Goal: Task Accomplishment & Management: Complete application form

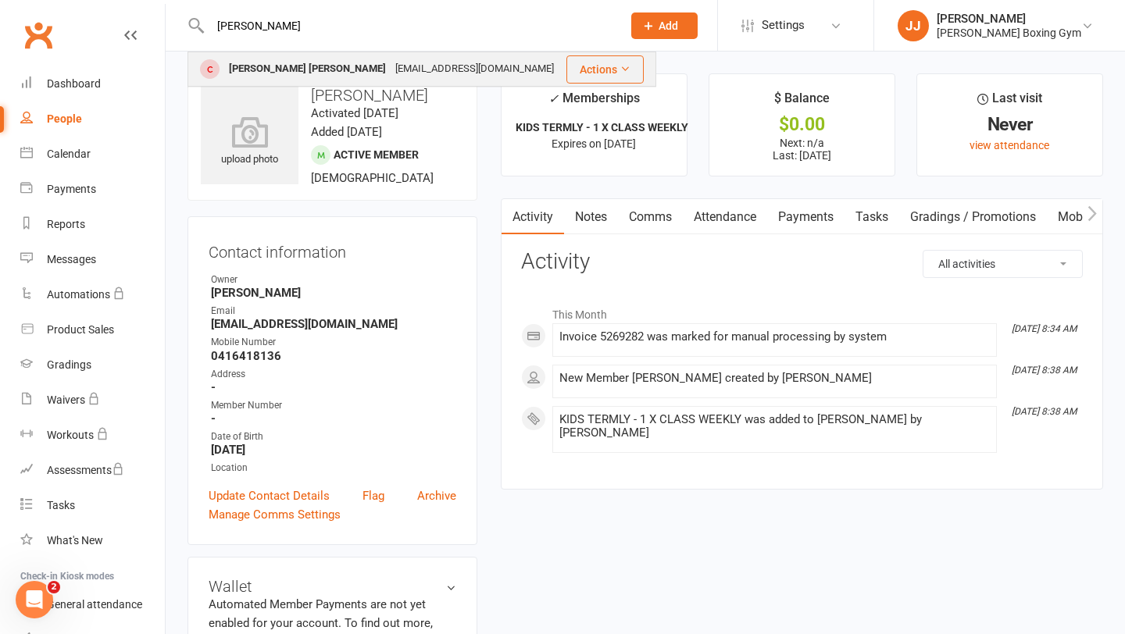
type input "[PERSON_NAME]"
click at [391, 62] on div "[EMAIL_ADDRESS][DOMAIN_NAME]" at bounding box center [475, 69] width 168 height 23
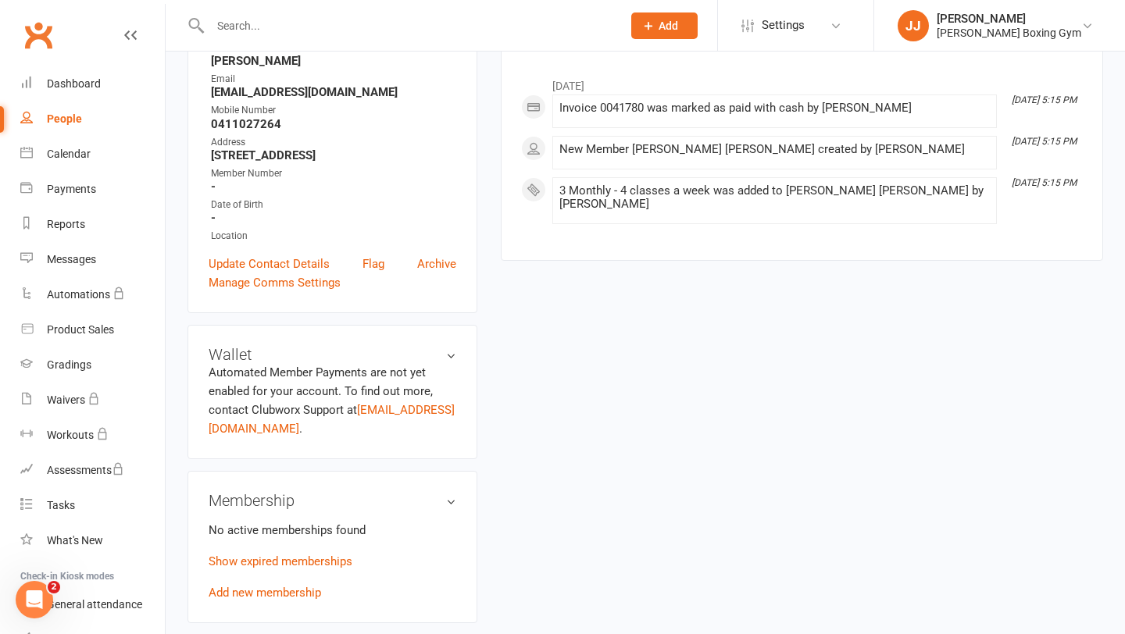
scroll to position [280, 0]
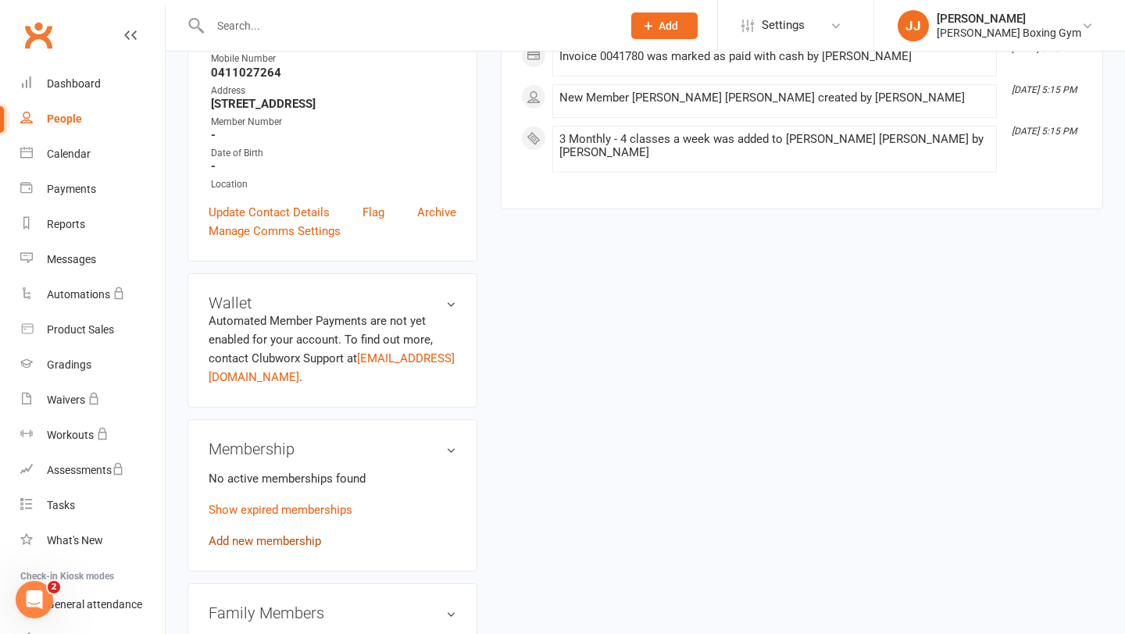
click at [294, 535] on link "Add new membership" at bounding box center [265, 541] width 112 height 14
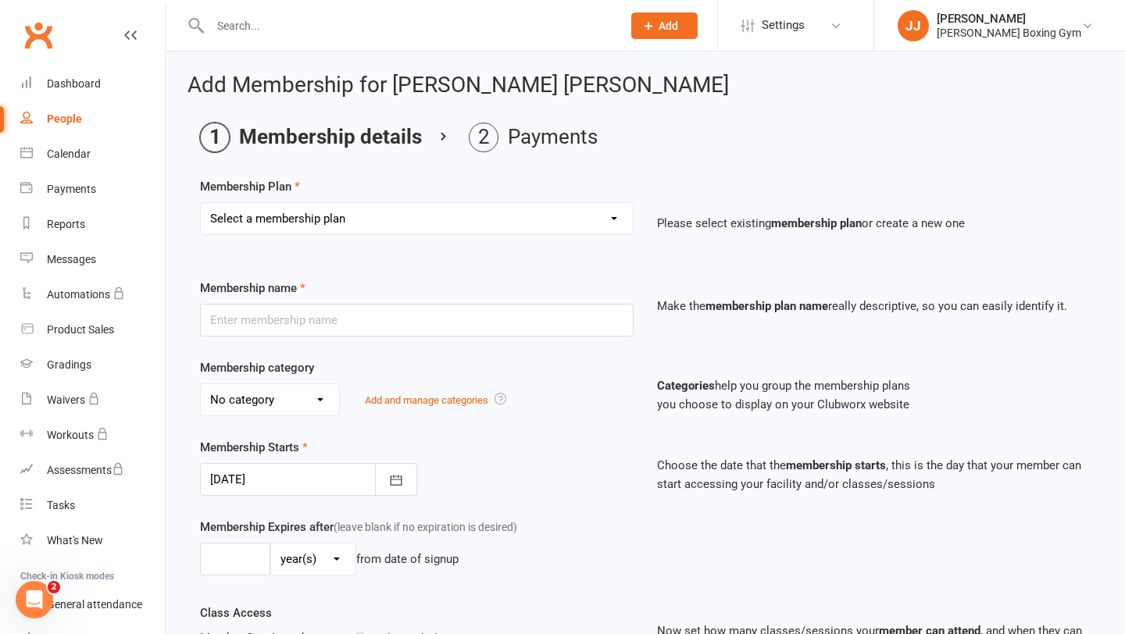
click at [416, 224] on select "Select a membership plan Create new Membership Plan Monthly - 1 class a week Mo…" at bounding box center [417, 218] width 432 height 31
click at [408, 216] on select "Select a membership plan Create new Membership Plan Monthly - 1 class a week Mo…" at bounding box center [417, 218] width 432 height 31
select select "8"
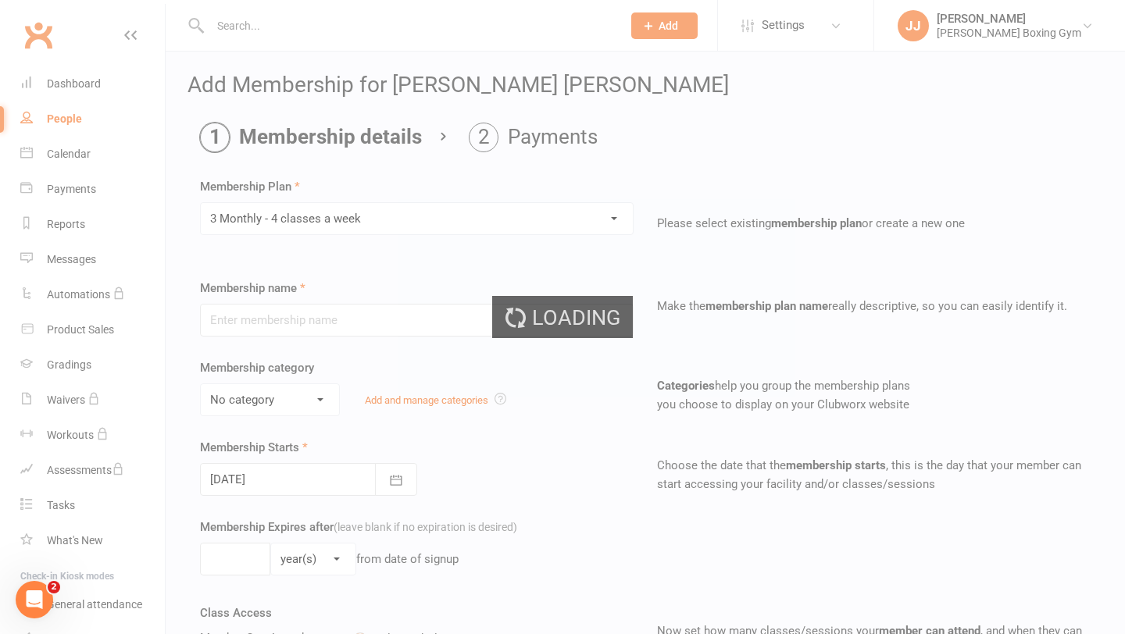
type input "3 Monthly - 4 classes a week"
select select "0"
type input "3"
select select "2"
type input "3"
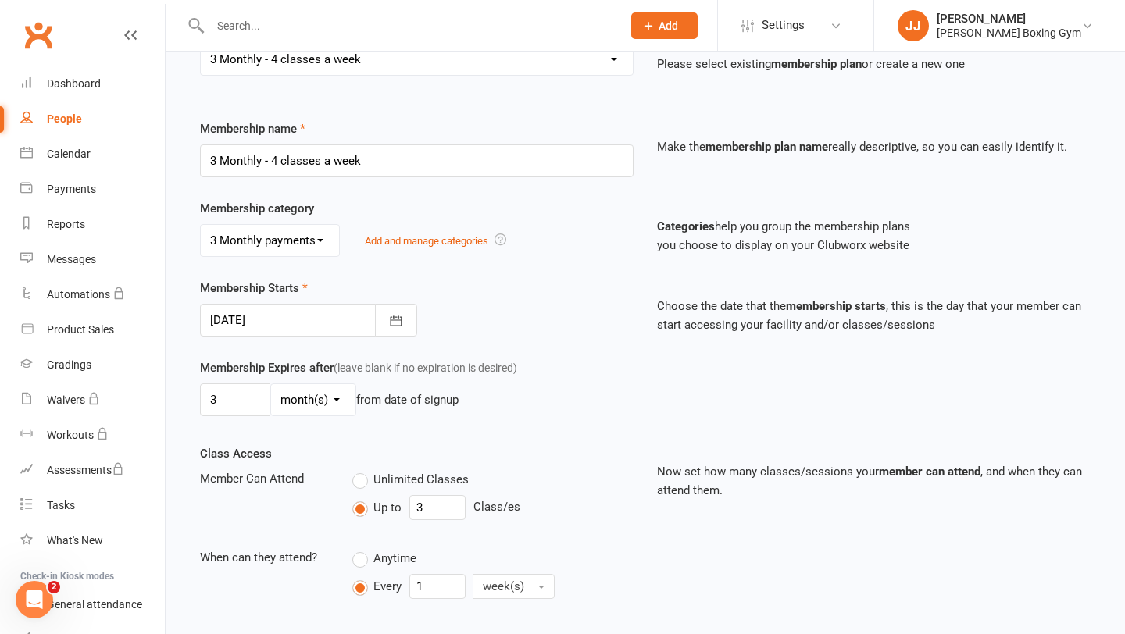
scroll to position [170, 0]
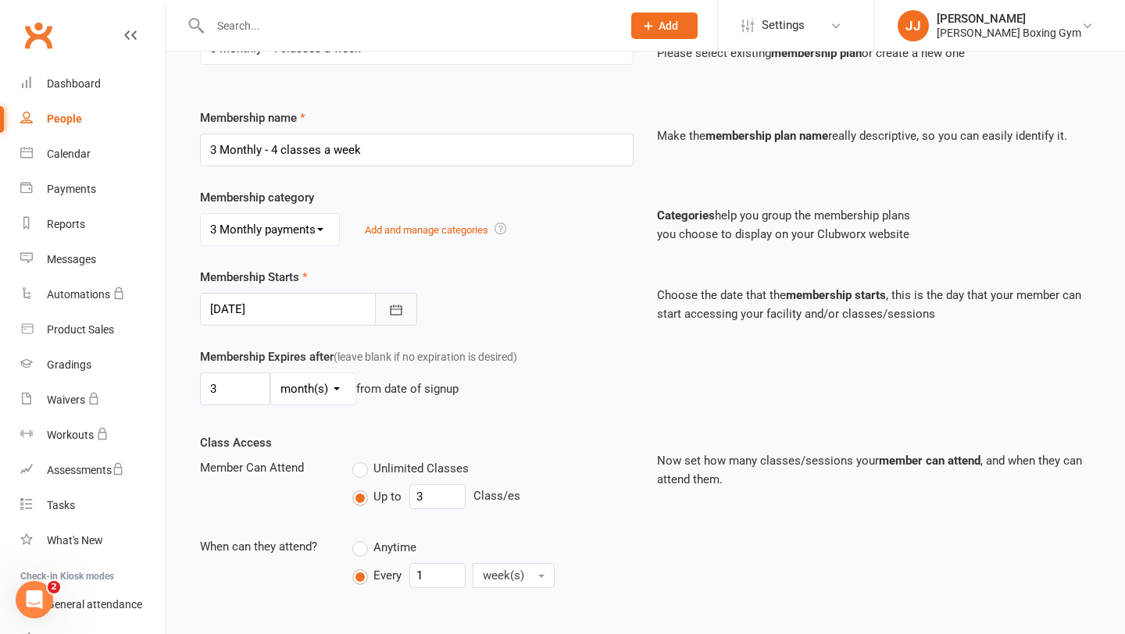
click at [404, 302] on button "button" at bounding box center [396, 309] width 42 height 33
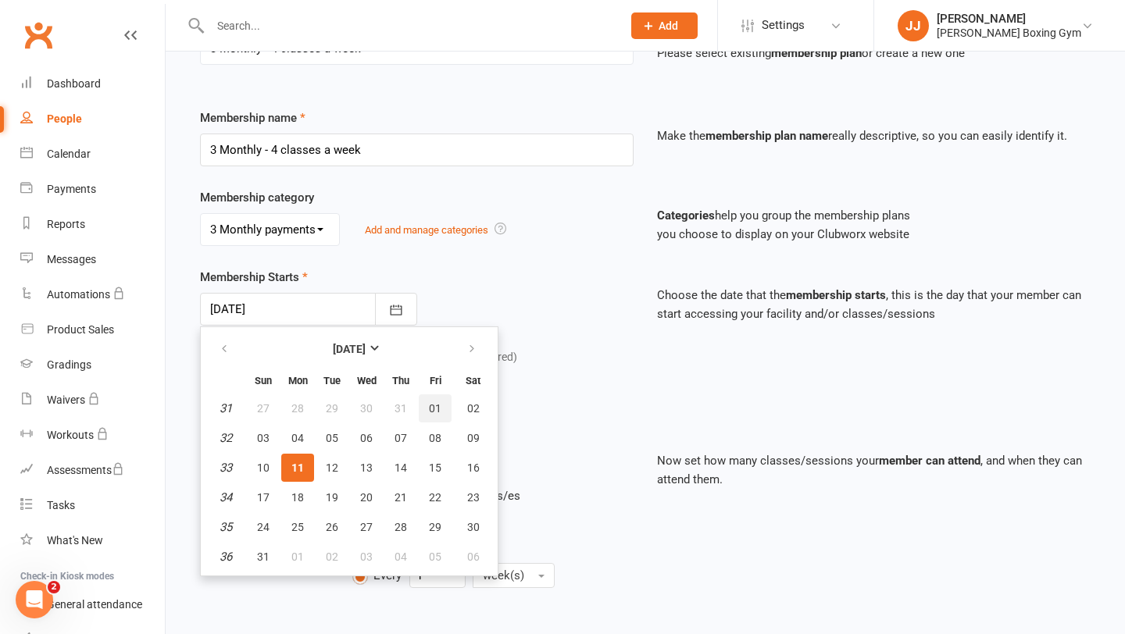
click at [423, 410] on button "01" at bounding box center [435, 409] width 33 height 28
type input "[DATE]"
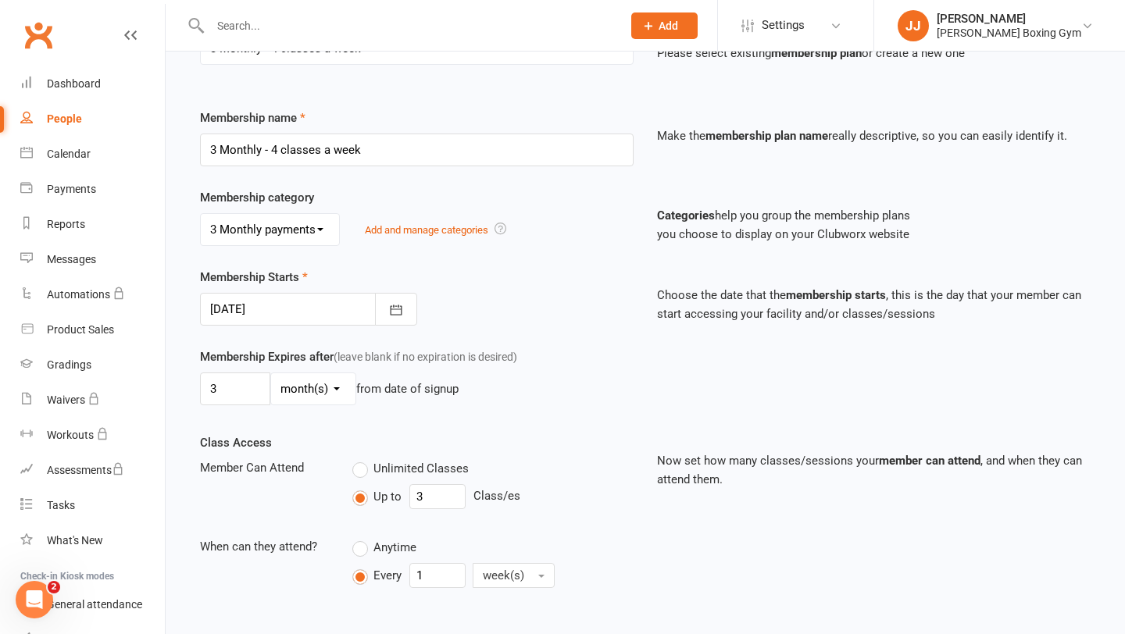
scroll to position [472, 0]
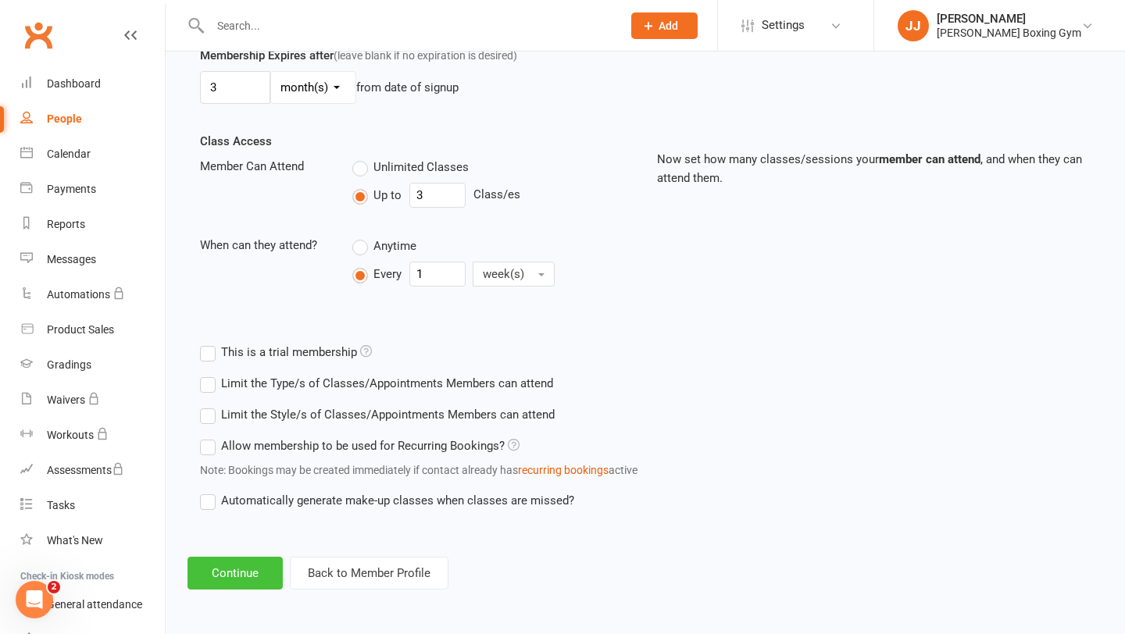
click at [234, 564] on button "Continue" at bounding box center [234, 573] width 95 height 33
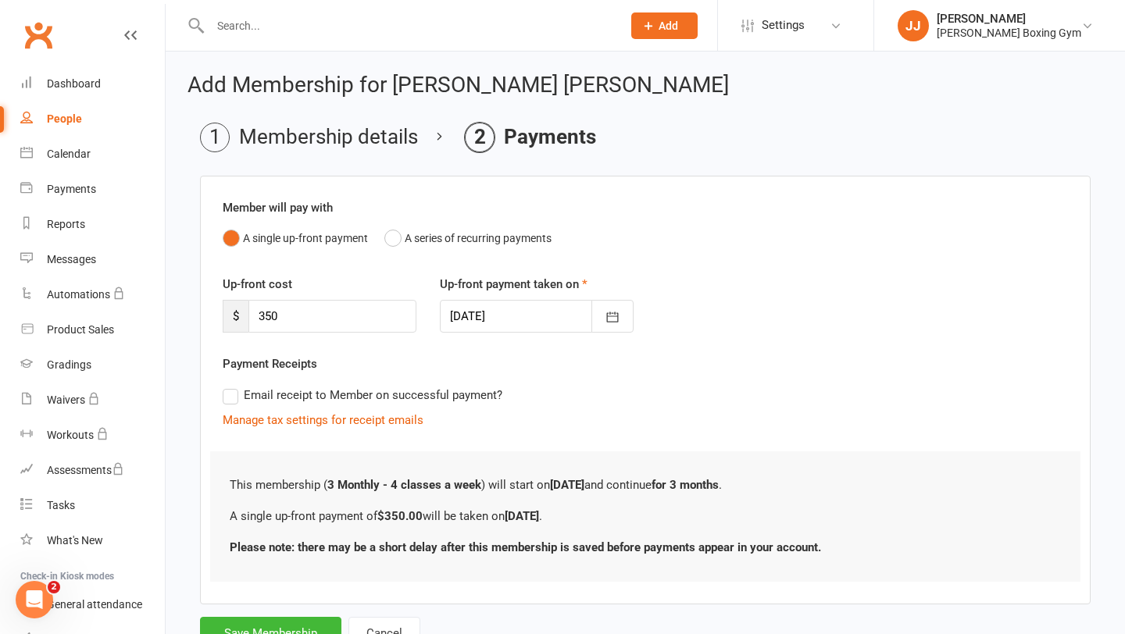
scroll to position [63, 0]
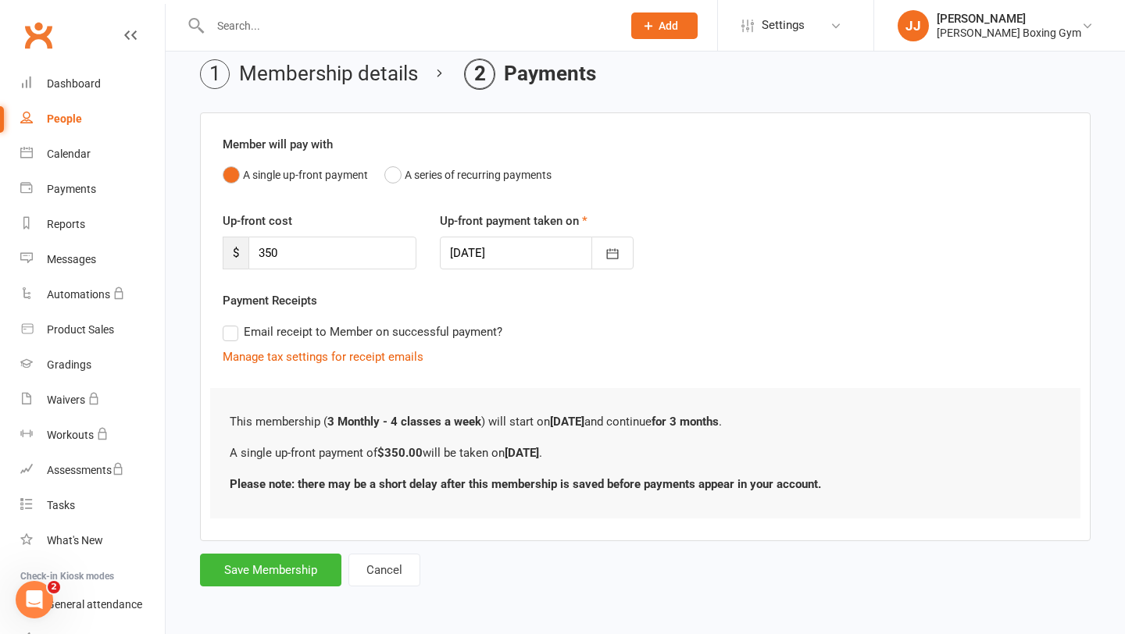
click at [248, 630] on html "Prospect Member Non-attending contact Class / event Appointment Task Membership…" at bounding box center [562, 285] width 1125 height 697
click at [281, 566] on button "Save Membership" at bounding box center [270, 570] width 141 height 33
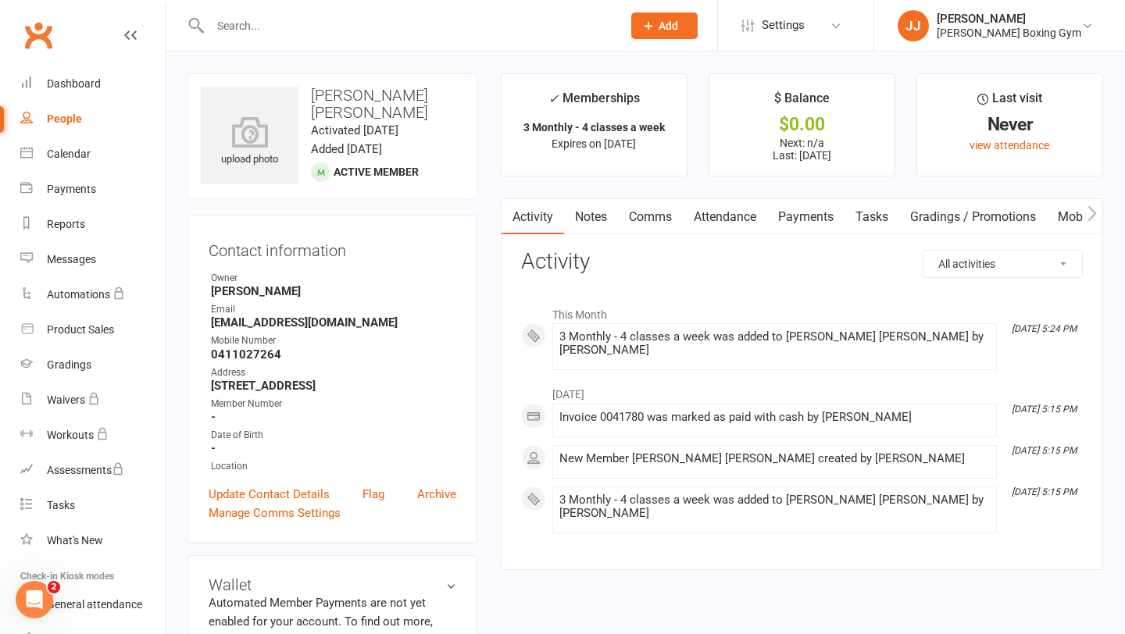
click at [455, 9] on div at bounding box center [398, 25] width 423 height 51
click at [448, 31] on input "text" at bounding box center [407, 26] width 405 height 22
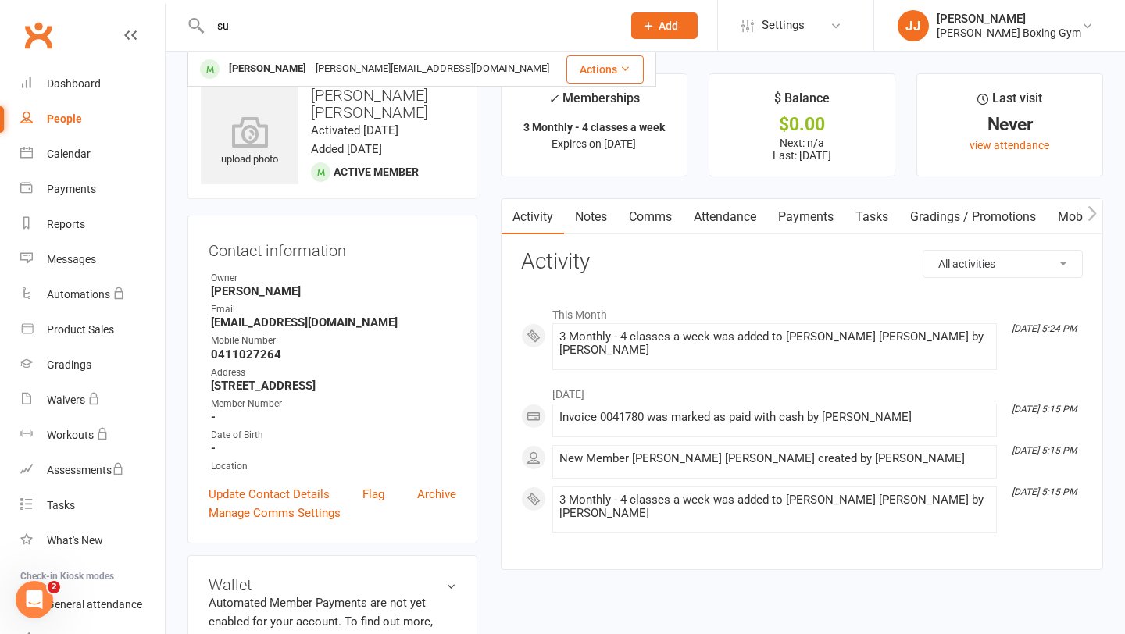
type input "s"
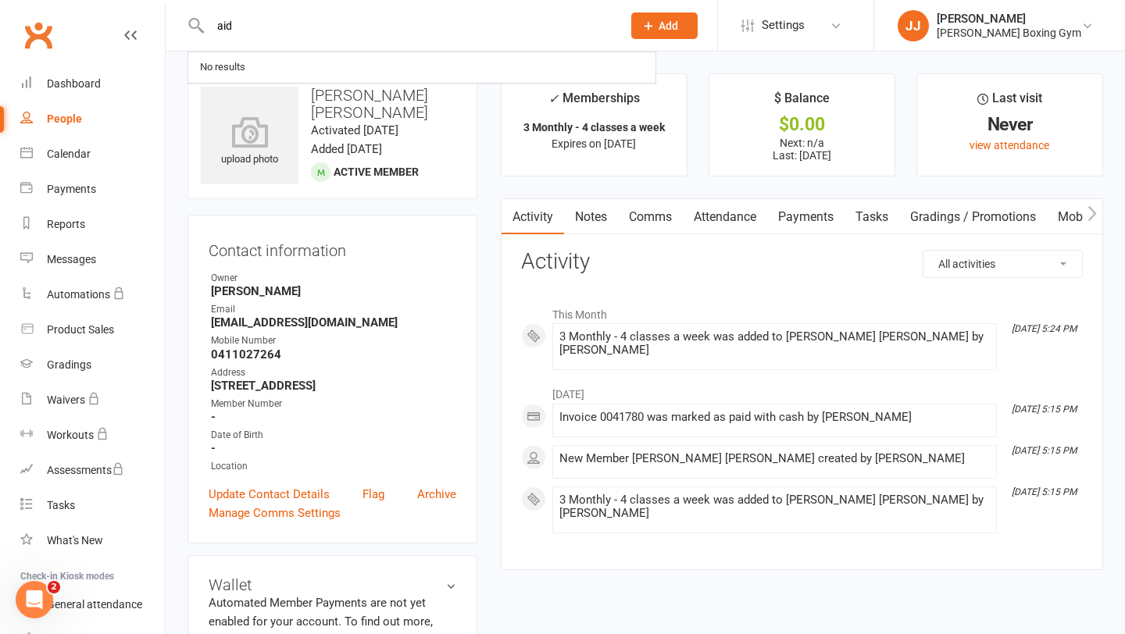
click at [288, 19] on input "aid" at bounding box center [407, 26] width 405 height 22
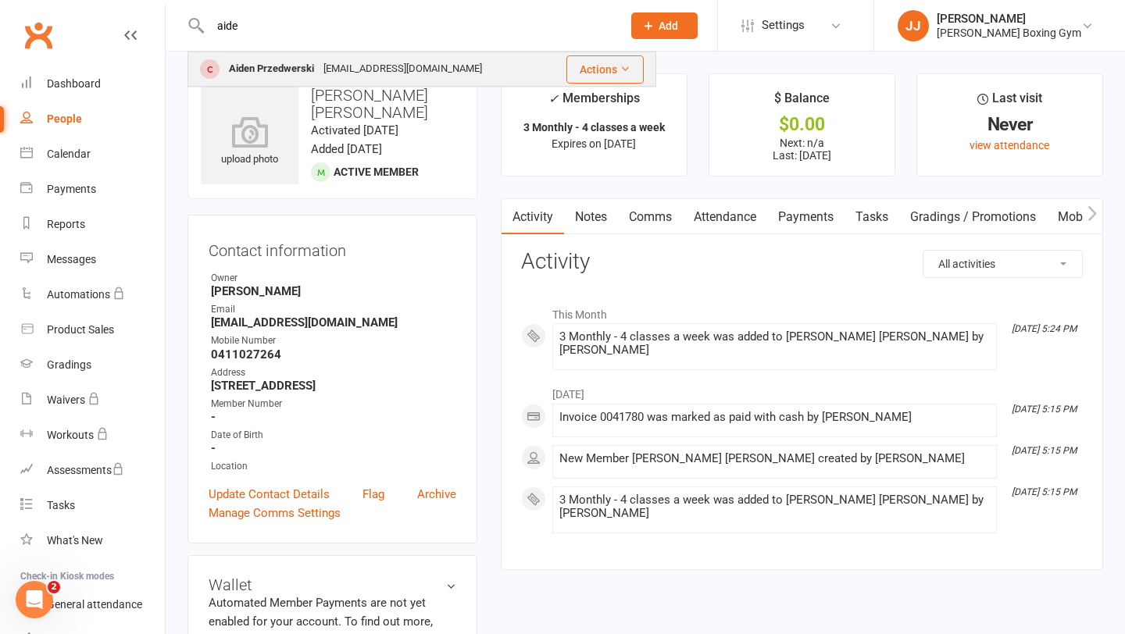
type input "aide"
click at [287, 63] on div "Aiden Przedwerski" at bounding box center [271, 69] width 95 height 23
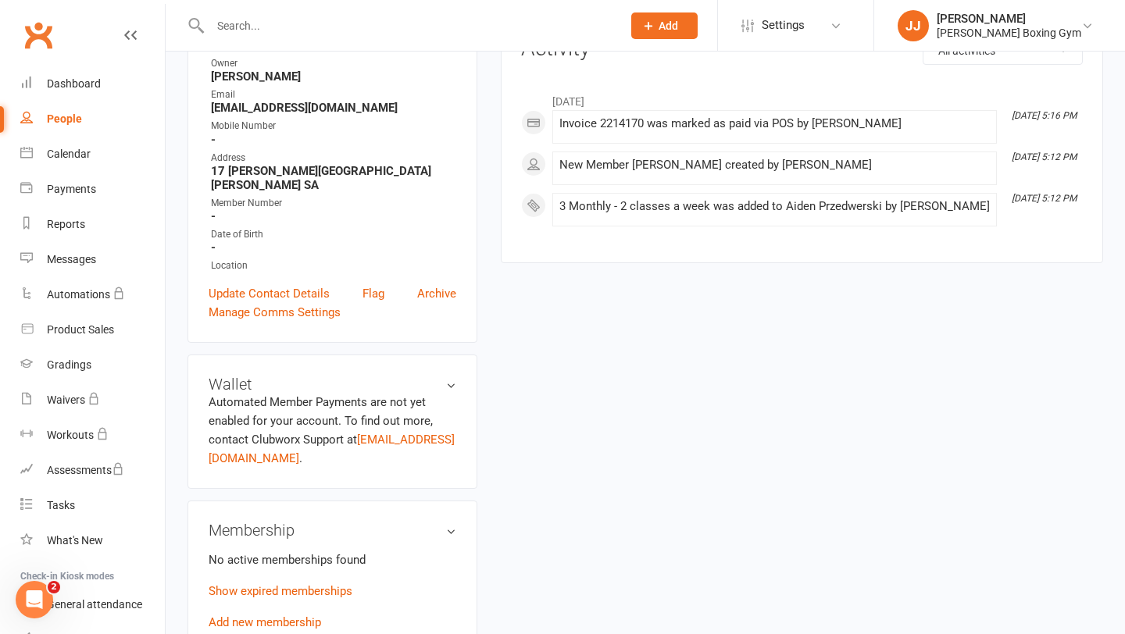
scroll to position [280, 0]
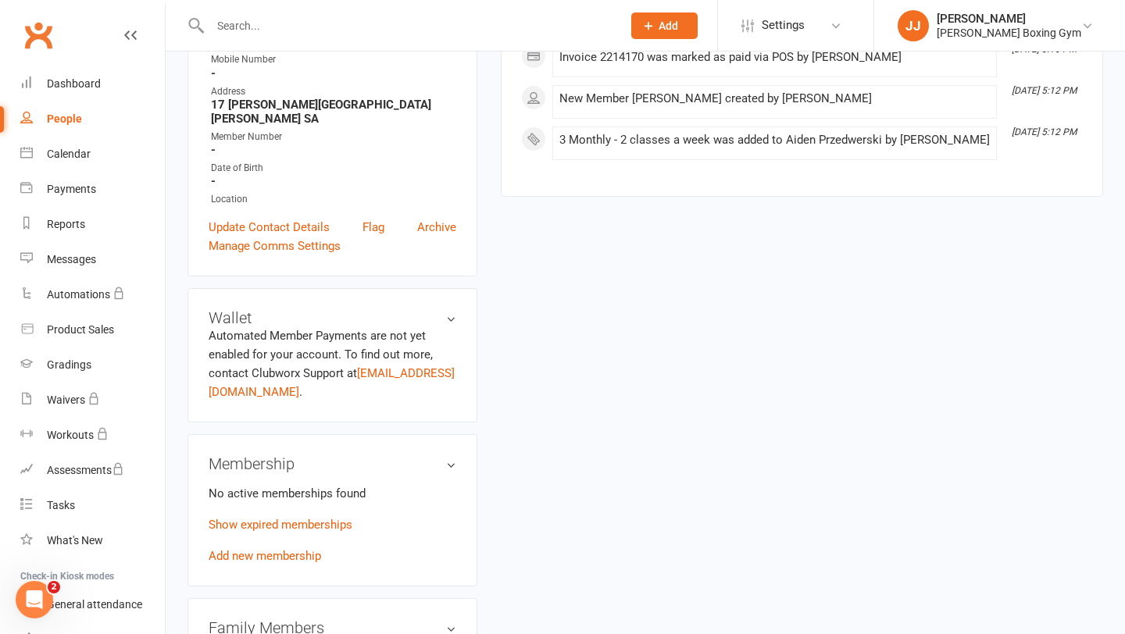
click at [302, 532] on div "No active memberships found Show expired memberships Add new membership" at bounding box center [333, 524] width 248 height 81
click at [300, 549] on link "Add new membership" at bounding box center [265, 556] width 112 height 14
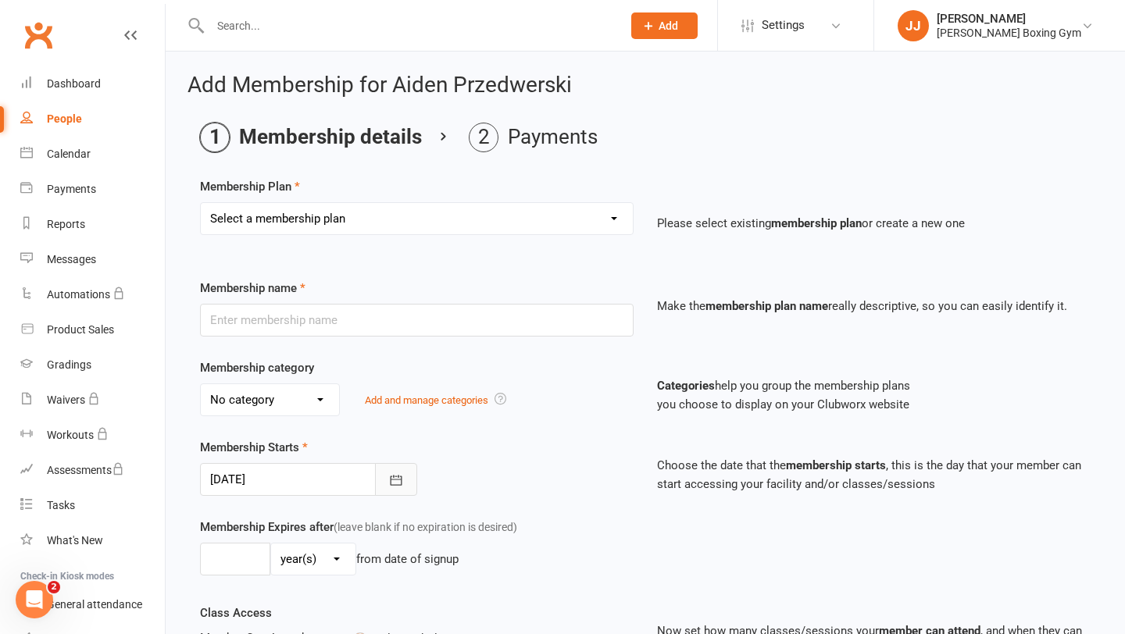
click at [390, 482] on icon "button" at bounding box center [396, 480] width 12 height 10
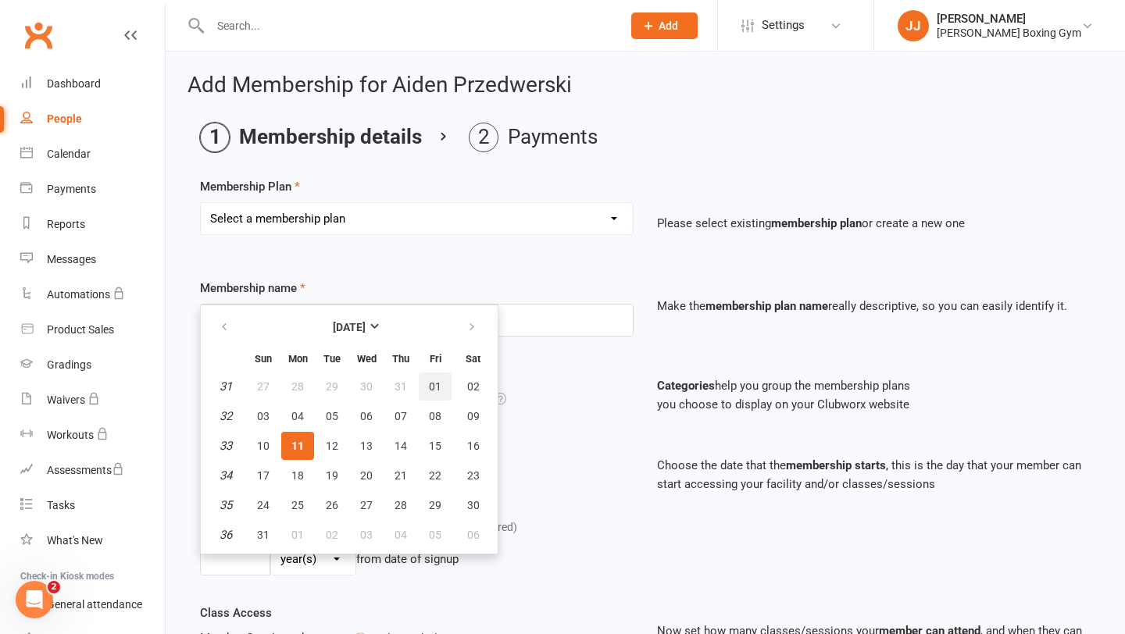
click at [433, 386] on span "01" at bounding box center [435, 386] width 12 height 12
type input "[DATE]"
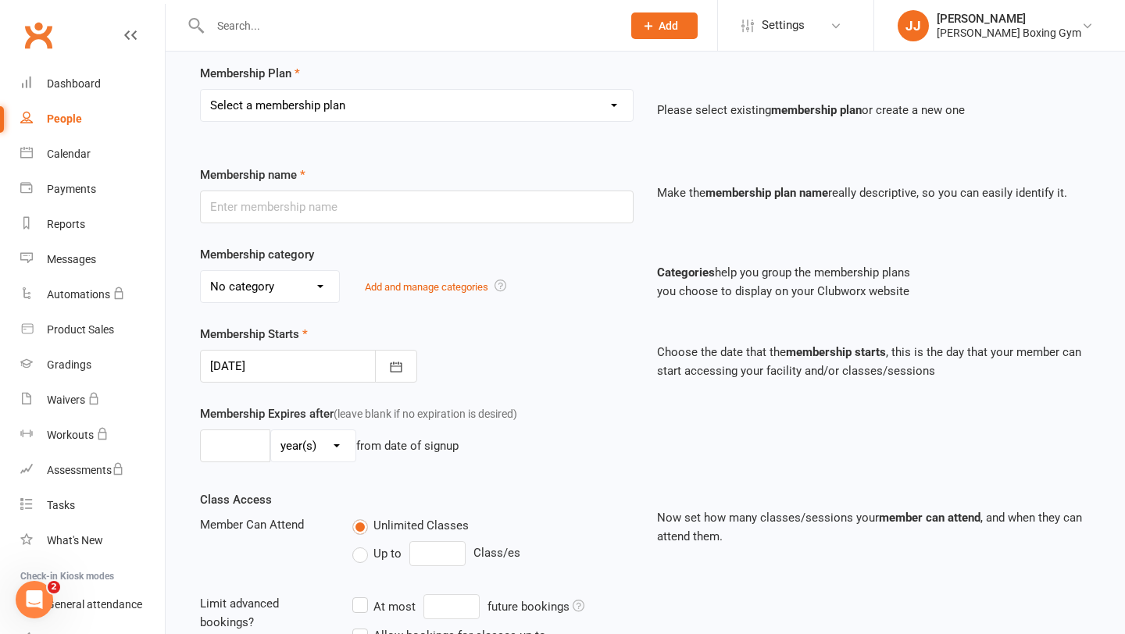
scroll to position [86, 0]
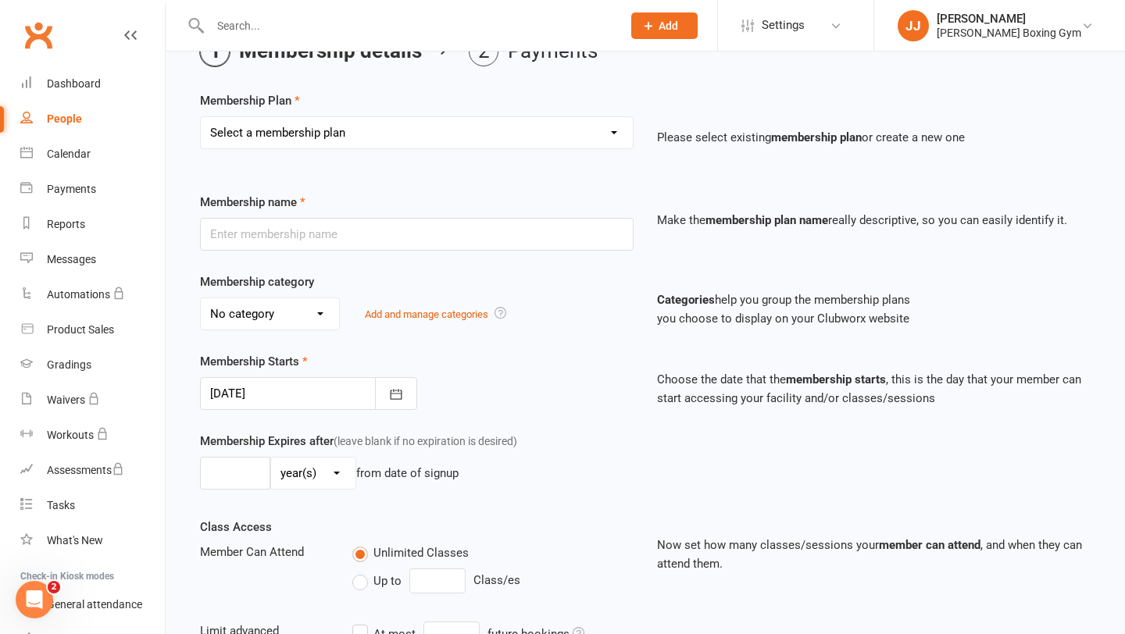
click at [352, 133] on select "Select a membership plan Create new Membership Plan Monthly - 1 class a week Mo…" at bounding box center [417, 132] width 432 height 31
select select "6"
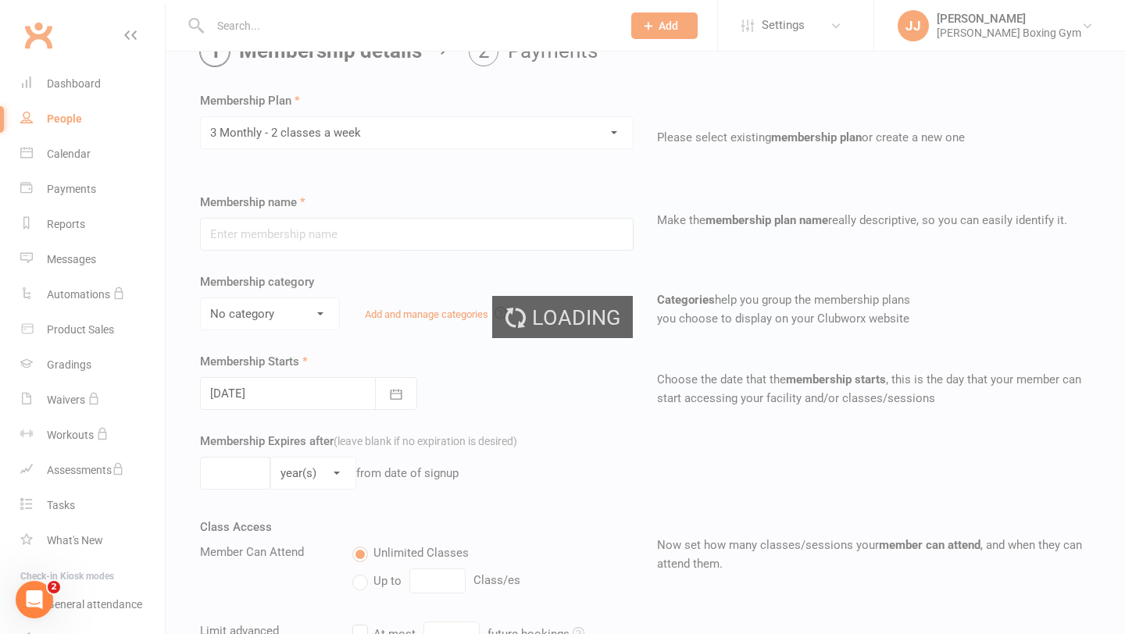
type input "3 Monthly - 2 classes a week"
select select "0"
type input "3"
select select "2"
type input "2"
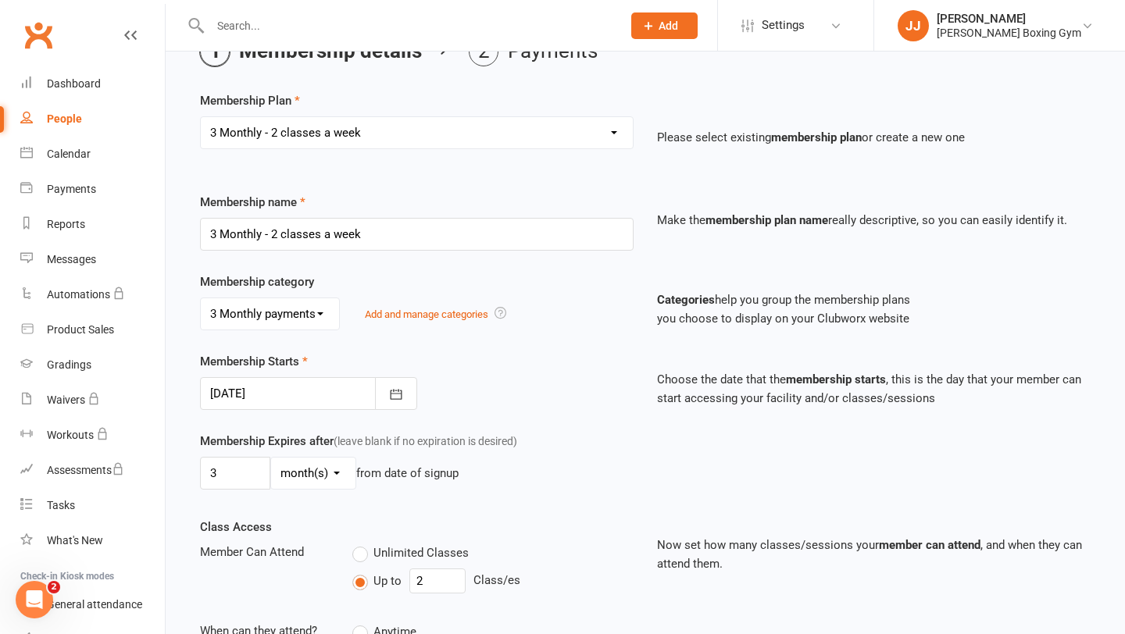
type input "[DATE]"
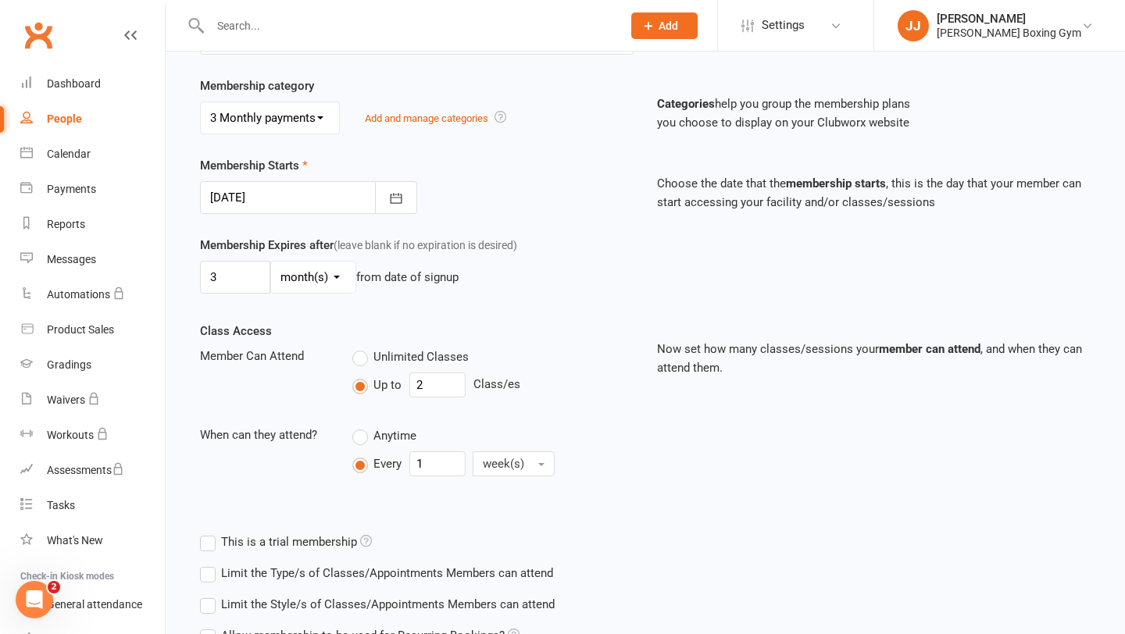
scroll to position [472, 0]
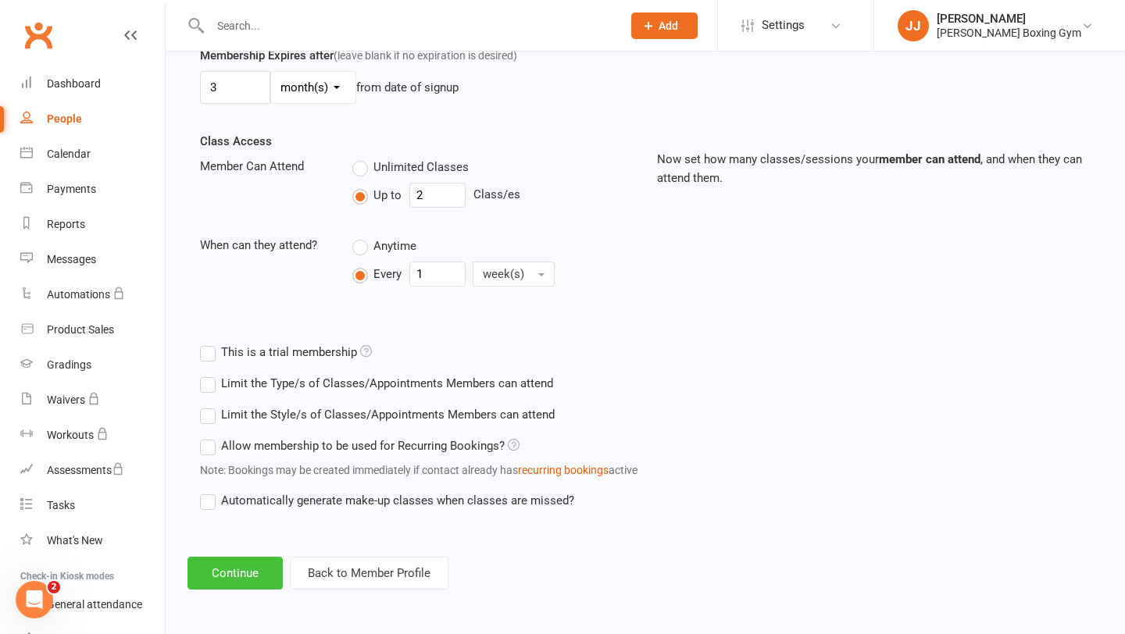
click at [216, 586] on button "Continue" at bounding box center [234, 573] width 95 height 33
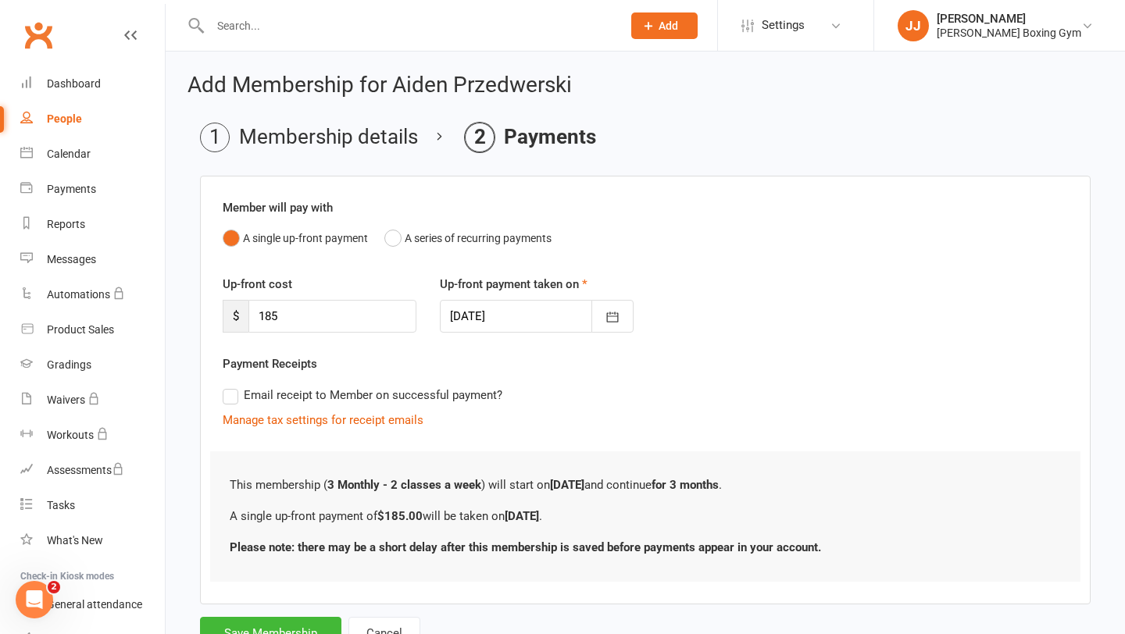
scroll to position [63, 0]
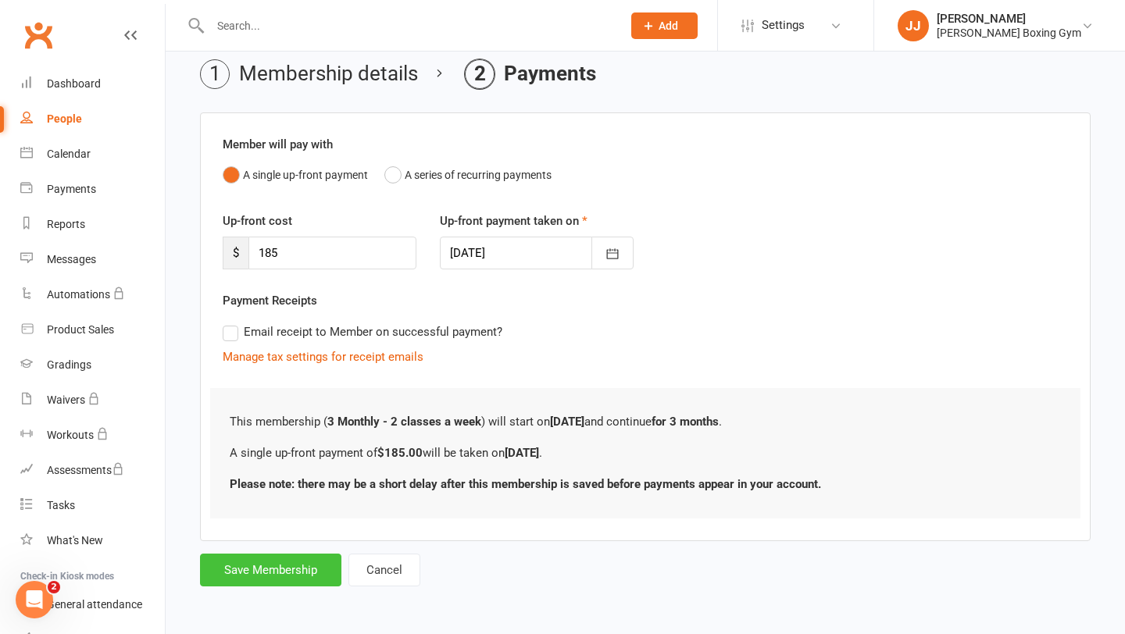
click at [273, 579] on button "Save Membership" at bounding box center [270, 570] width 141 height 33
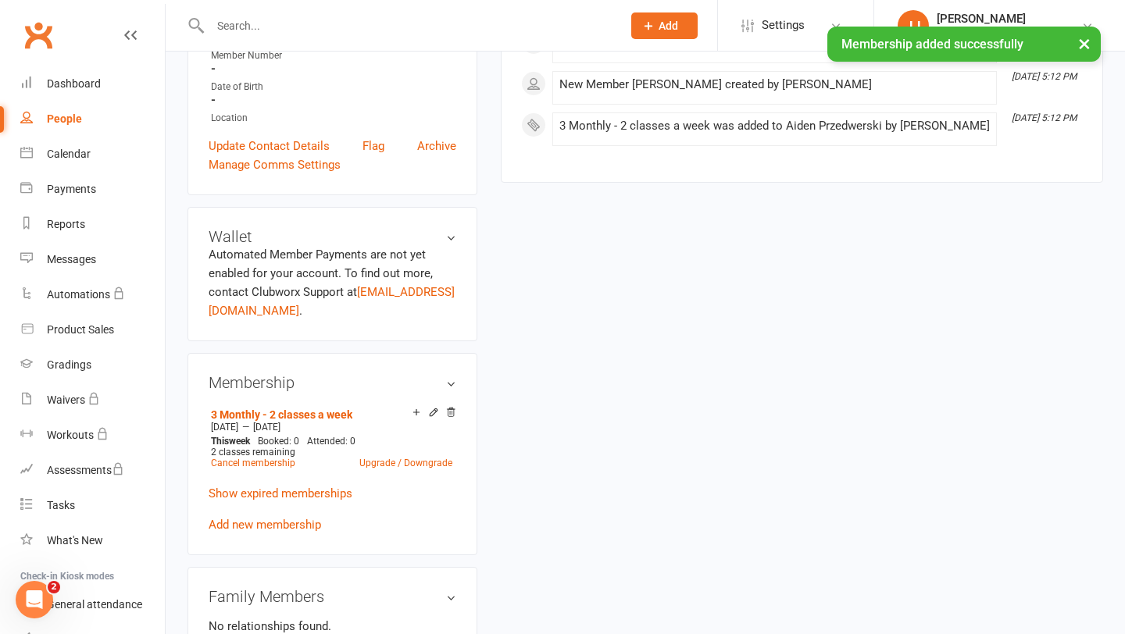
scroll to position [368, 0]
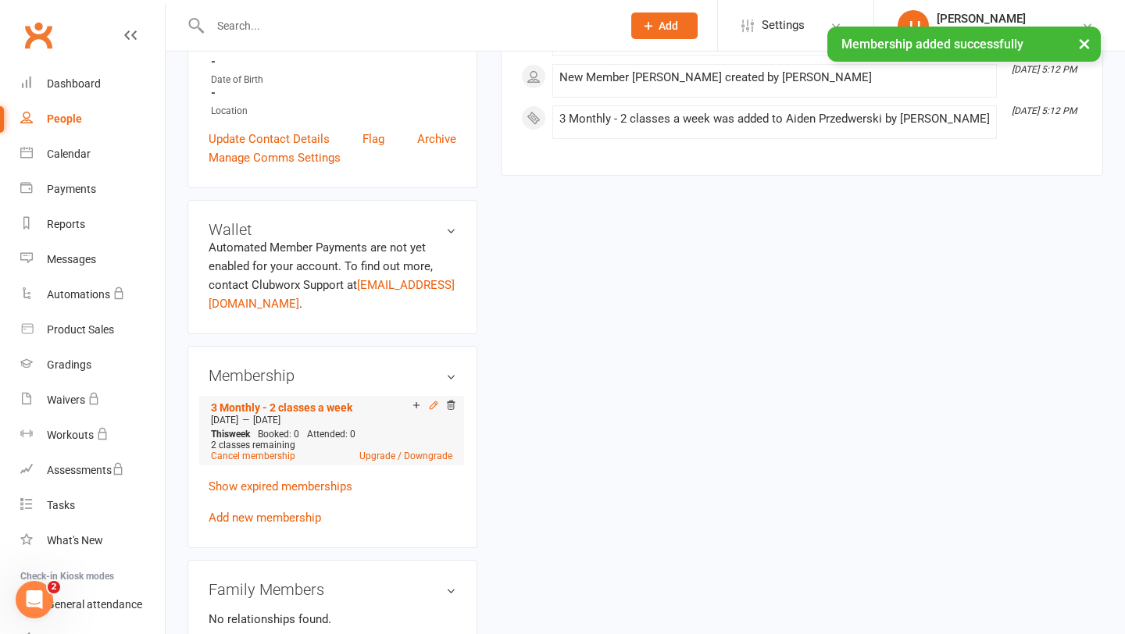
click at [435, 400] on icon at bounding box center [433, 405] width 11 height 11
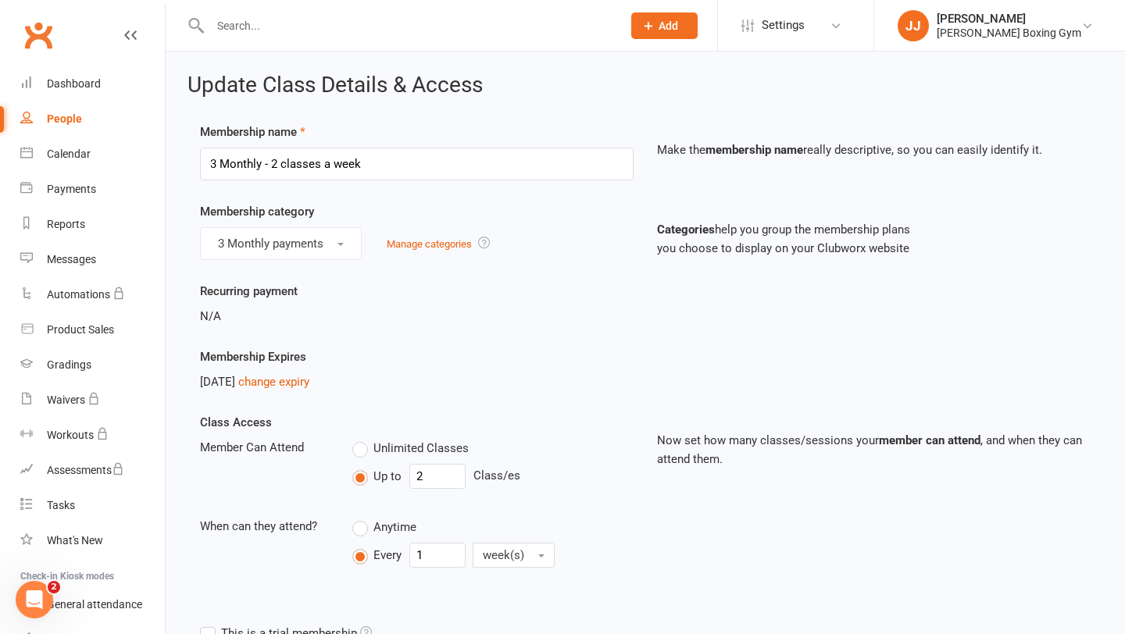
scroll to position [409, 0]
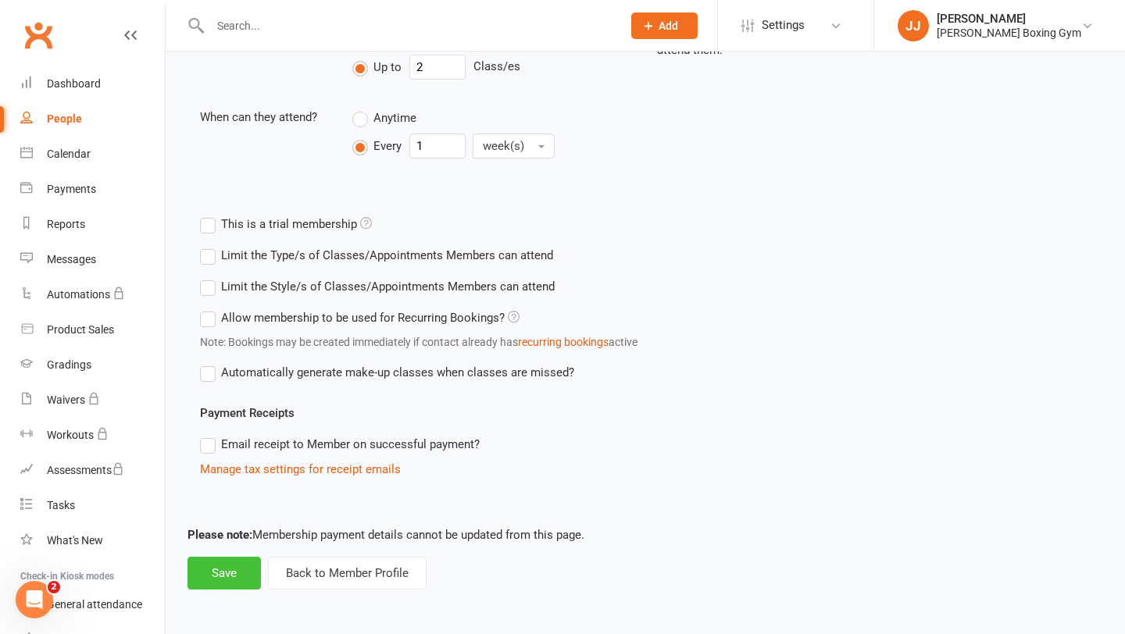
click at [244, 566] on button "Save" at bounding box center [223, 573] width 73 height 33
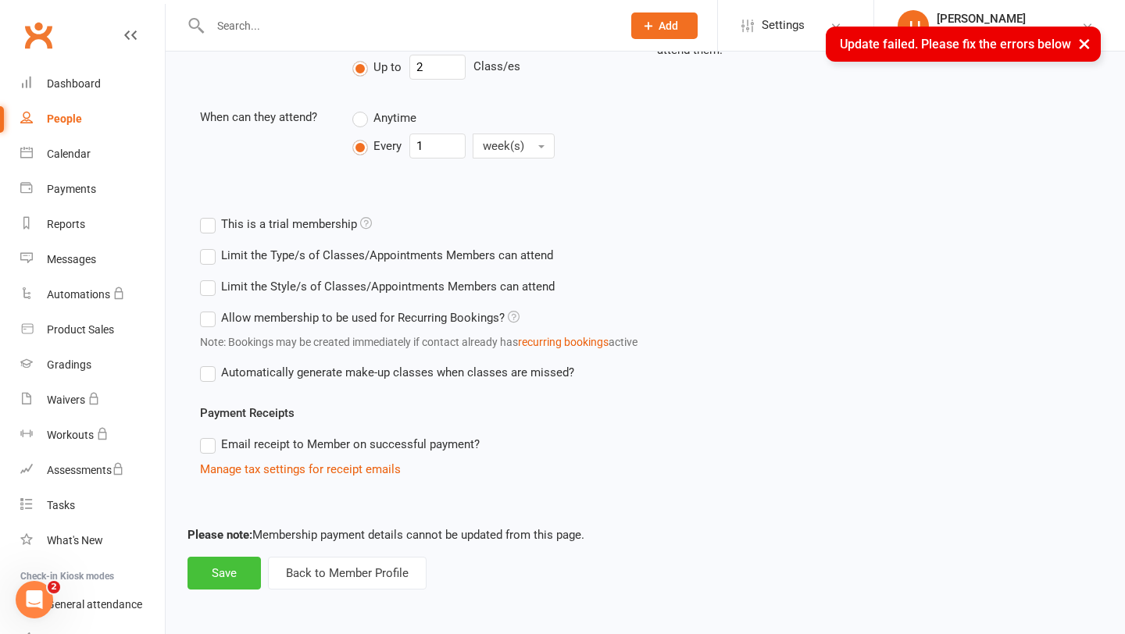
click at [231, 575] on button "Save" at bounding box center [223, 573] width 73 height 33
click at [357, 578] on button "Back to Member Profile" at bounding box center [347, 573] width 159 height 33
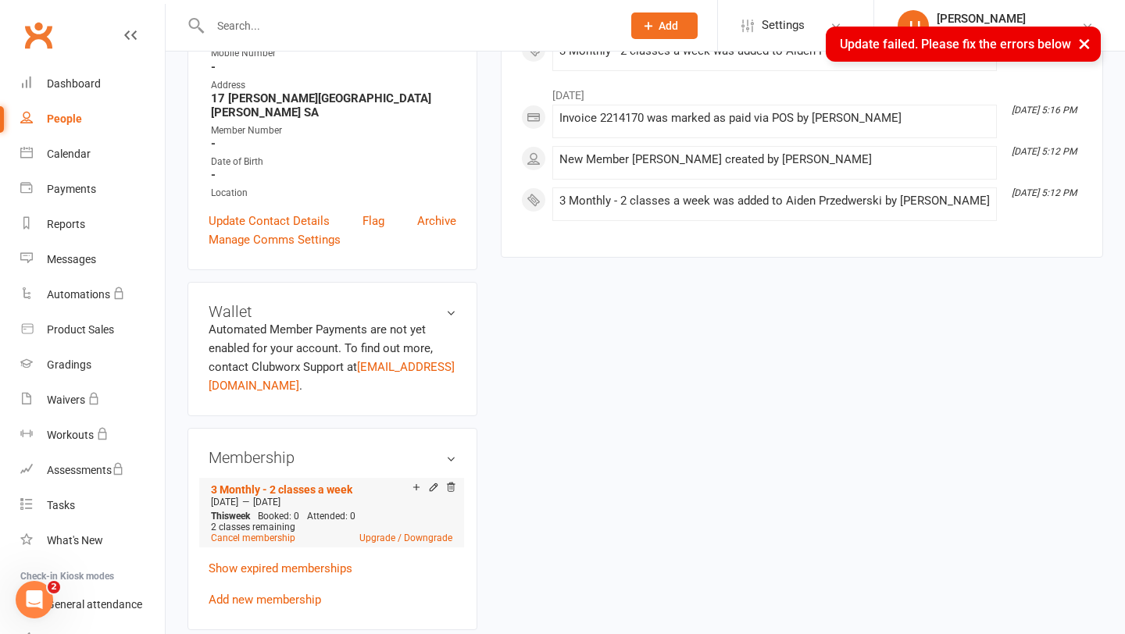
scroll to position [305, 0]
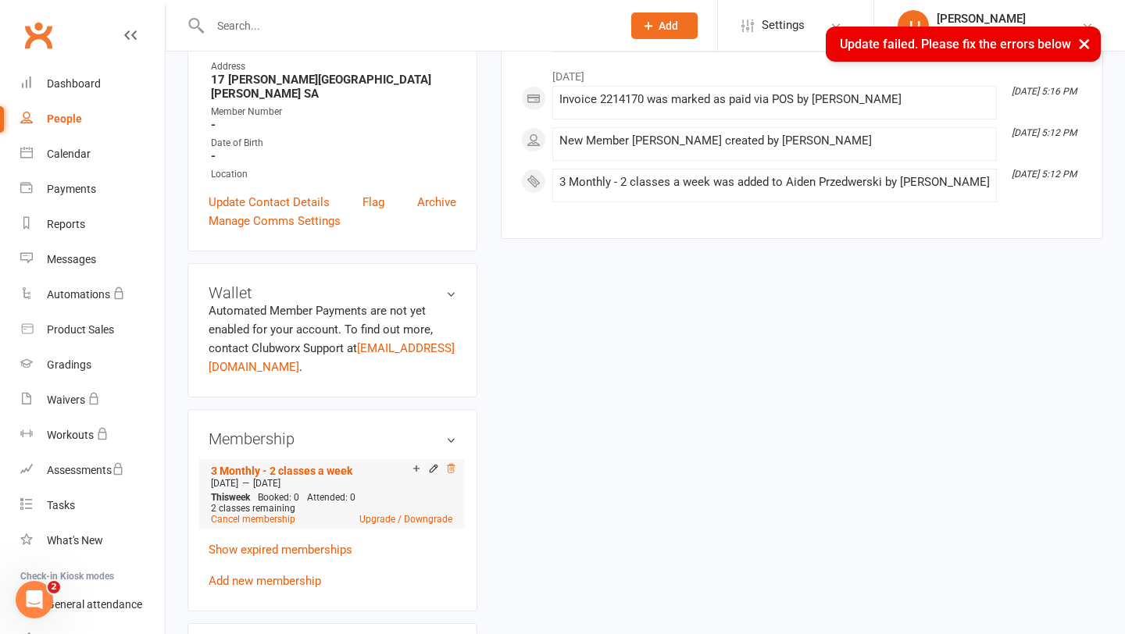
click at [447, 463] on icon at bounding box center [450, 468] width 11 height 11
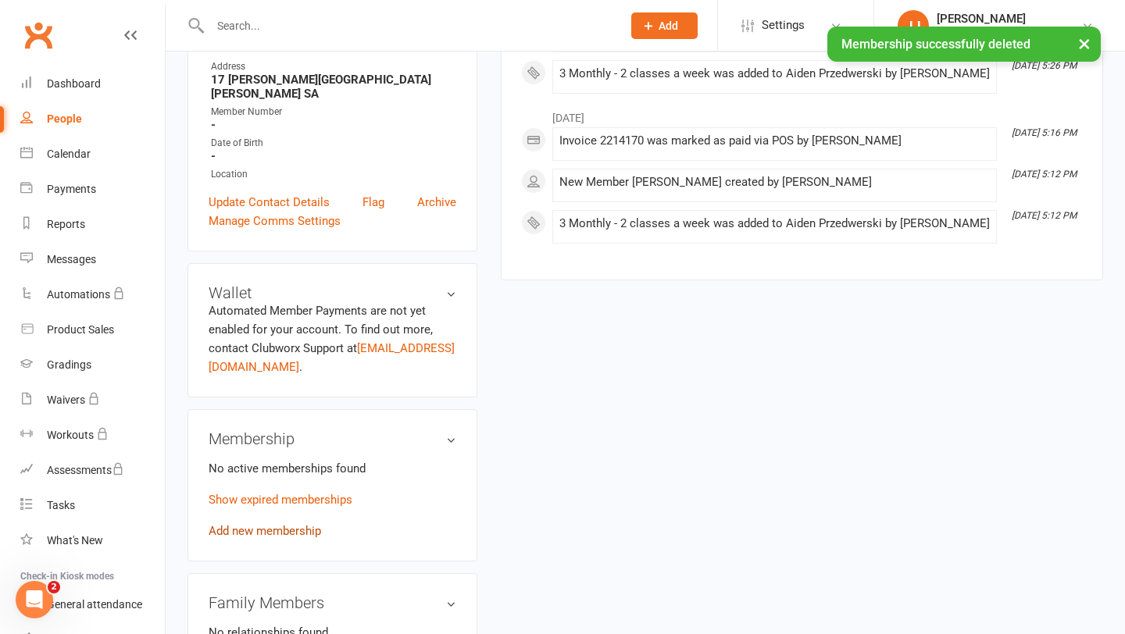
click at [278, 524] on link "Add new membership" at bounding box center [265, 531] width 112 height 14
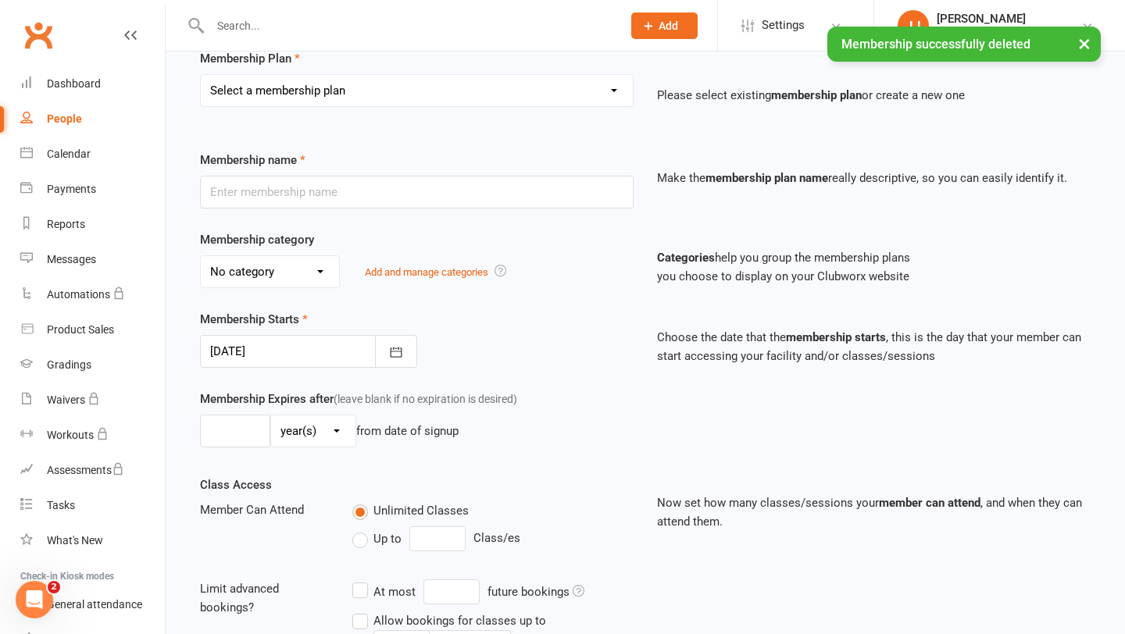
scroll to position [177, 0]
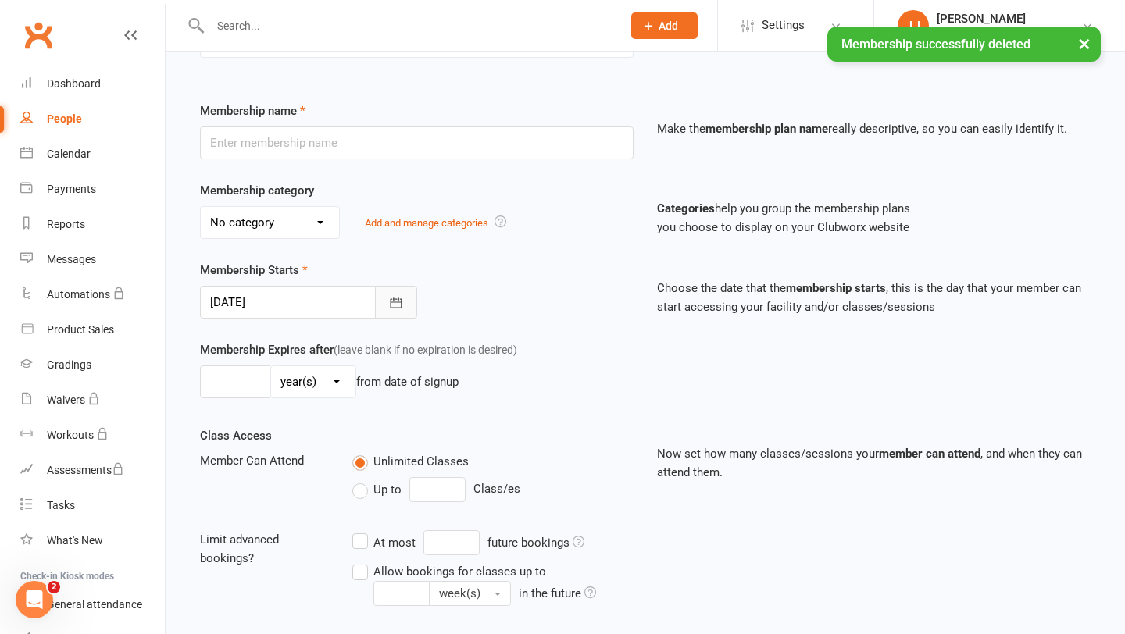
click at [396, 309] on icon "button" at bounding box center [396, 303] width 16 height 16
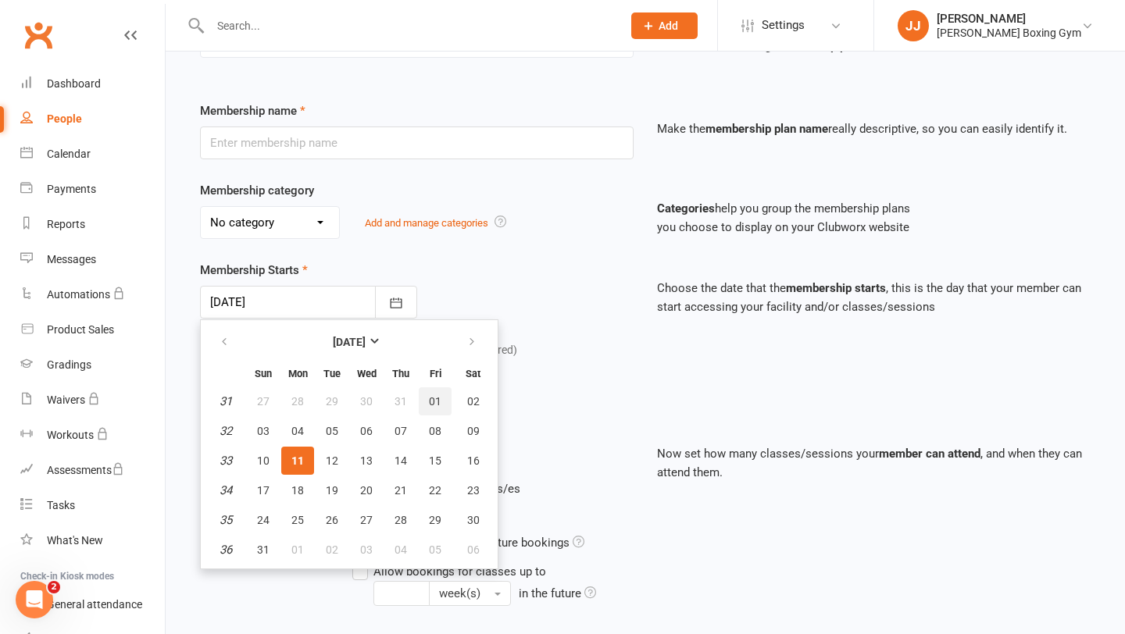
click at [424, 399] on button "01" at bounding box center [435, 401] width 33 height 28
type input "[DATE]"
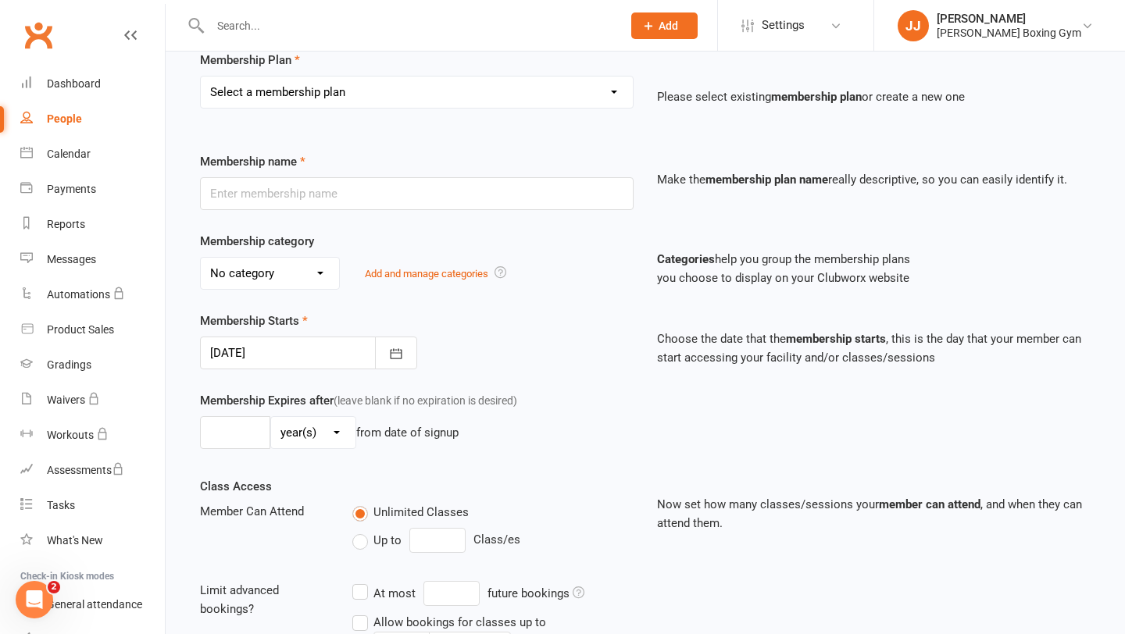
scroll to position [122, 0]
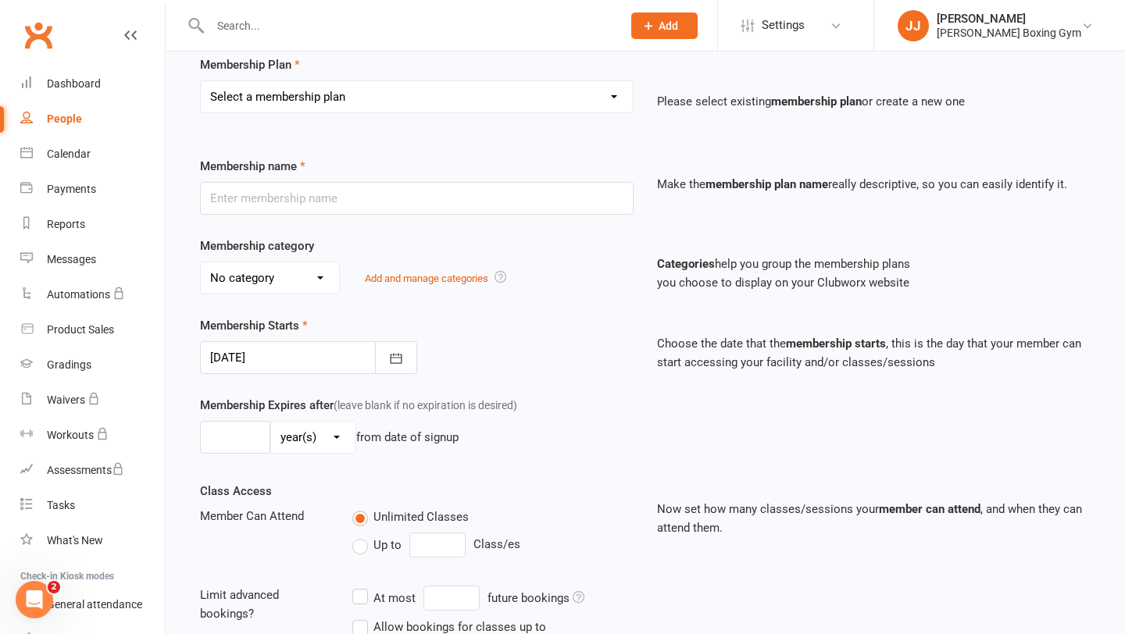
click at [378, 103] on select "Select a membership plan Create new Membership Plan Monthly - 1 class a week Mo…" at bounding box center [417, 96] width 432 height 31
select select "6"
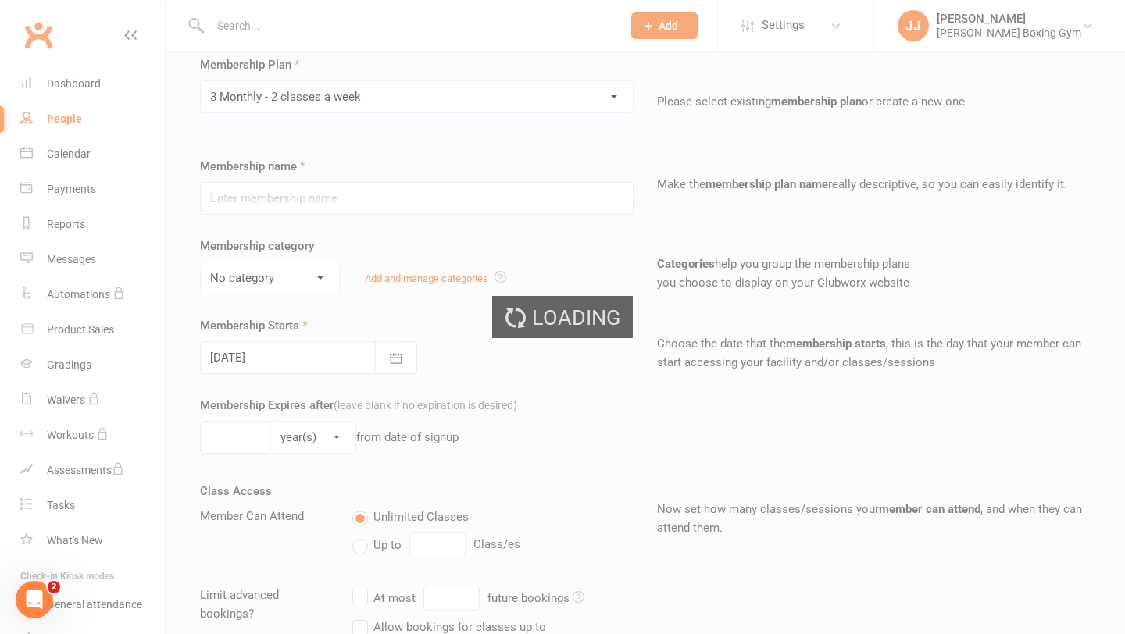
type input "3 Monthly - 2 classes a week"
select select "0"
type input "3"
select select "2"
type input "2"
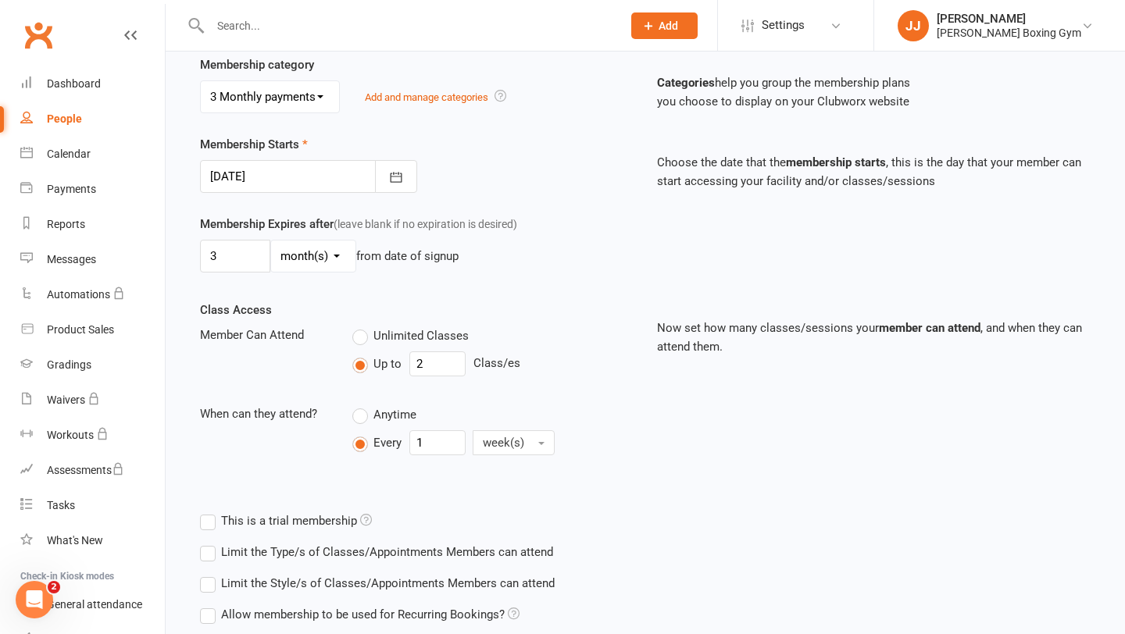
scroll to position [273, 0]
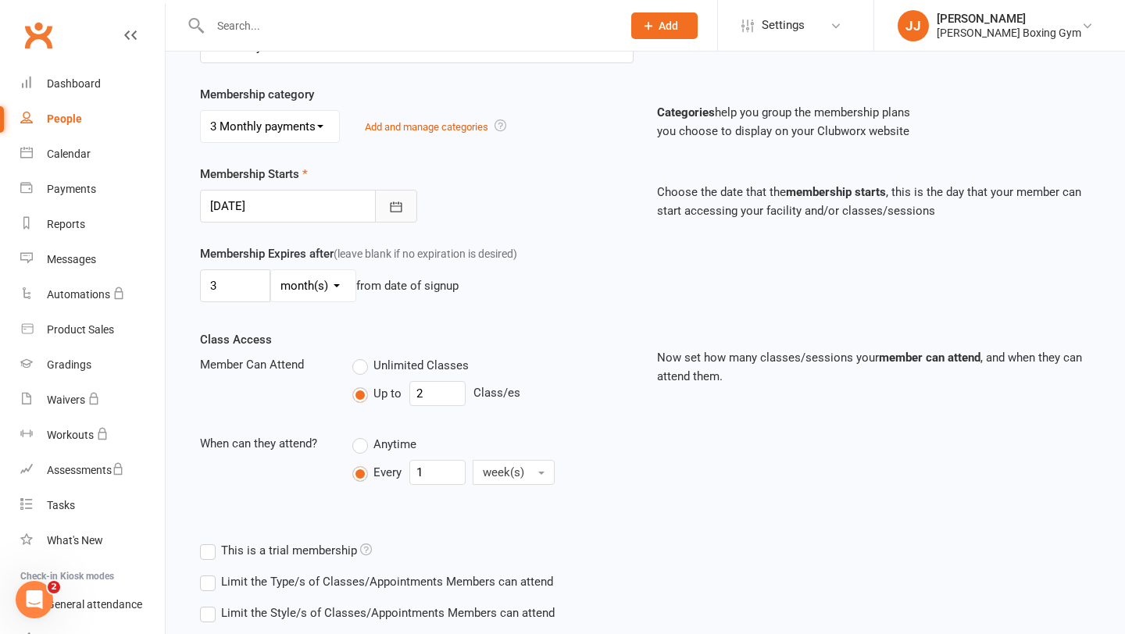
click at [391, 204] on icon "button" at bounding box center [396, 207] width 16 height 16
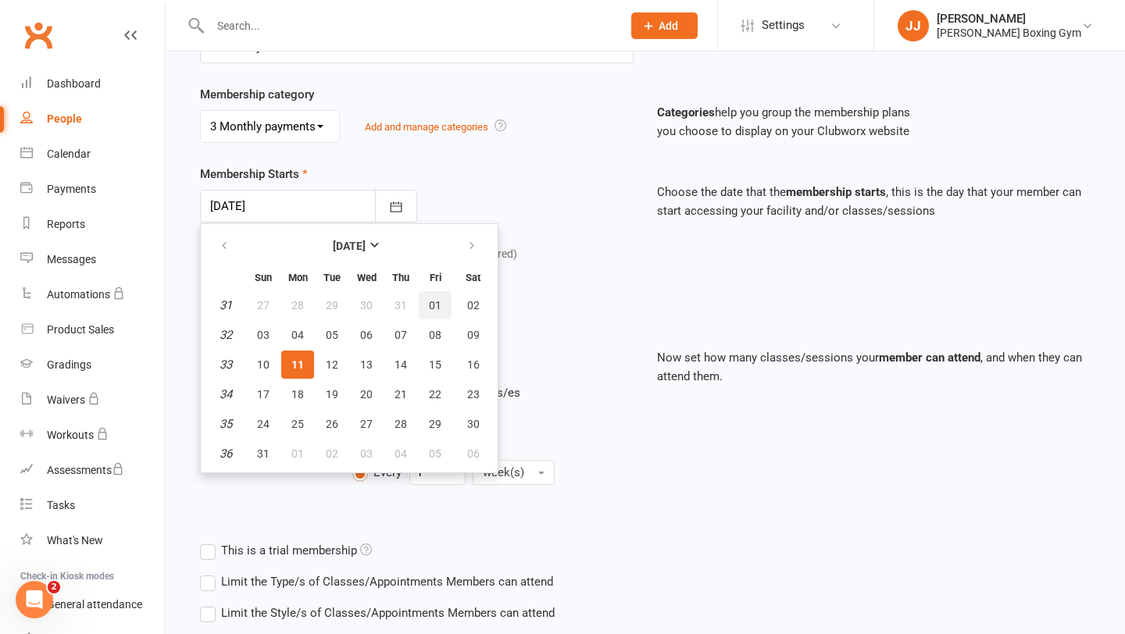
click at [431, 303] on span "01" at bounding box center [435, 305] width 12 height 12
type input "[DATE]"
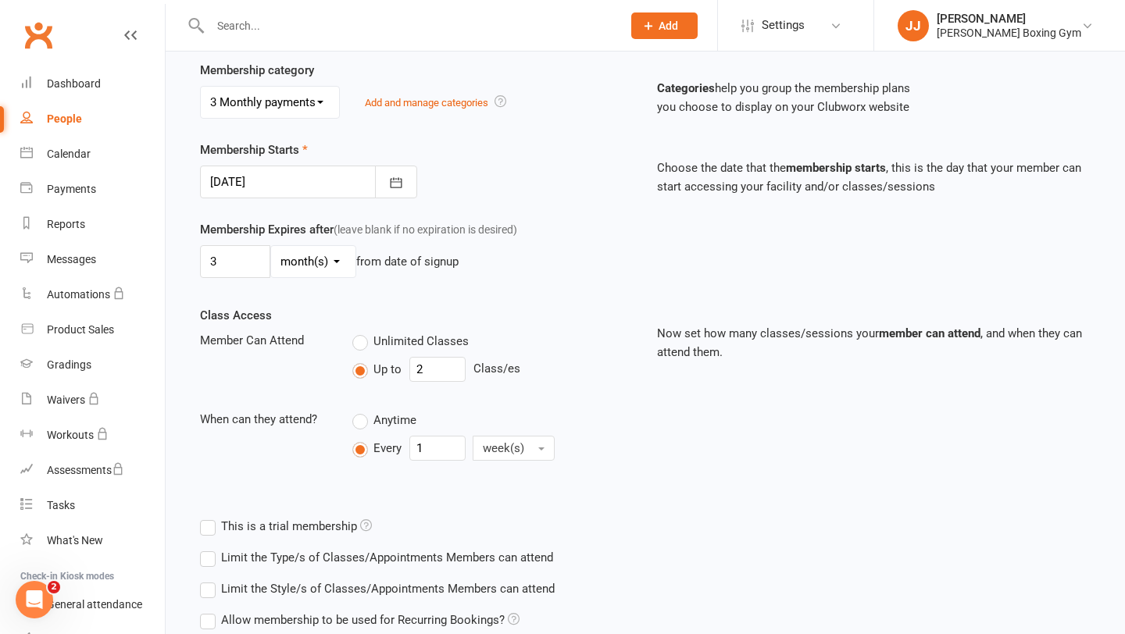
scroll to position [472, 0]
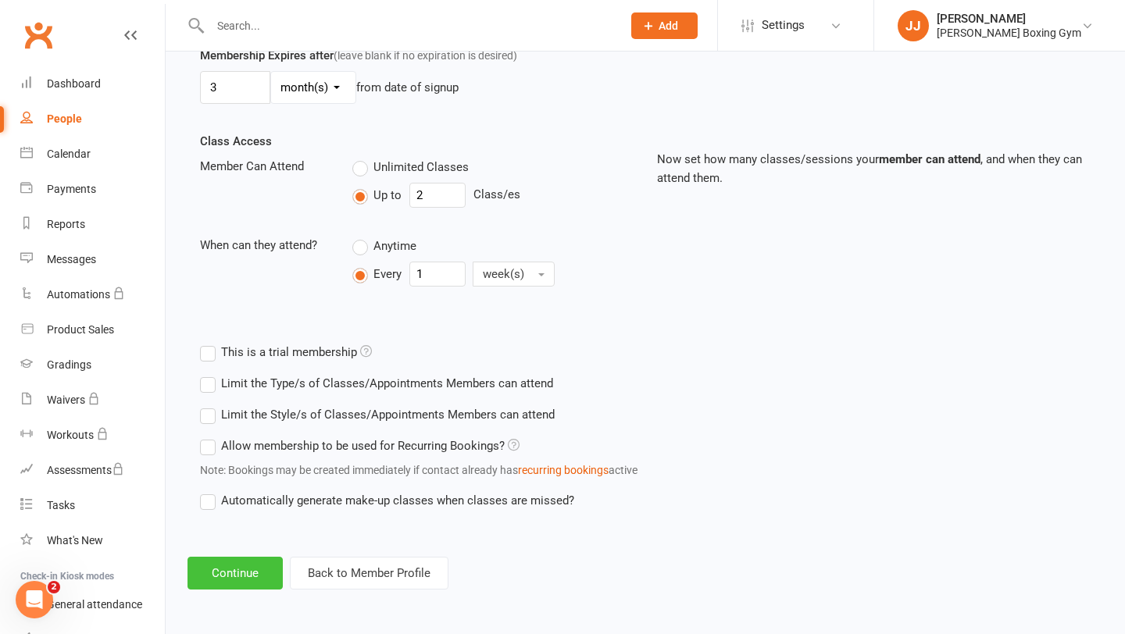
click at [254, 588] on button "Continue" at bounding box center [234, 573] width 95 height 33
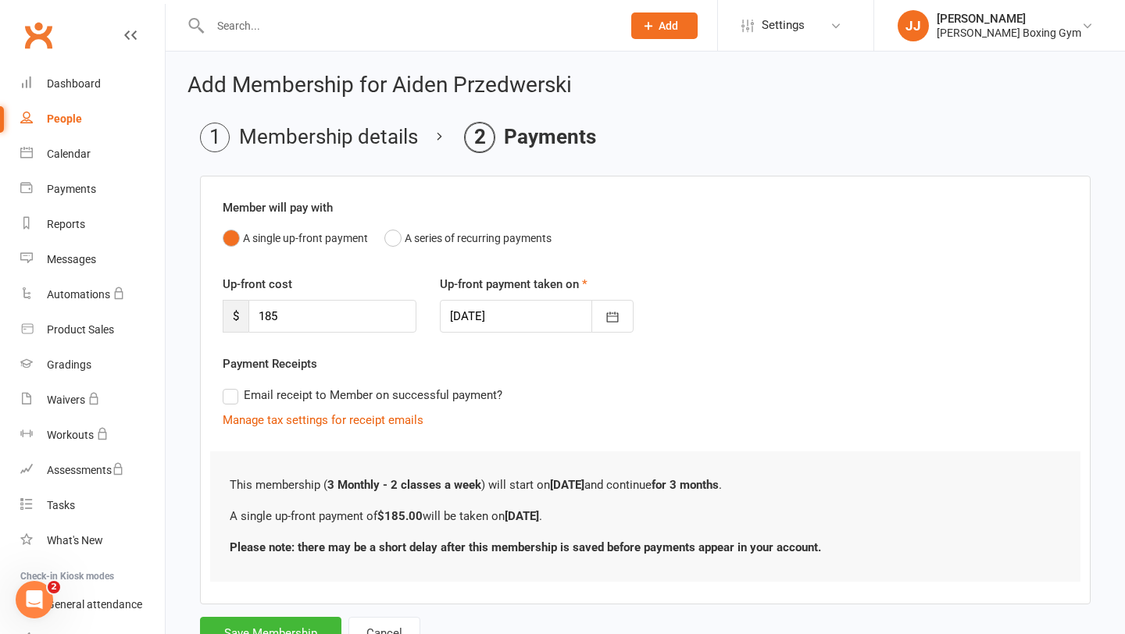
scroll to position [63, 0]
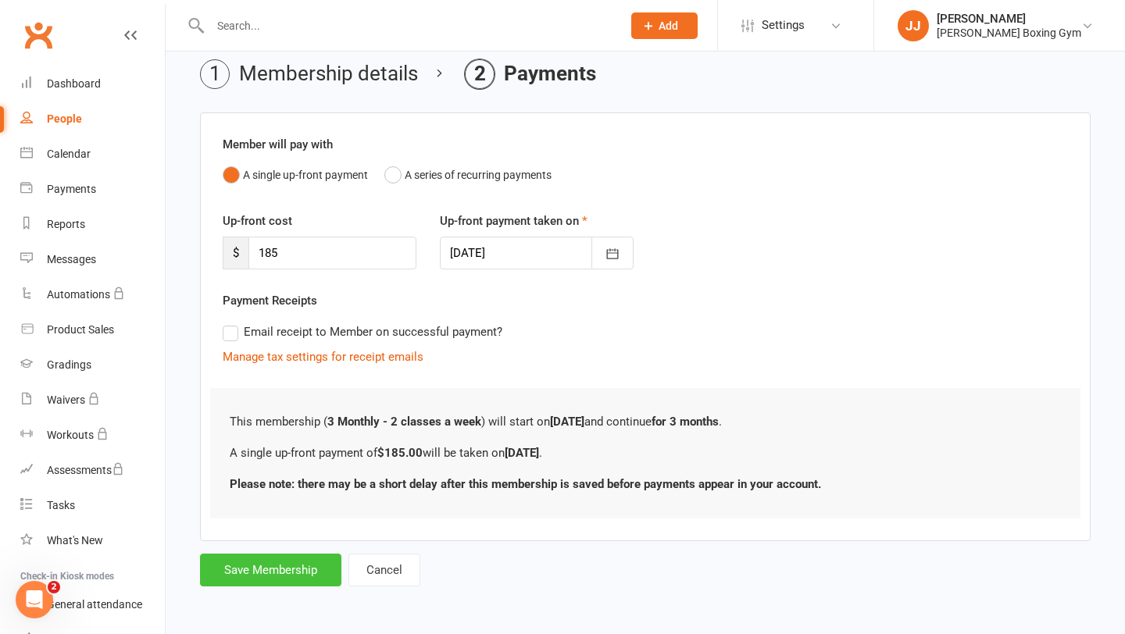
click at [270, 561] on button "Save Membership" at bounding box center [270, 570] width 141 height 33
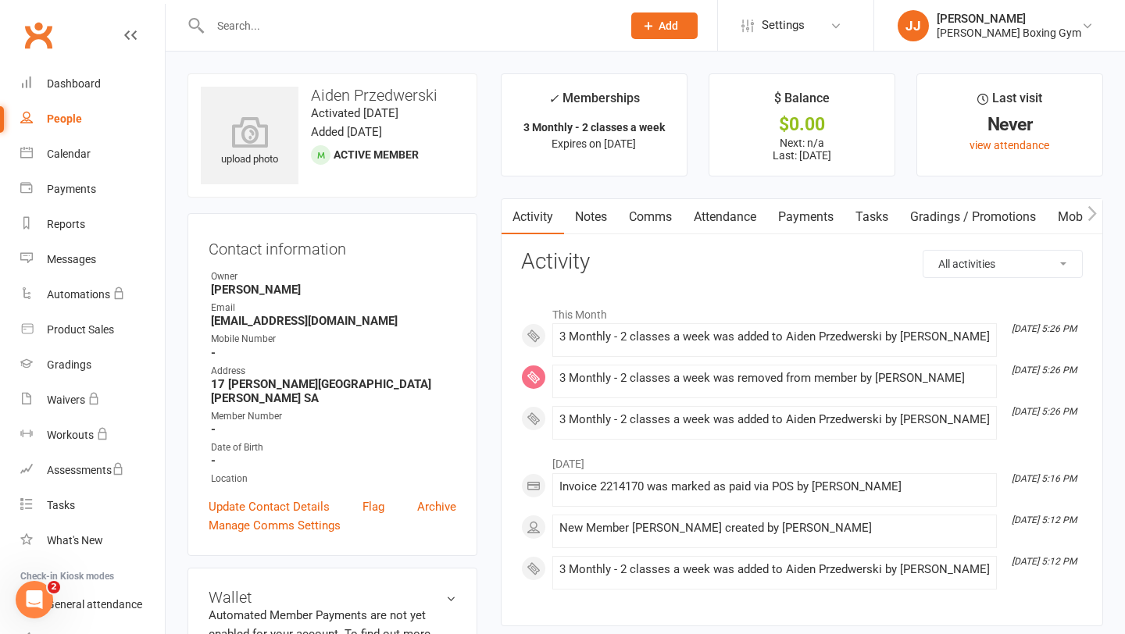
click at [295, 39] on div at bounding box center [398, 25] width 423 height 51
click at [271, 30] on input "text" at bounding box center [407, 26] width 405 height 22
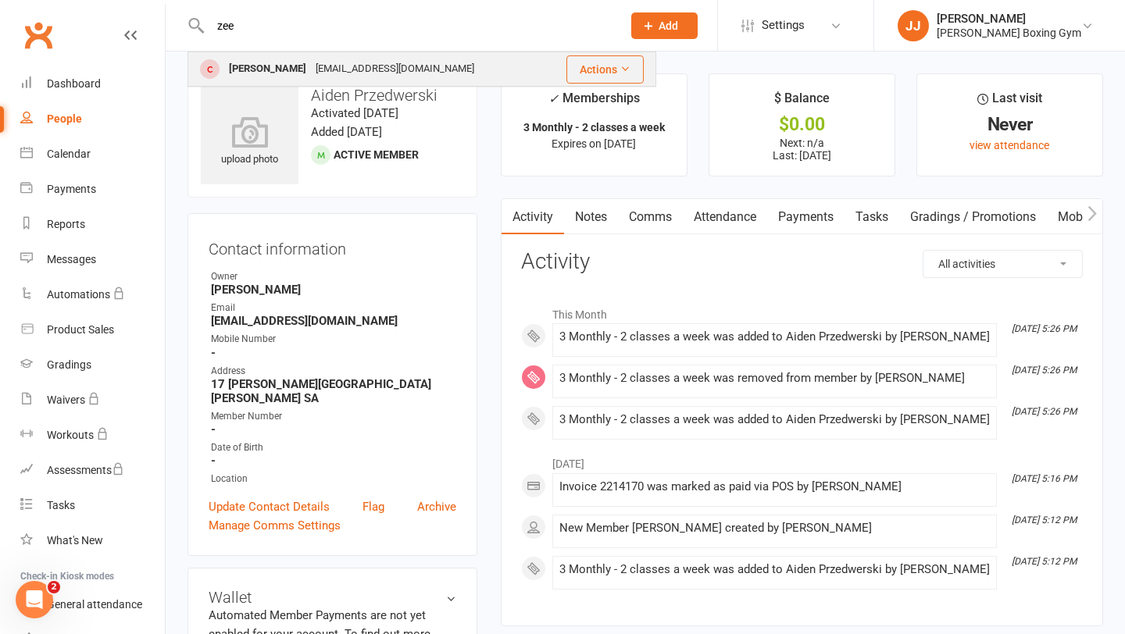
type input "zee"
click at [282, 60] on div "[PERSON_NAME]" at bounding box center [267, 69] width 87 height 23
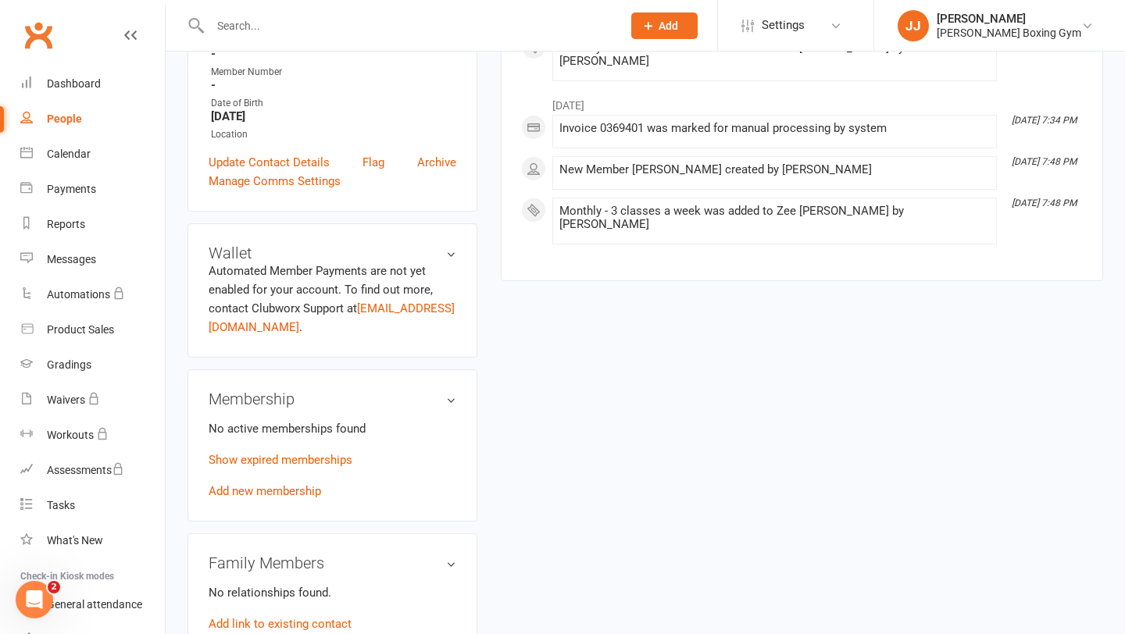
scroll to position [377, 0]
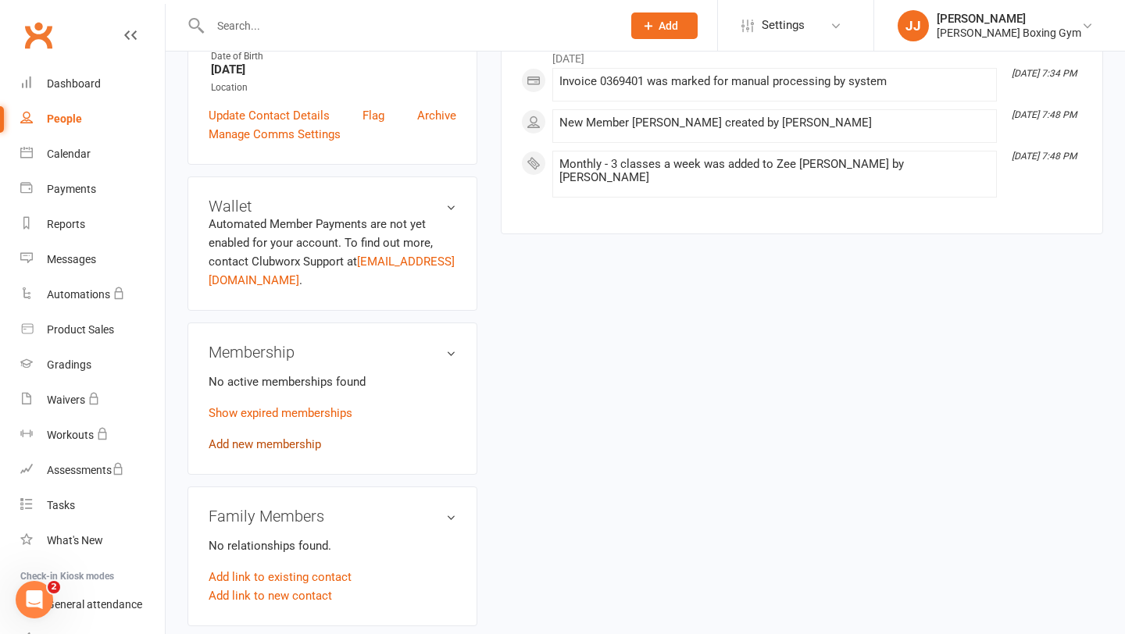
click at [292, 445] on link "Add new membership" at bounding box center [265, 444] width 112 height 14
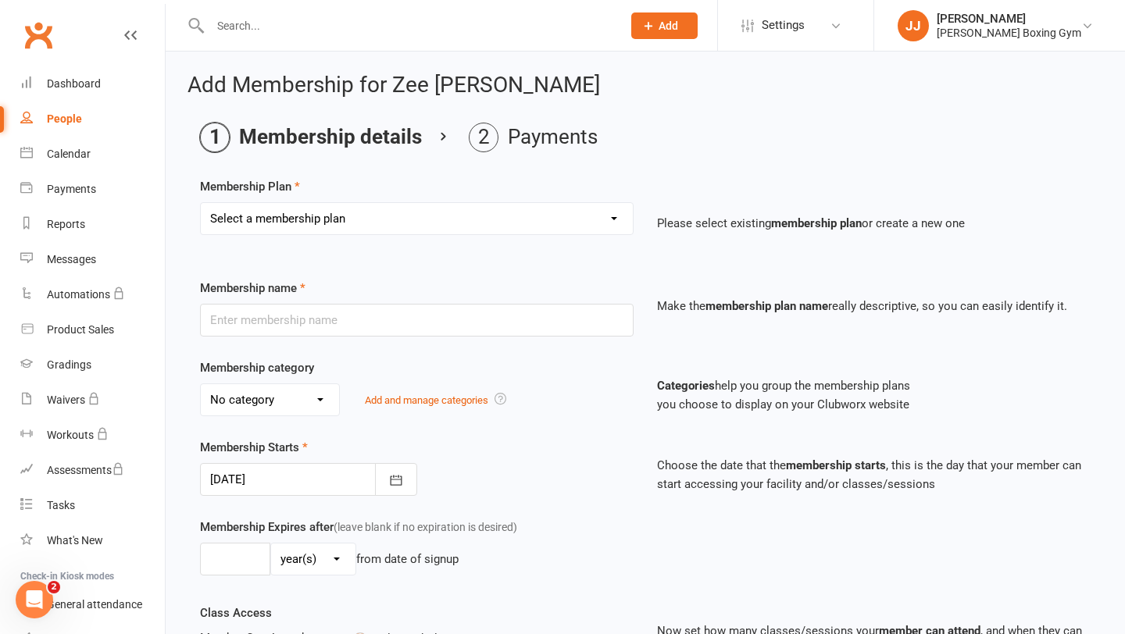
click at [338, 222] on select "Select a membership plan Create new Membership Plan Monthly - 1 class a week Mo…" at bounding box center [417, 218] width 432 height 31
select select "2"
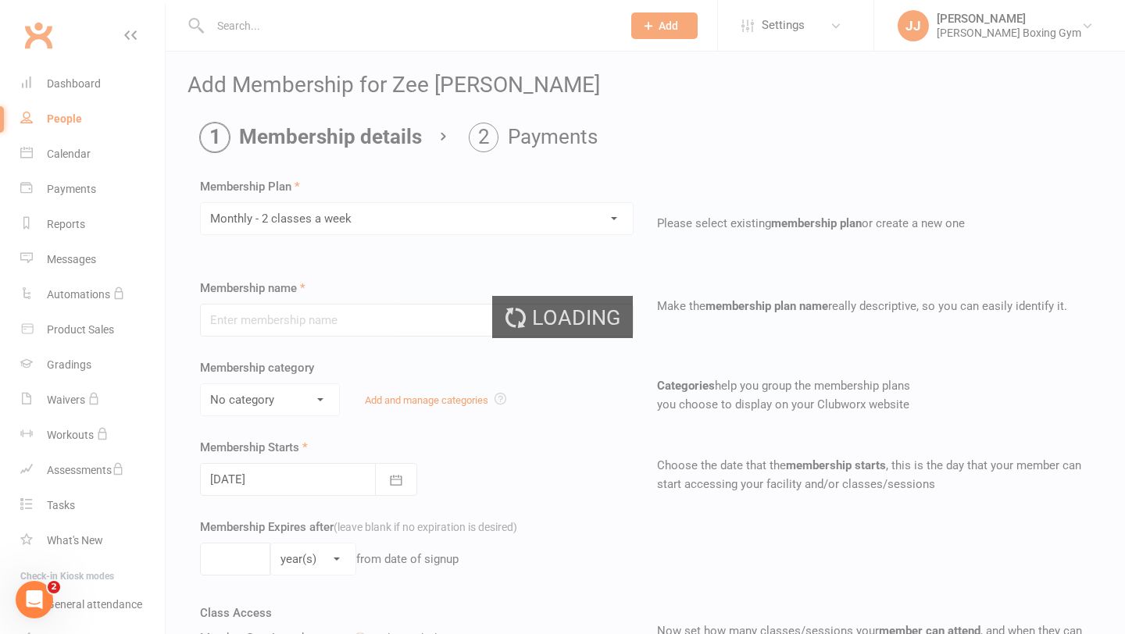
type input "Monthly - 2 classes a week"
select select "2"
type input "1"
select select "2"
type input "2"
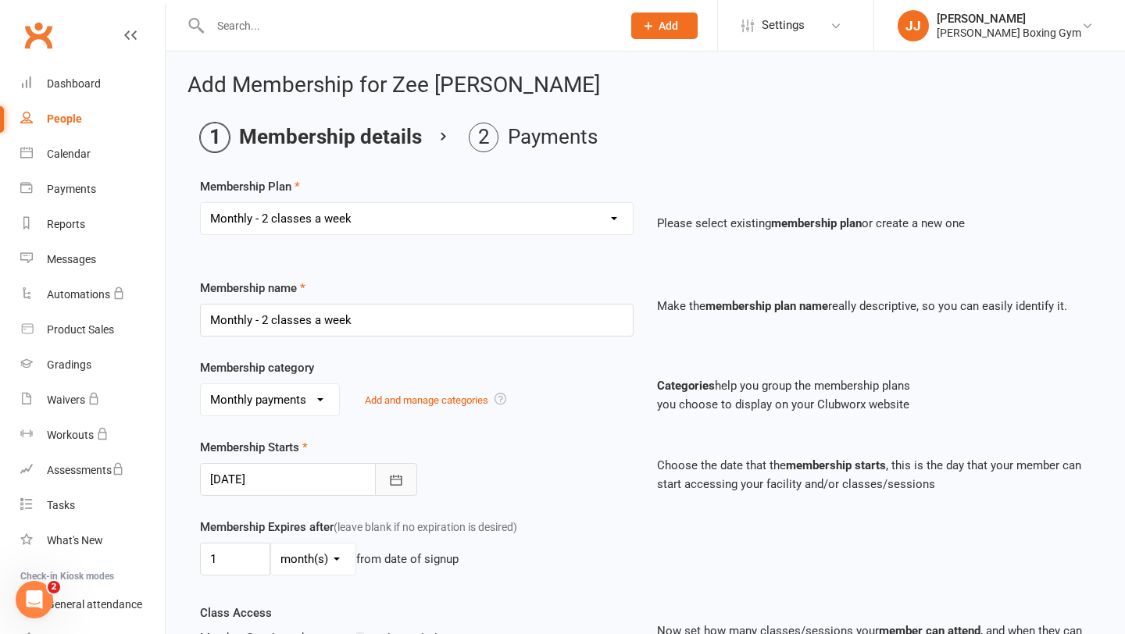
click at [404, 473] on button "button" at bounding box center [396, 479] width 42 height 33
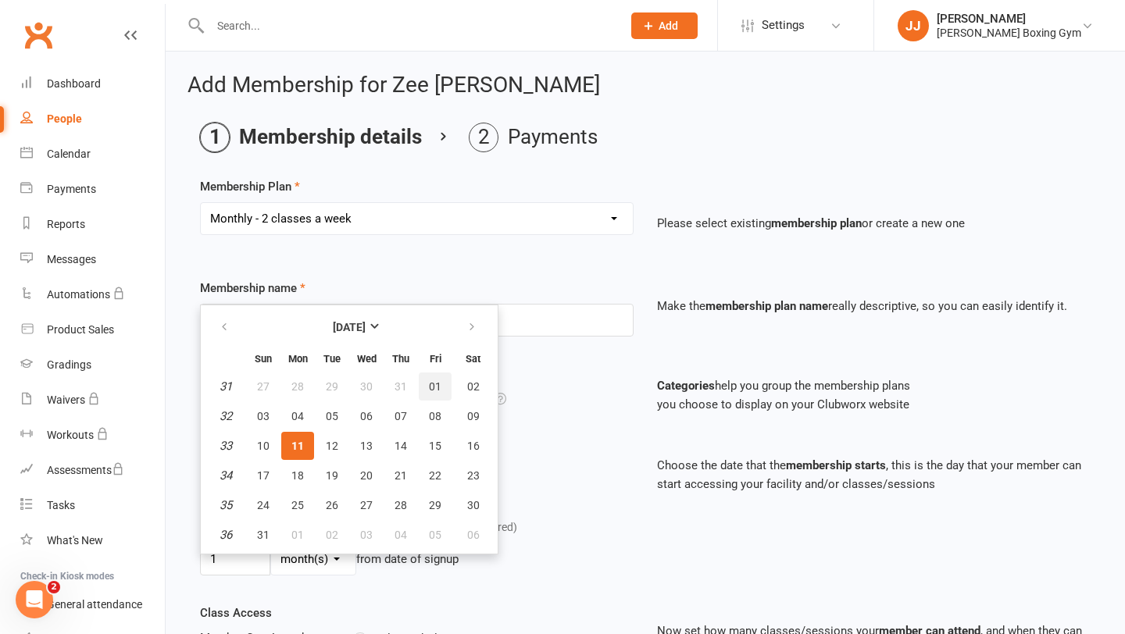
click at [447, 387] on button "01" at bounding box center [435, 387] width 33 height 28
type input "[DATE]"
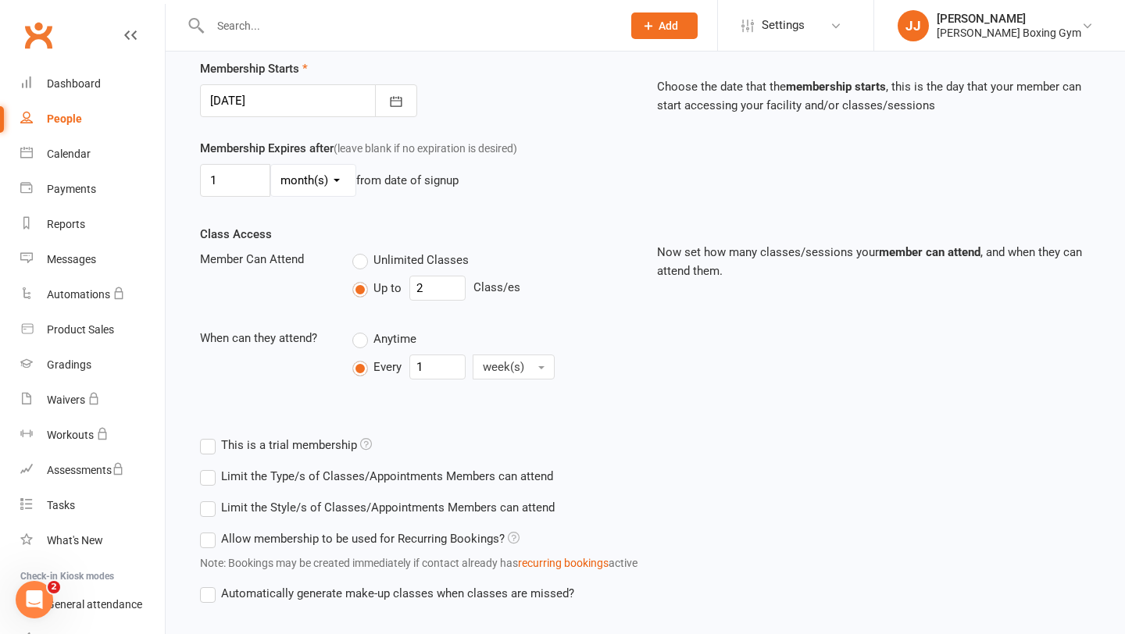
scroll to position [472, 0]
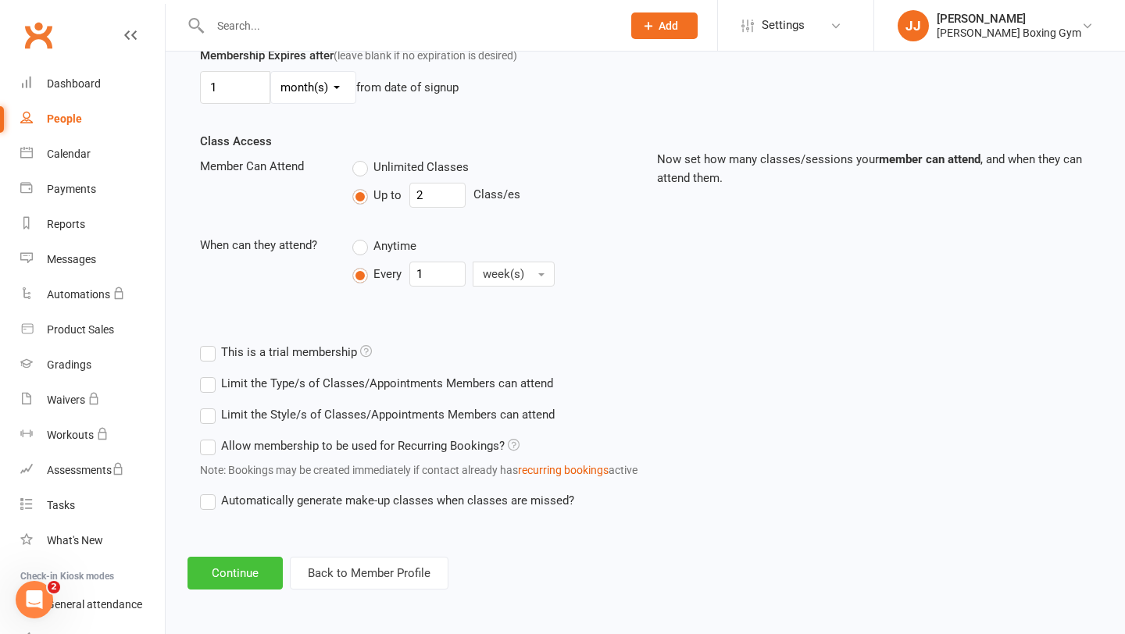
click at [211, 572] on button "Continue" at bounding box center [234, 573] width 95 height 33
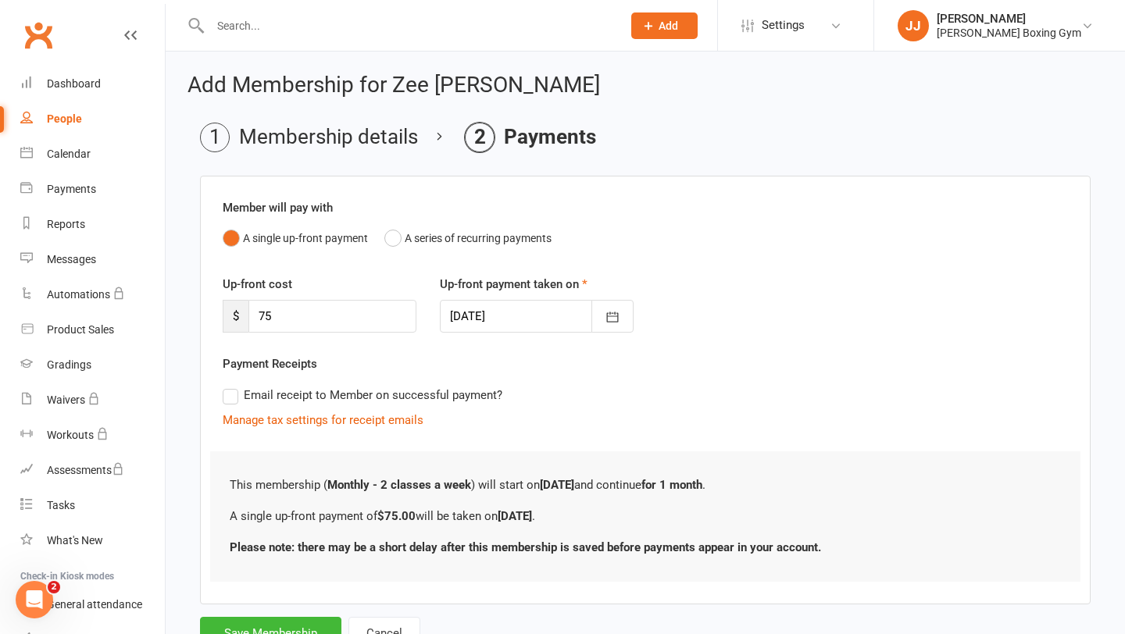
scroll to position [34, 0]
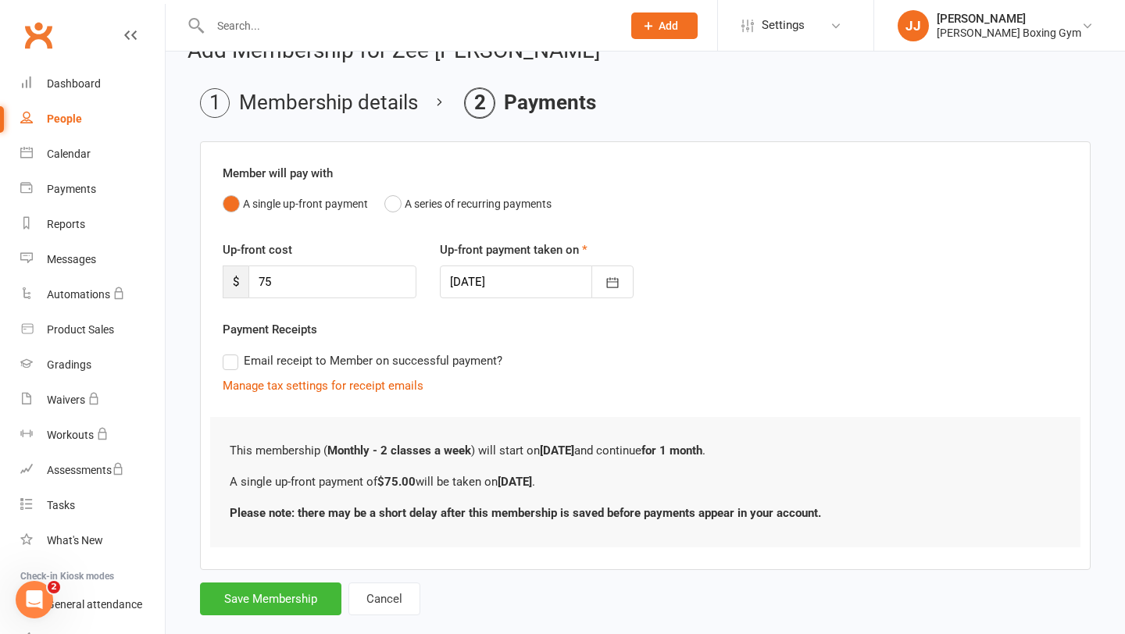
click at [284, 617] on div "Add Membership for Zee [PERSON_NAME] Membership details Payments Member will pa…" at bounding box center [645, 328] width 959 height 623
click at [292, 604] on button "Save Membership" at bounding box center [270, 599] width 141 height 33
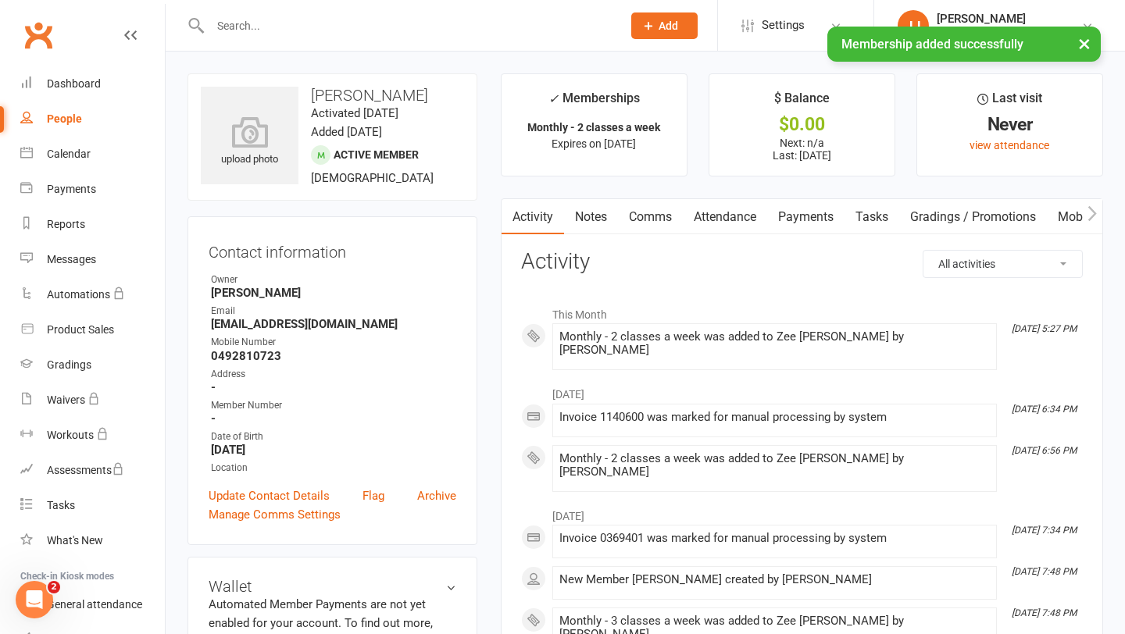
click at [285, 27] on div "× Membership added successfully" at bounding box center [552, 27] width 1105 height 0
click at [264, 27] on div "× Membership added successfully" at bounding box center [552, 27] width 1105 height 0
click at [250, 25] on input "text" at bounding box center [407, 26] width 405 height 22
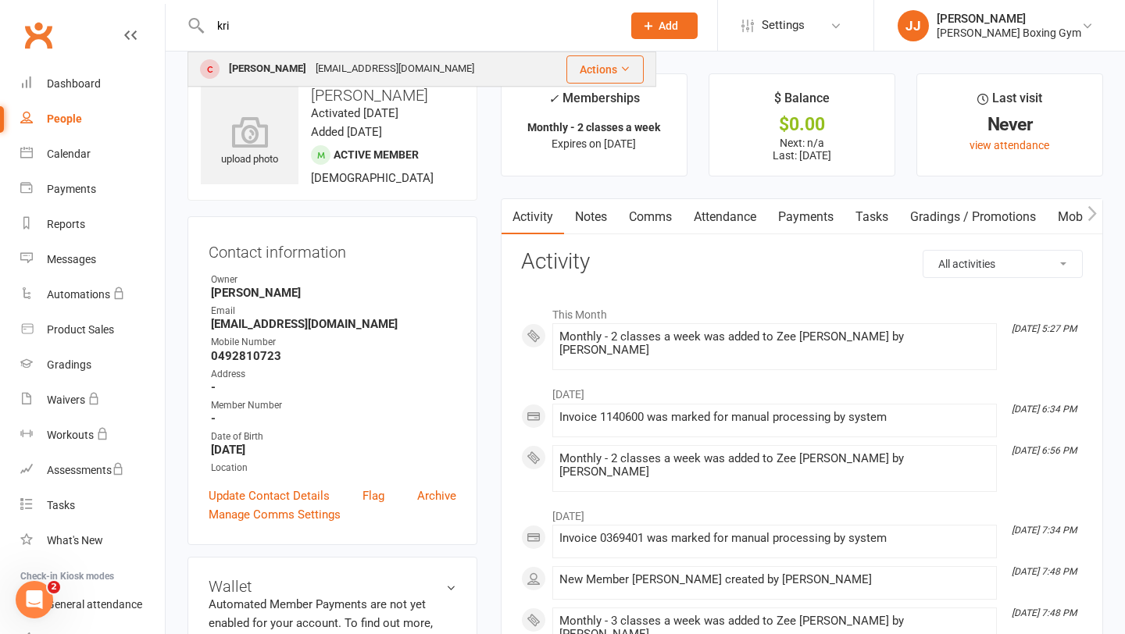
type input "kri"
click at [238, 66] on div "[PERSON_NAME]" at bounding box center [267, 69] width 87 height 23
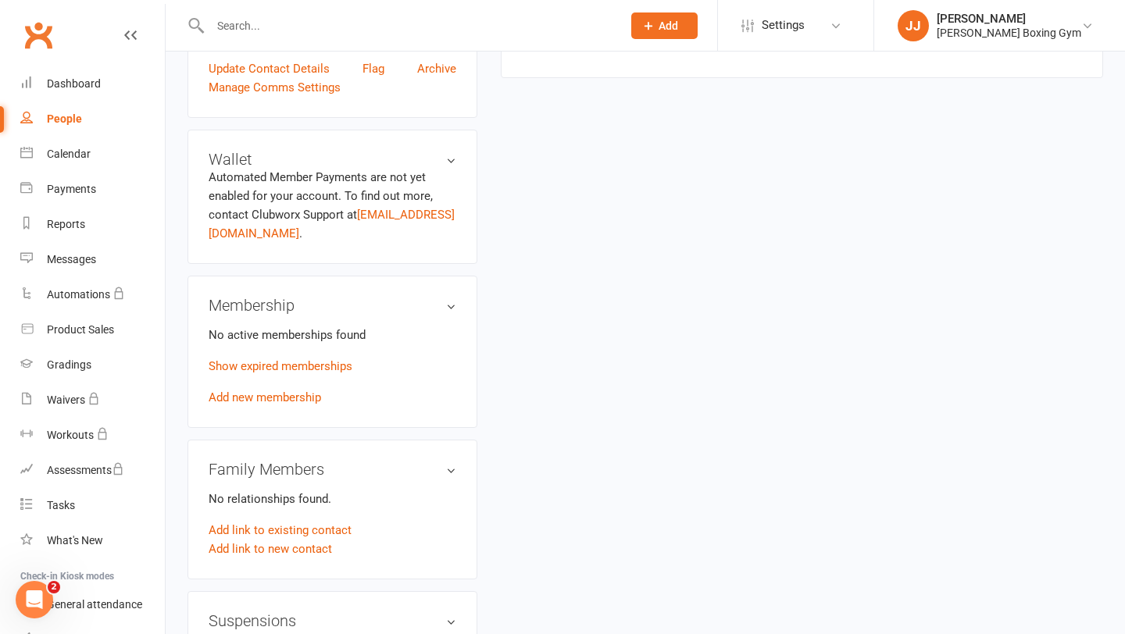
scroll to position [485, 0]
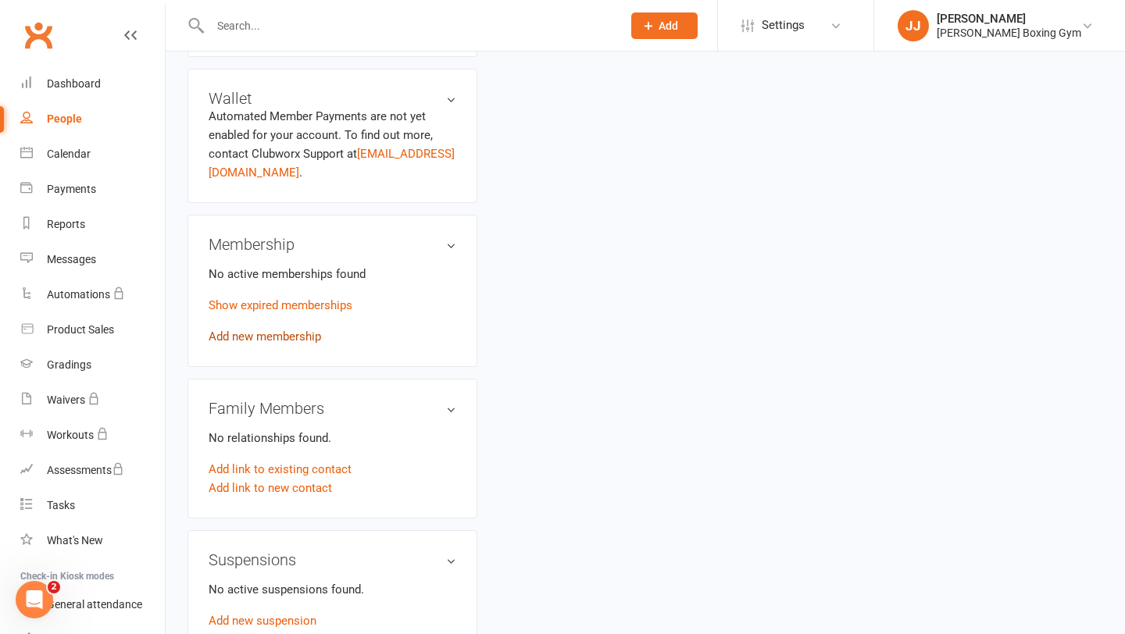
click at [308, 334] on link "Add new membership" at bounding box center [265, 337] width 112 height 14
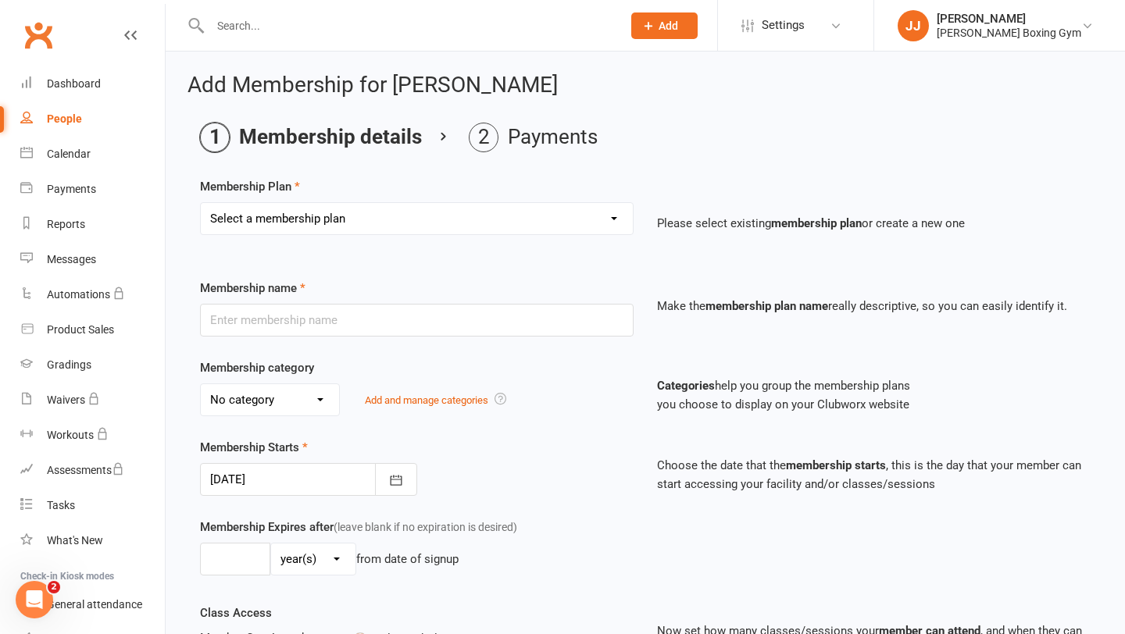
click at [458, 221] on select "Select a membership plan Create new Membership Plan Monthly - 1 class a week Mo…" at bounding box center [417, 218] width 432 height 31
select select "2"
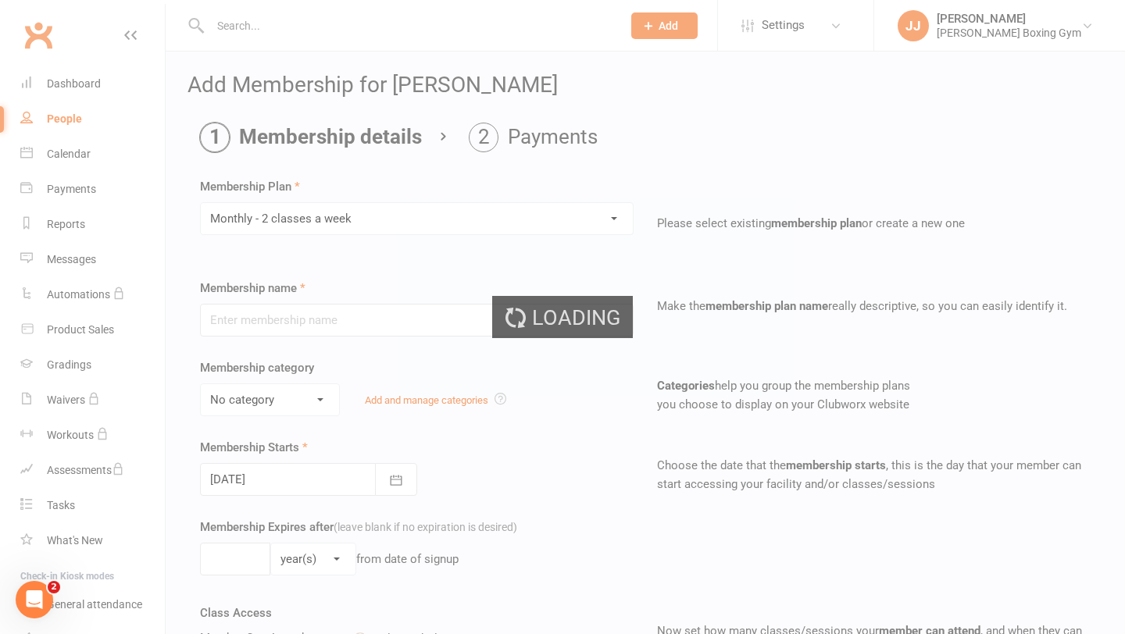
type input "Monthly - 2 classes a week"
select select "2"
type input "1"
select select "2"
type input "2"
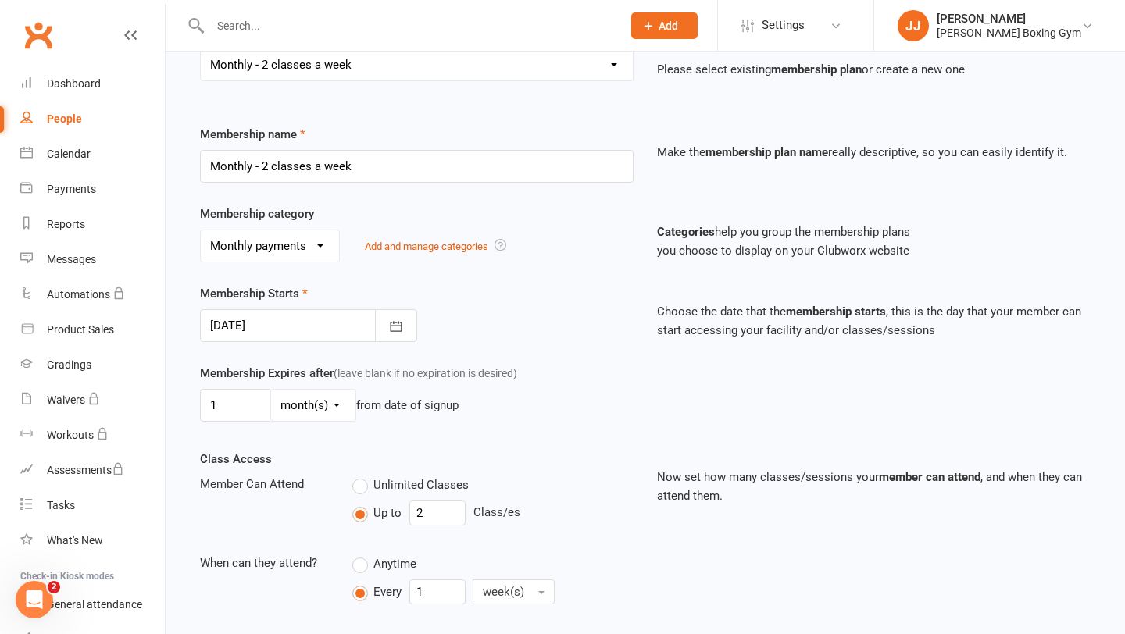
scroll to position [184, 0]
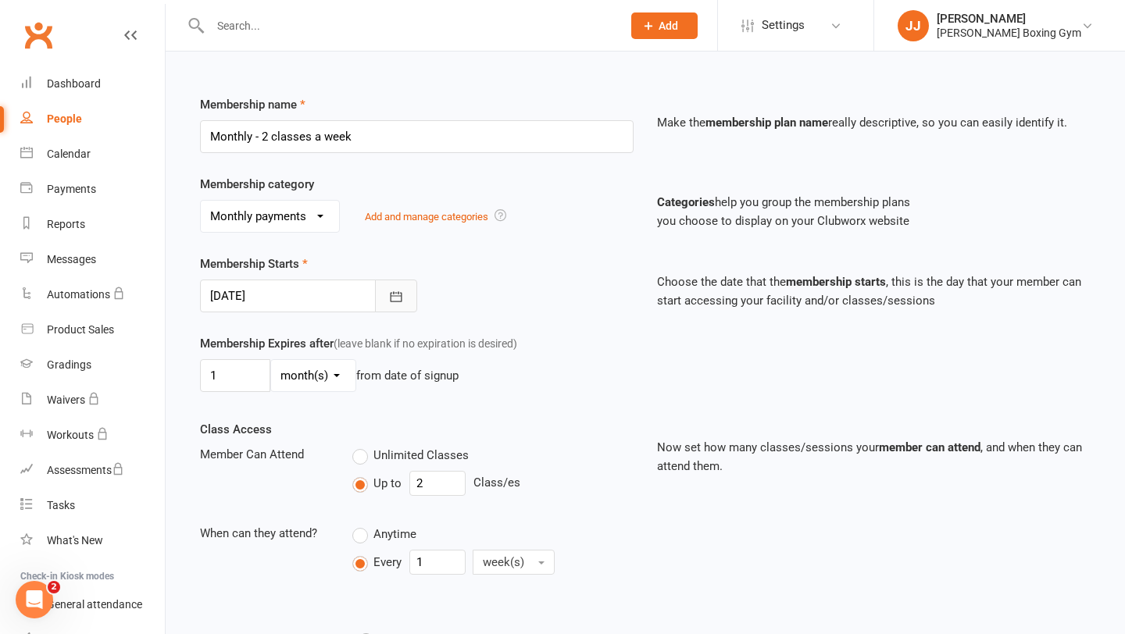
click at [392, 292] on icon "button" at bounding box center [396, 296] width 12 height 10
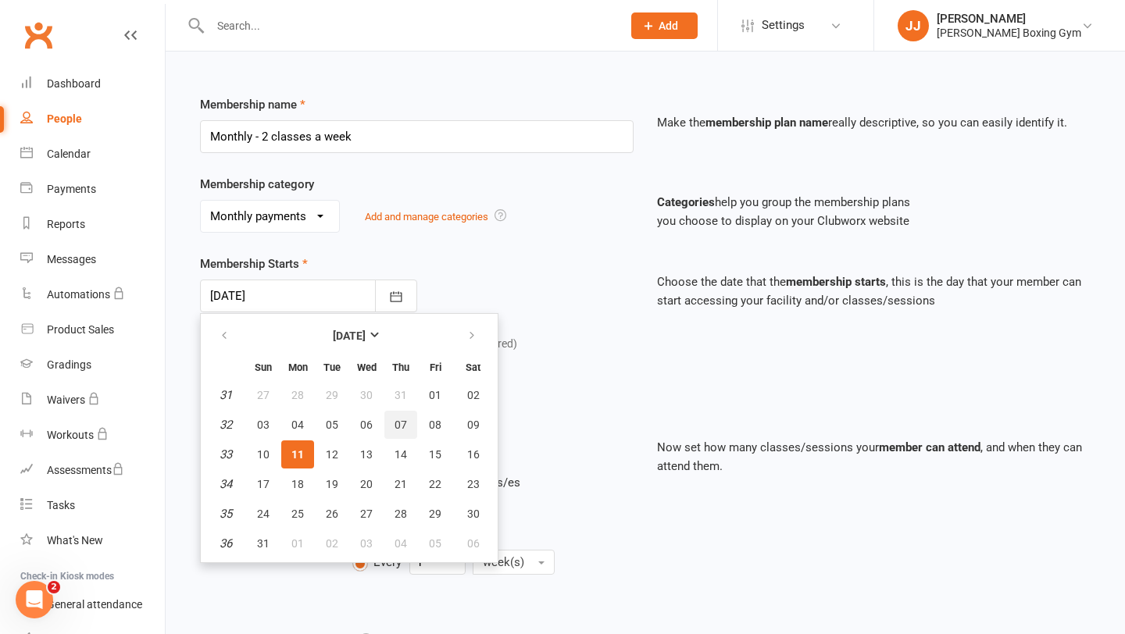
click at [405, 430] on span "07" at bounding box center [401, 425] width 12 height 12
type input "[DATE]"
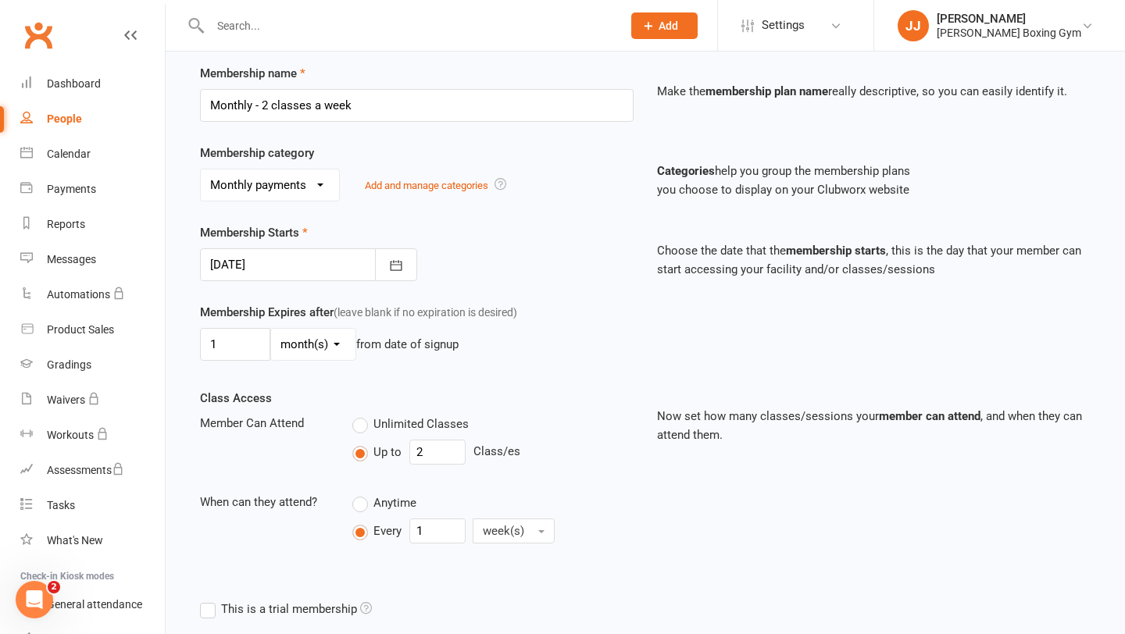
scroll to position [235, 0]
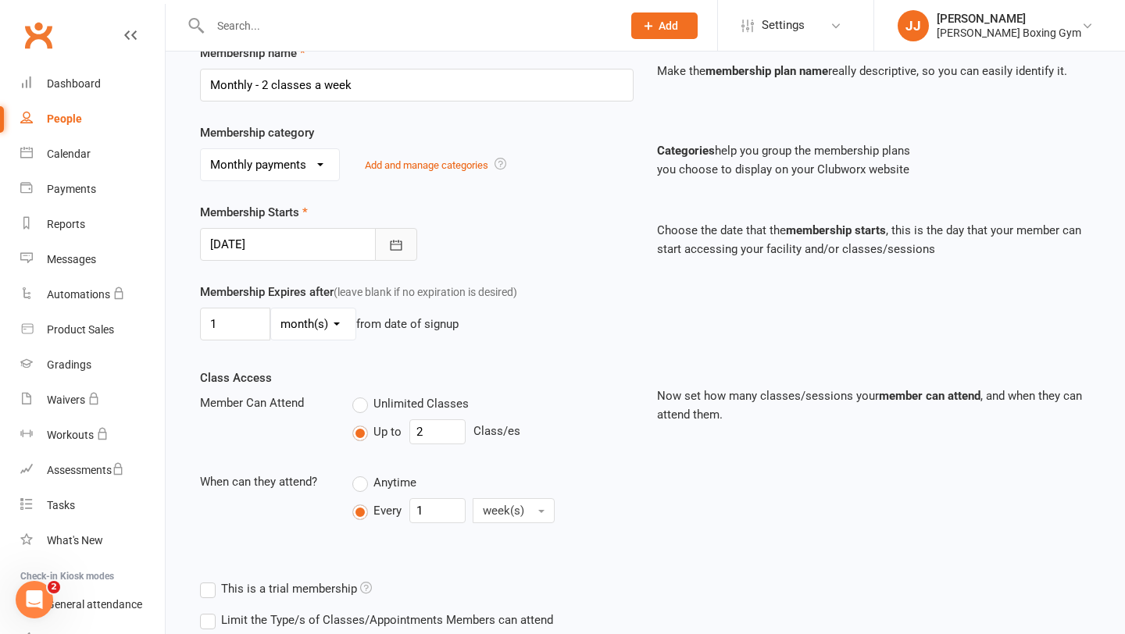
click at [389, 247] on icon "button" at bounding box center [396, 245] width 16 height 16
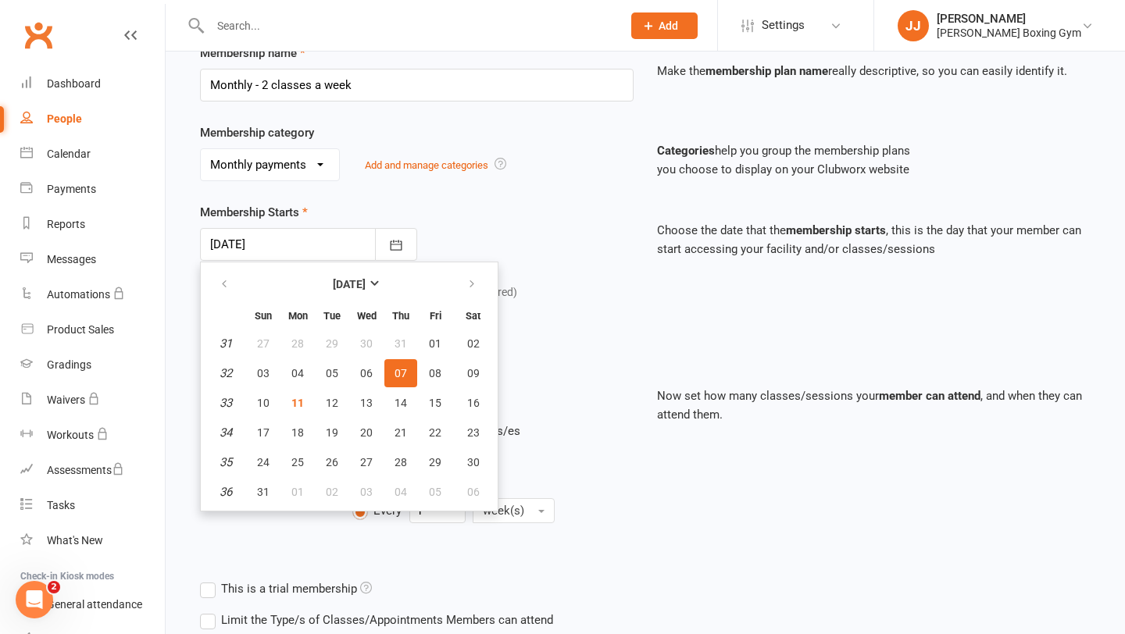
click at [562, 268] on div "Membership Starts [DATE] [DATE] Sun Mon Tue Wed Thu Fri Sat 31 27 28 29 30 31 0…" at bounding box center [645, 243] width 914 height 80
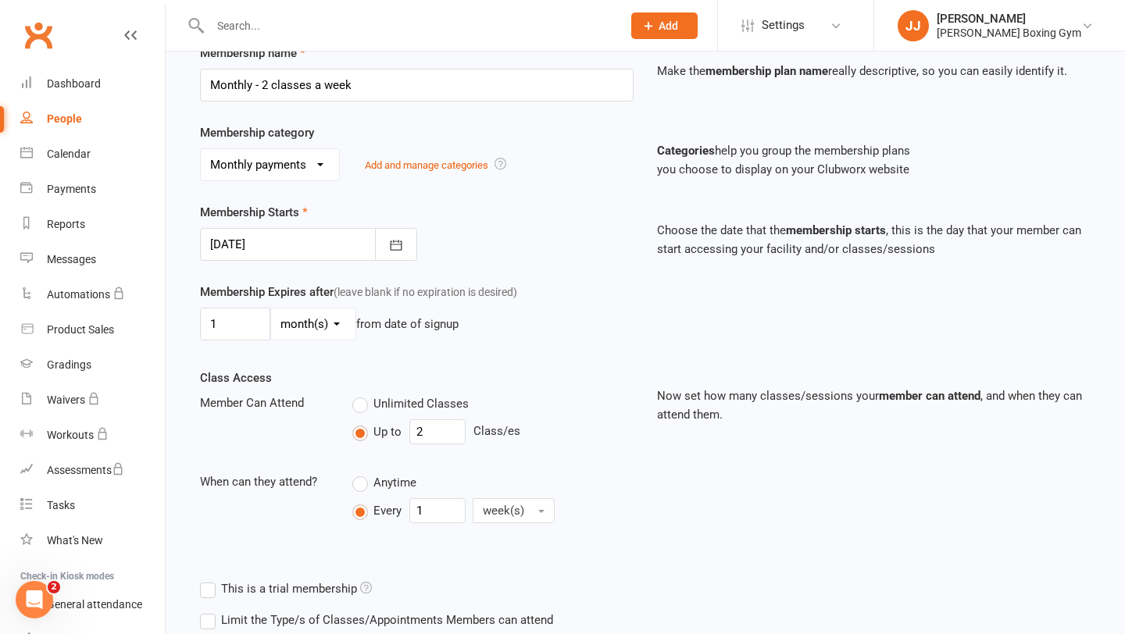
scroll to position [472, 0]
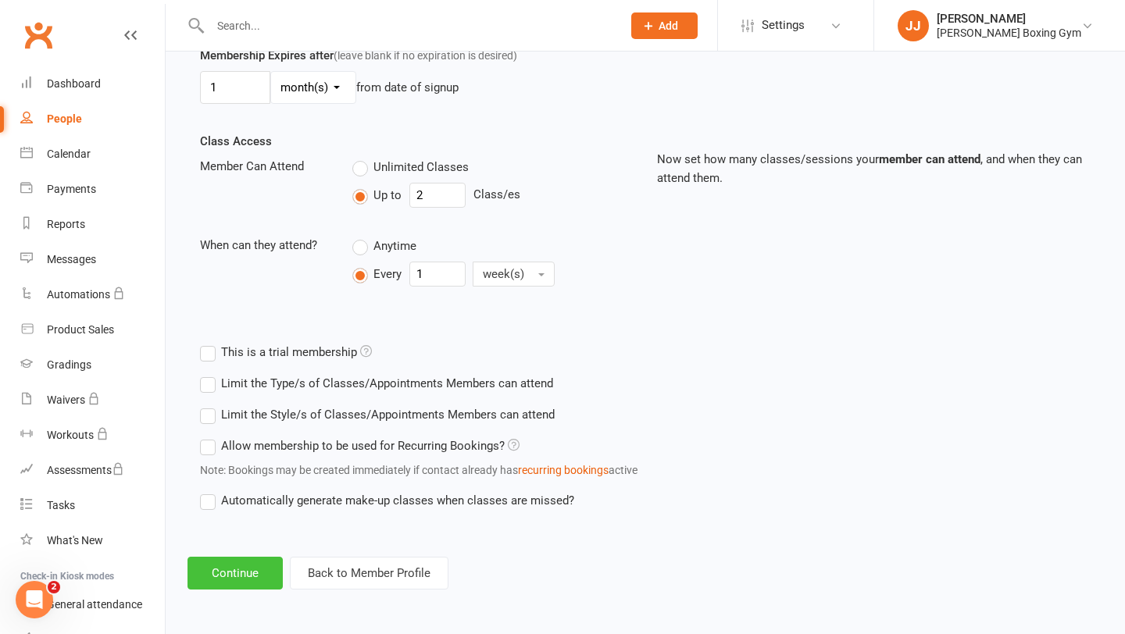
click at [231, 577] on button "Continue" at bounding box center [234, 573] width 95 height 33
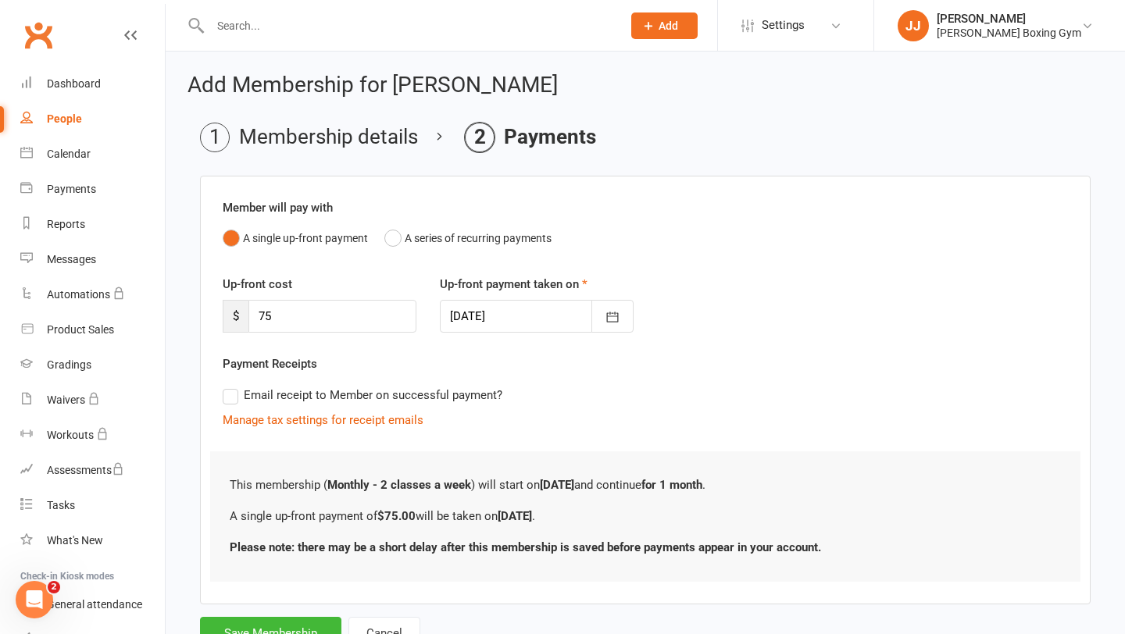
scroll to position [63, 0]
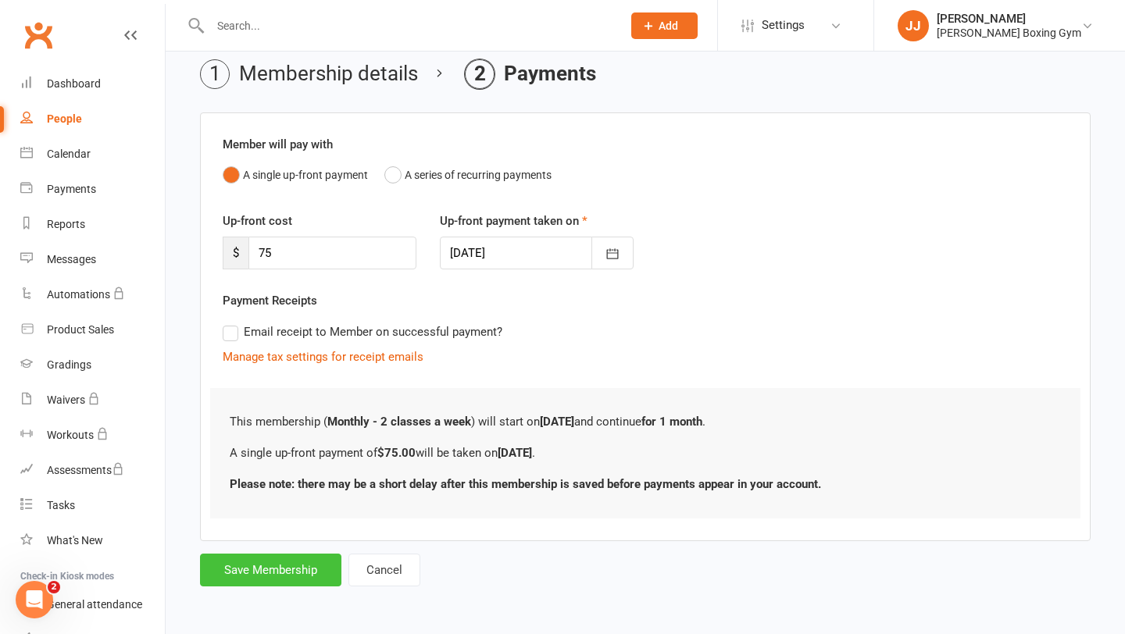
click at [294, 574] on button "Save Membership" at bounding box center [270, 570] width 141 height 33
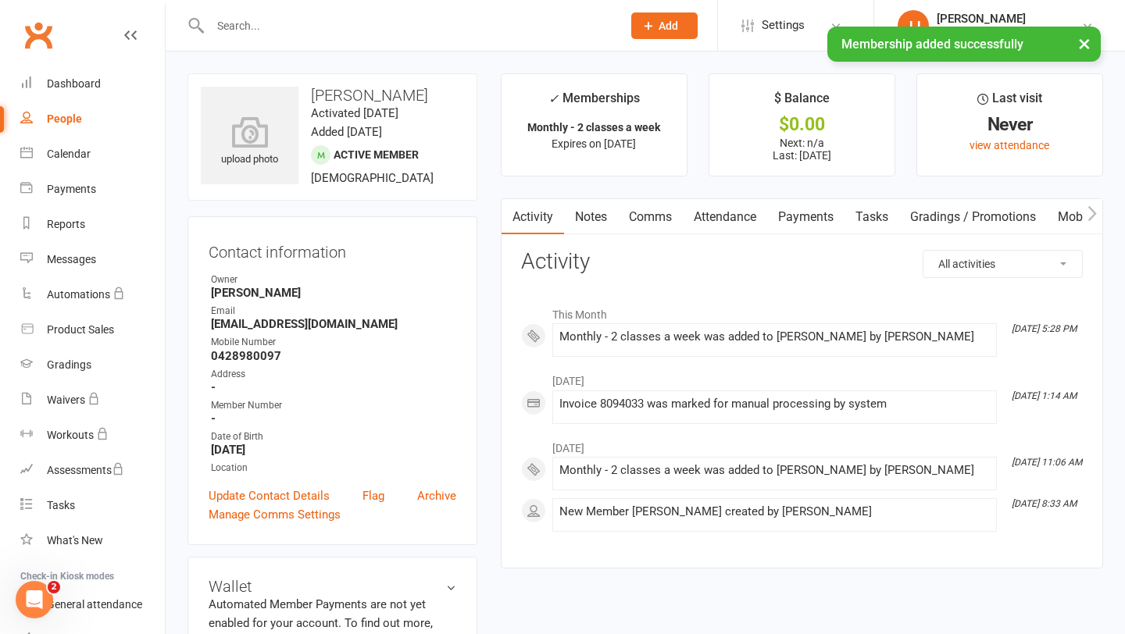
click at [293, 27] on div "× Membership added successfully" at bounding box center [552, 27] width 1105 height 0
click at [281, 27] on div "× Membership added successfully" at bounding box center [552, 27] width 1105 height 0
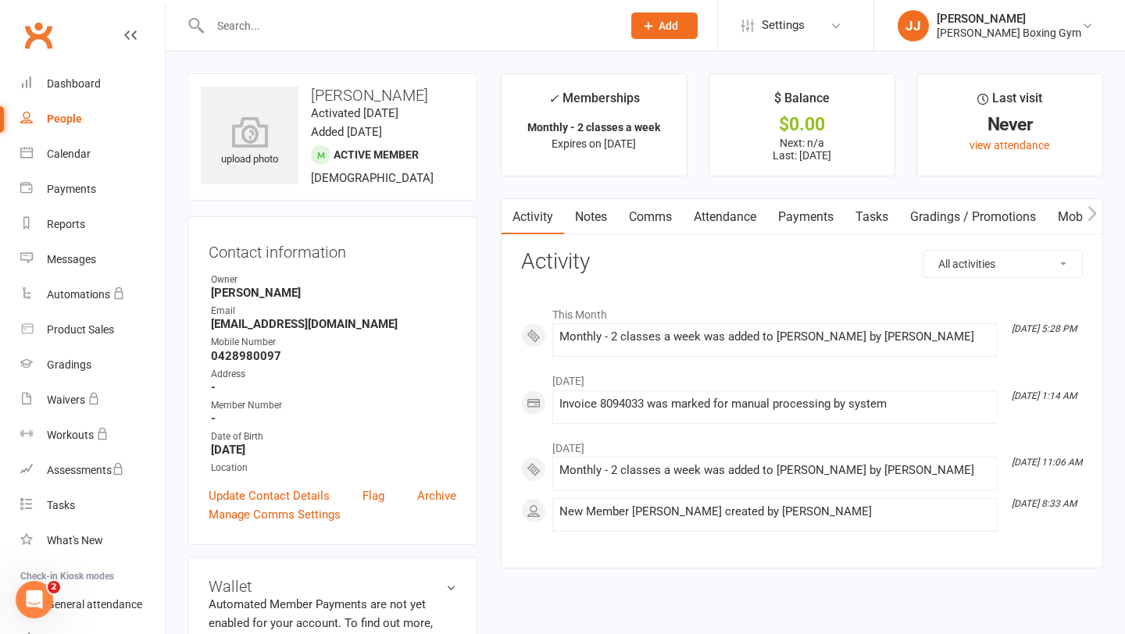
click at [261, 24] on input "text" at bounding box center [407, 26] width 405 height 22
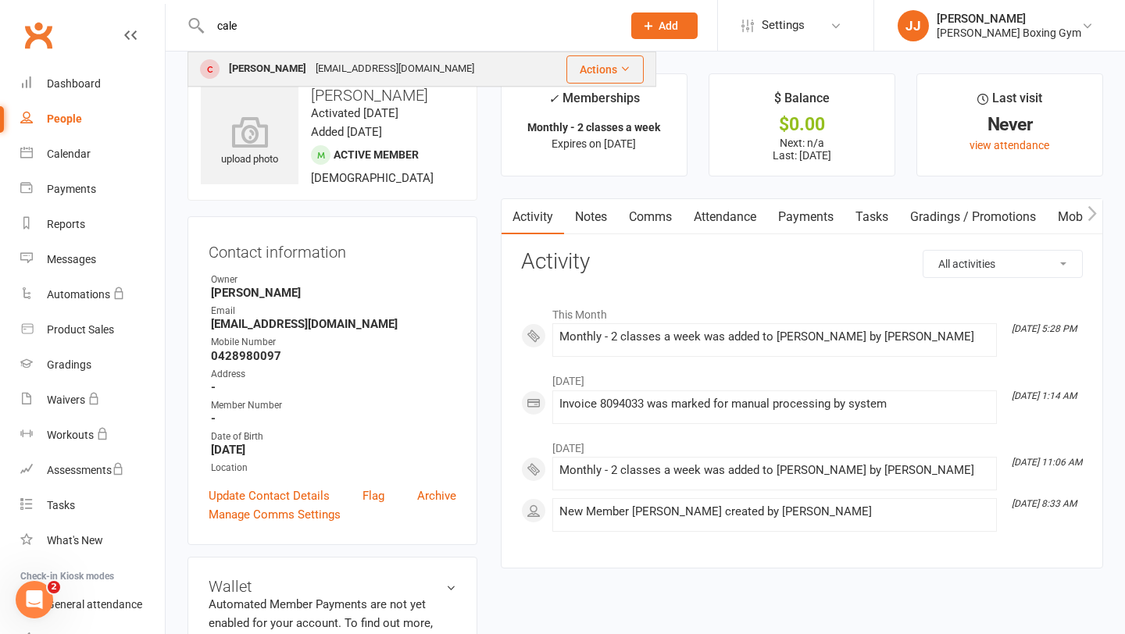
type input "cale"
click at [260, 63] on div "[PERSON_NAME]" at bounding box center [267, 69] width 87 height 23
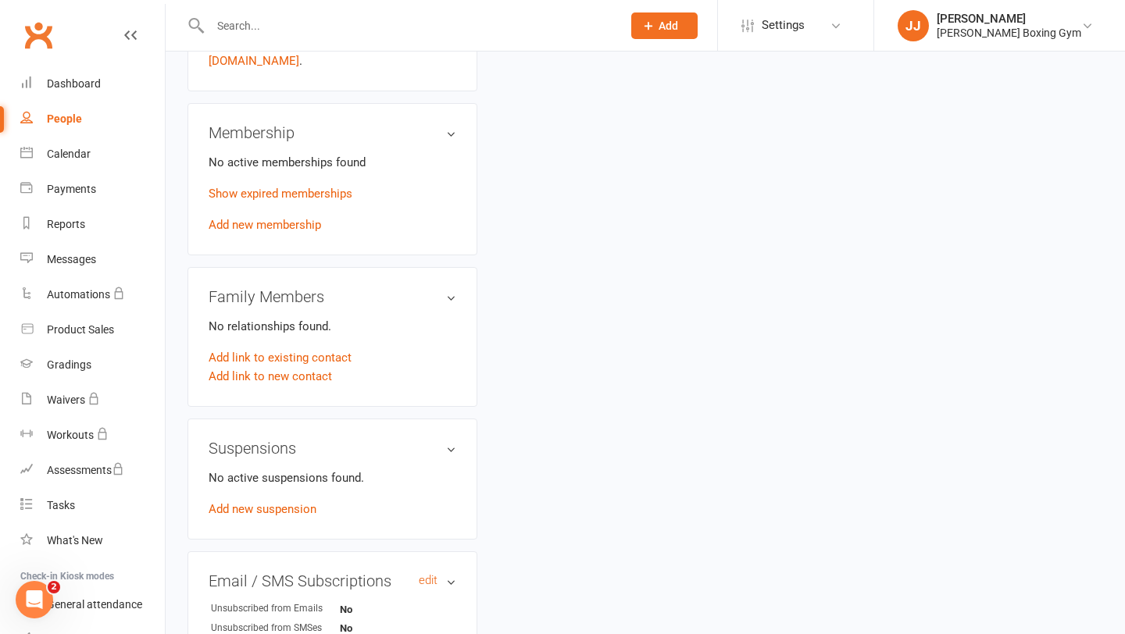
scroll to position [587, 0]
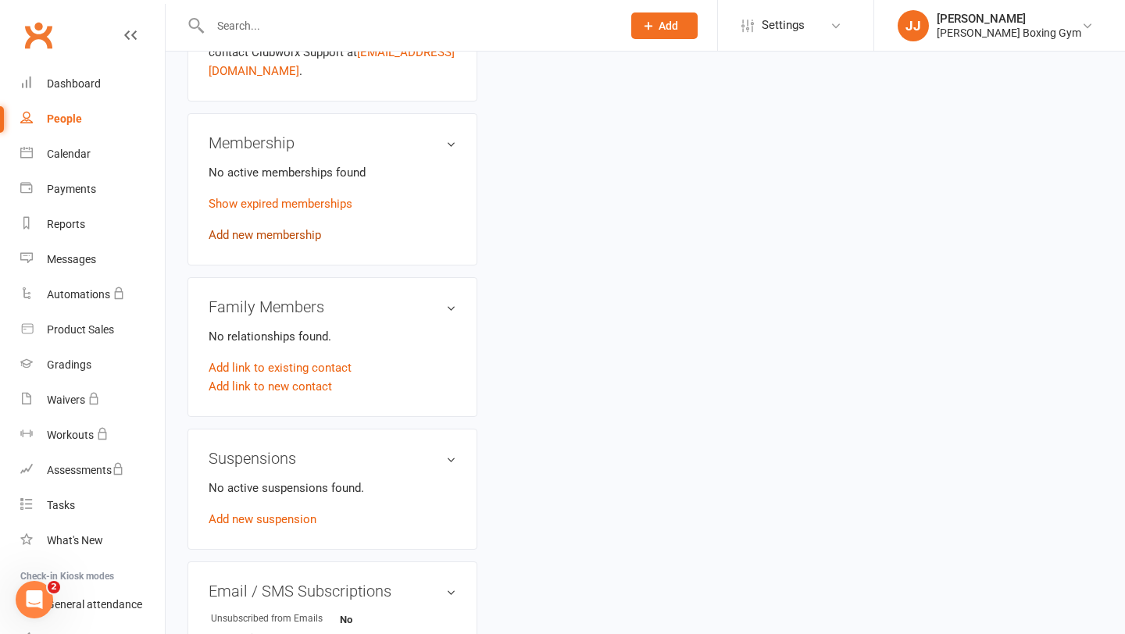
click at [305, 238] on link "Add new membership" at bounding box center [265, 235] width 112 height 14
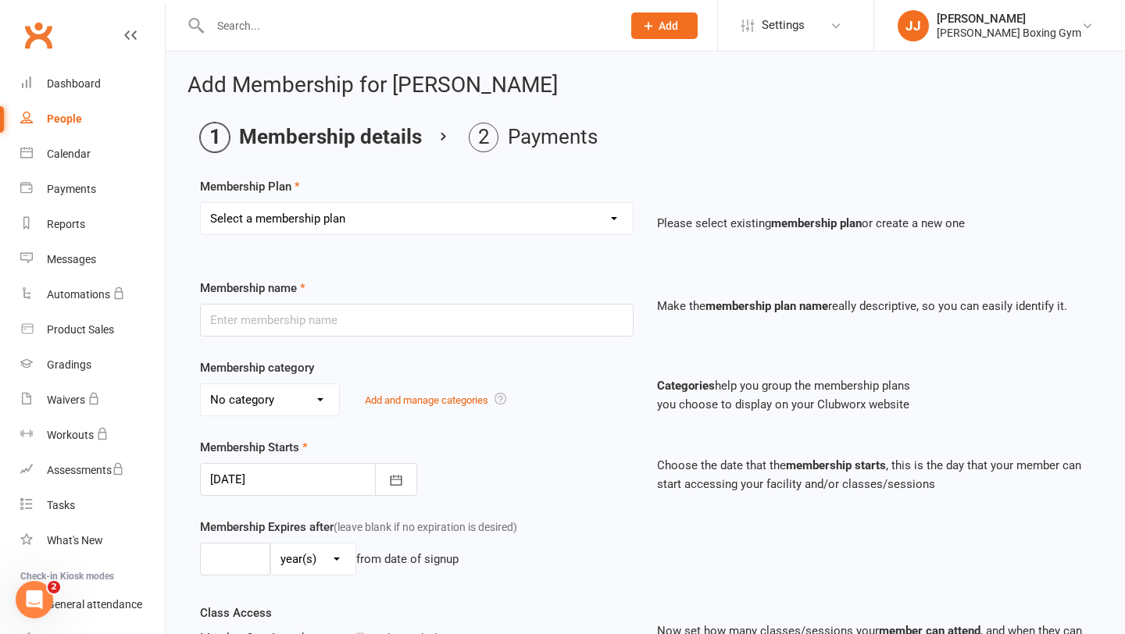
click at [355, 220] on select "Select a membership plan Create new Membership Plan Monthly - 1 class a week Mo…" at bounding box center [417, 218] width 432 height 31
select select "3"
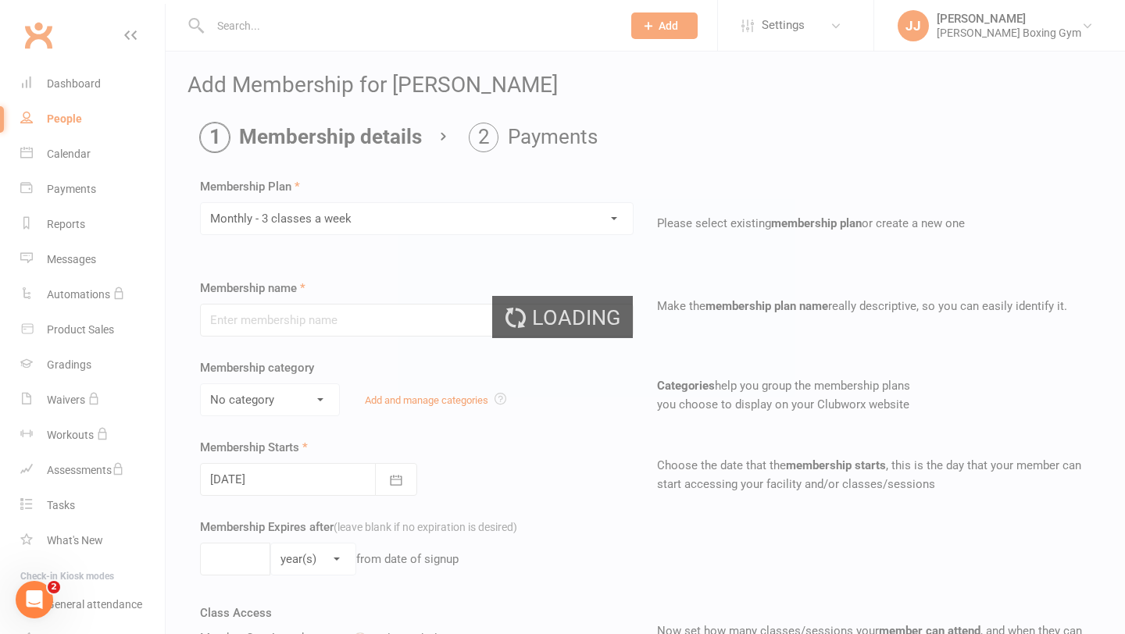
type input "Monthly - 3 classes a week"
select select "2"
type input "1"
select select "2"
type input "3"
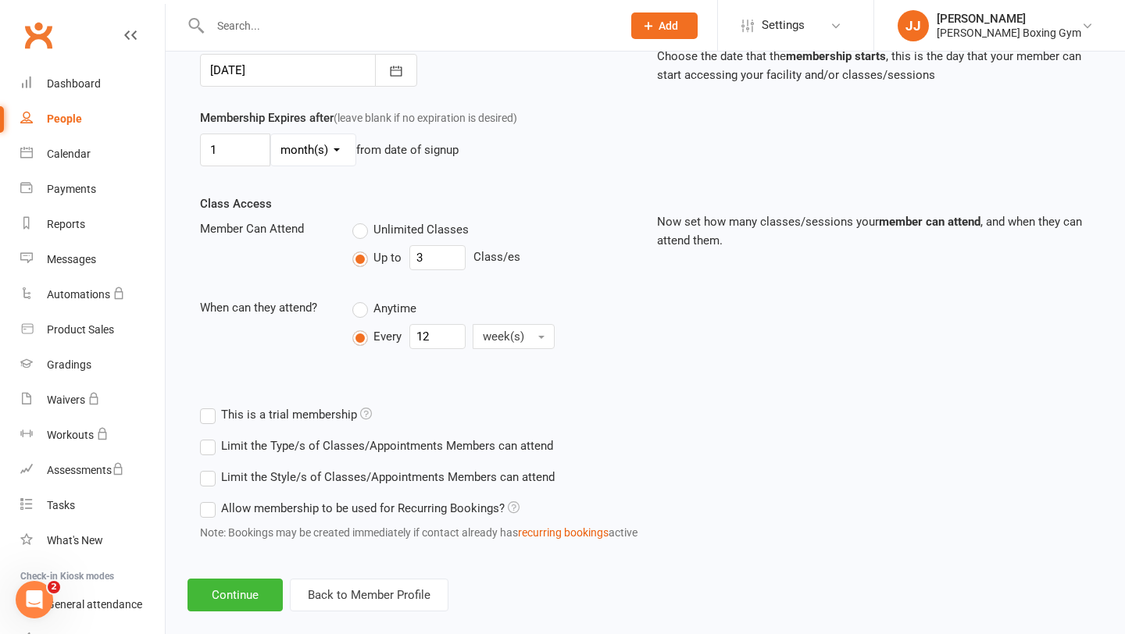
scroll to position [389, 0]
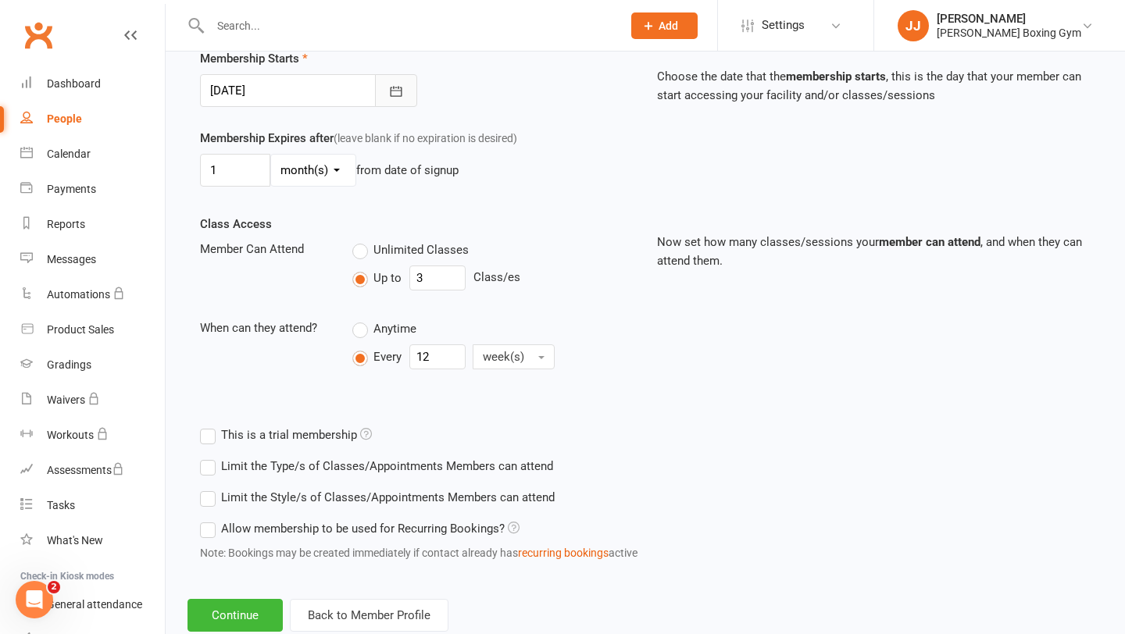
click at [405, 90] on button "button" at bounding box center [396, 90] width 42 height 33
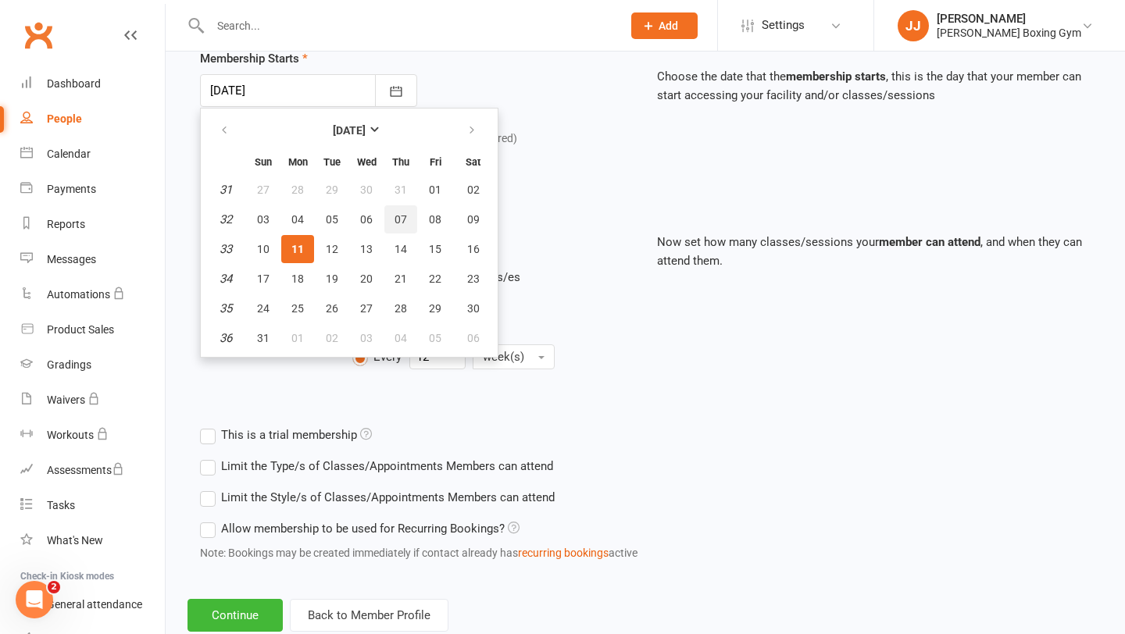
click at [405, 223] on span "07" at bounding box center [401, 219] width 12 height 12
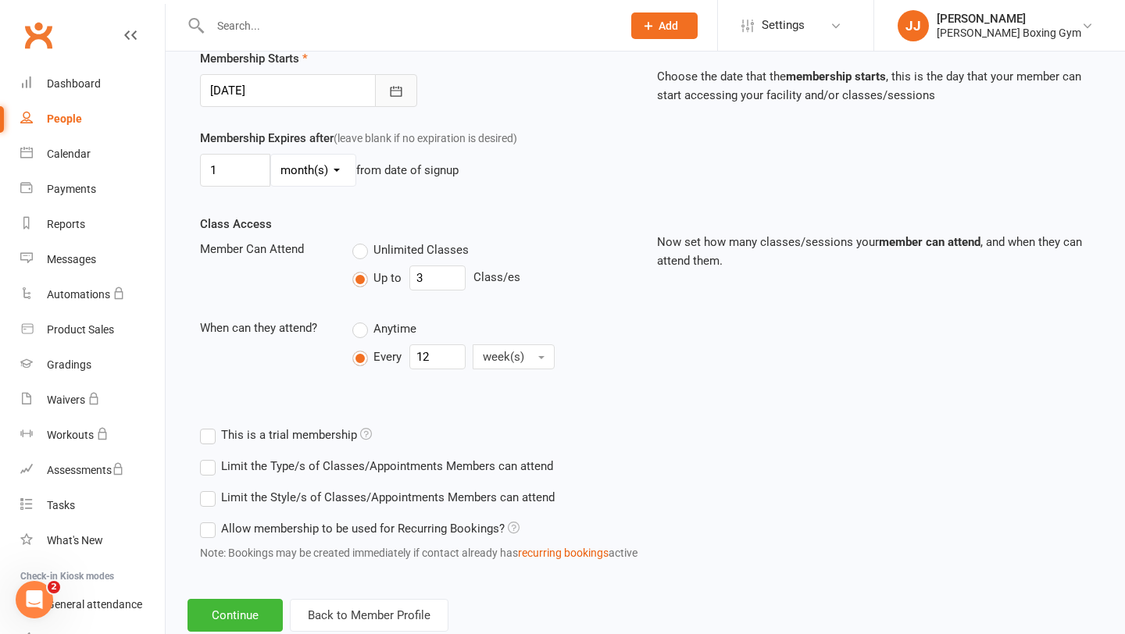
click at [389, 87] on icon "button" at bounding box center [396, 92] width 16 height 16
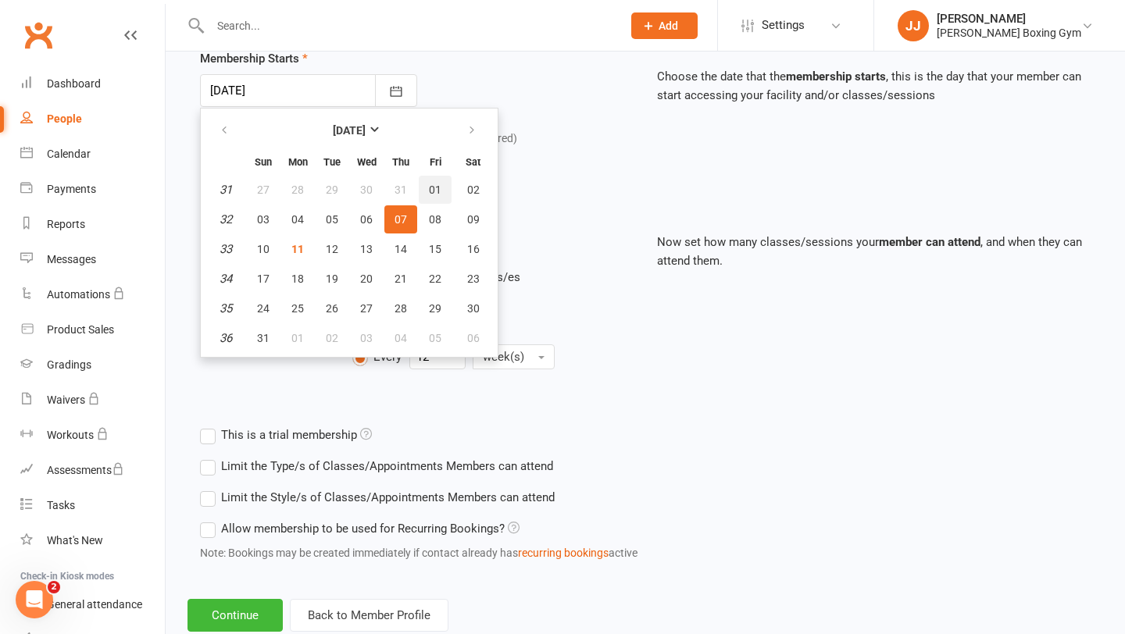
click at [440, 191] on button "01" at bounding box center [435, 190] width 33 height 28
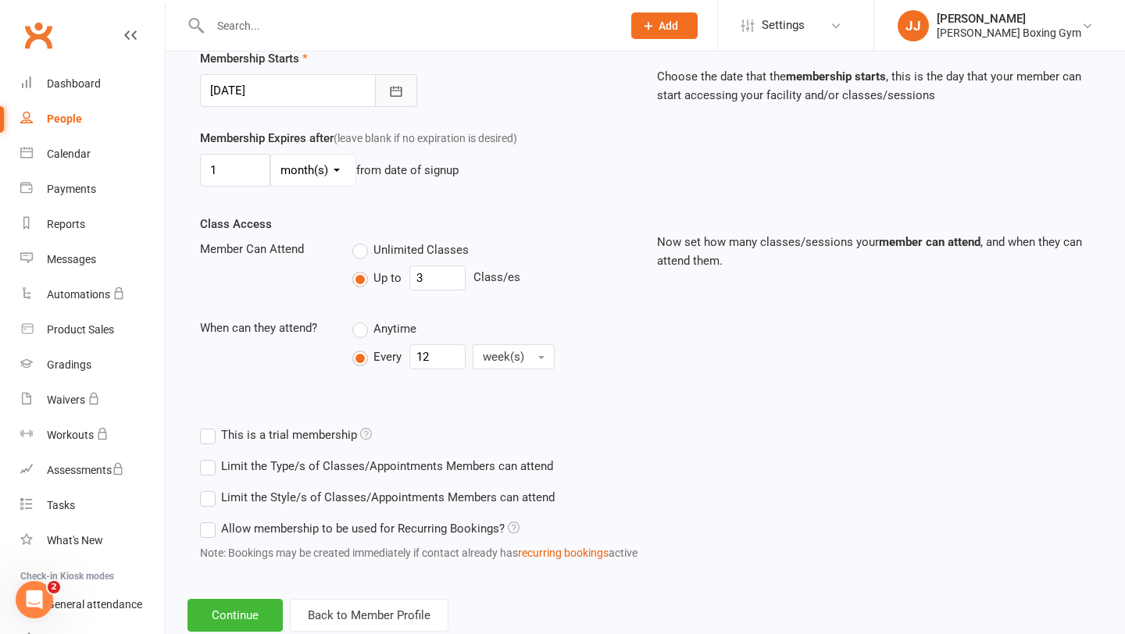
click at [389, 96] on icon "button" at bounding box center [396, 92] width 16 height 16
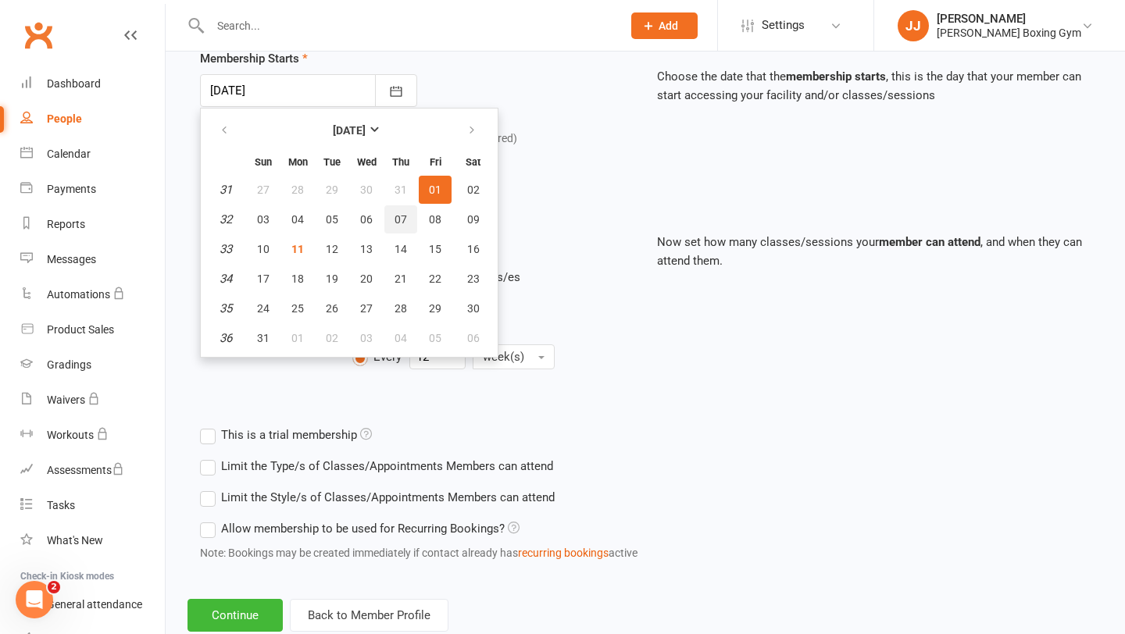
click at [399, 227] on button "07" at bounding box center [400, 219] width 33 height 28
type input "[DATE]"
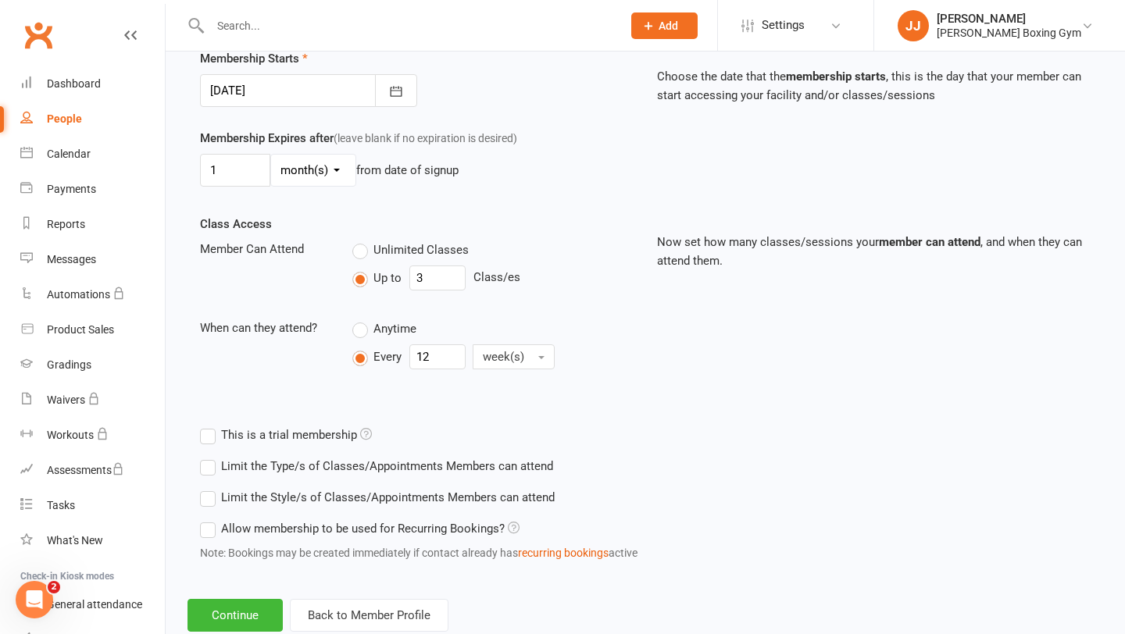
scroll to position [431, 0]
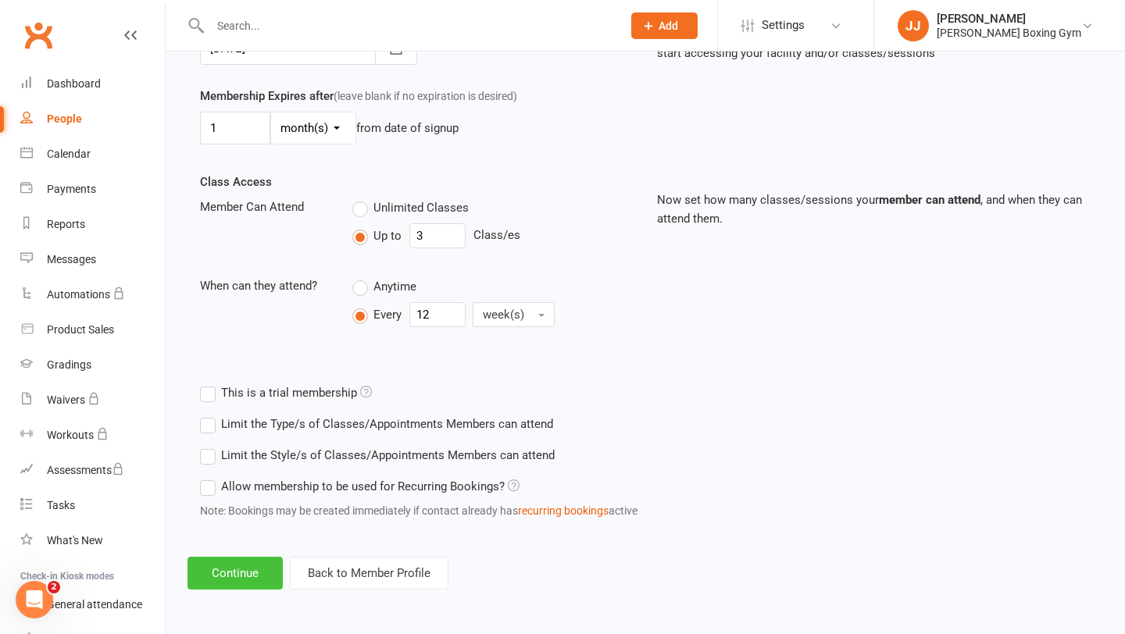
click at [237, 573] on button "Continue" at bounding box center [234, 573] width 95 height 33
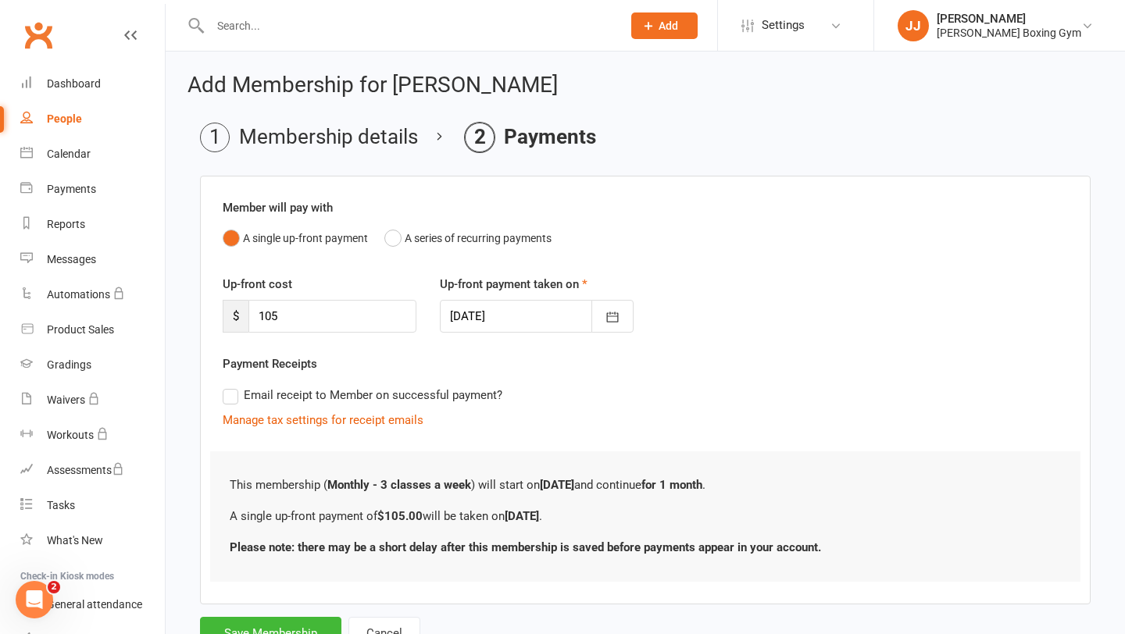
scroll to position [63, 0]
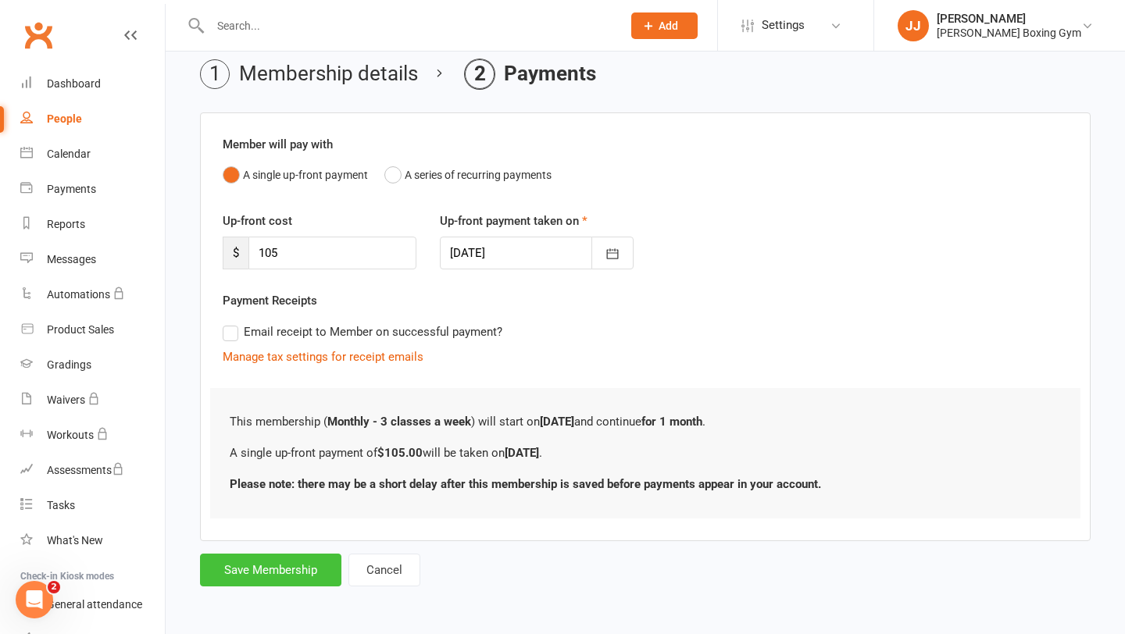
click at [285, 576] on button "Save Membership" at bounding box center [270, 570] width 141 height 33
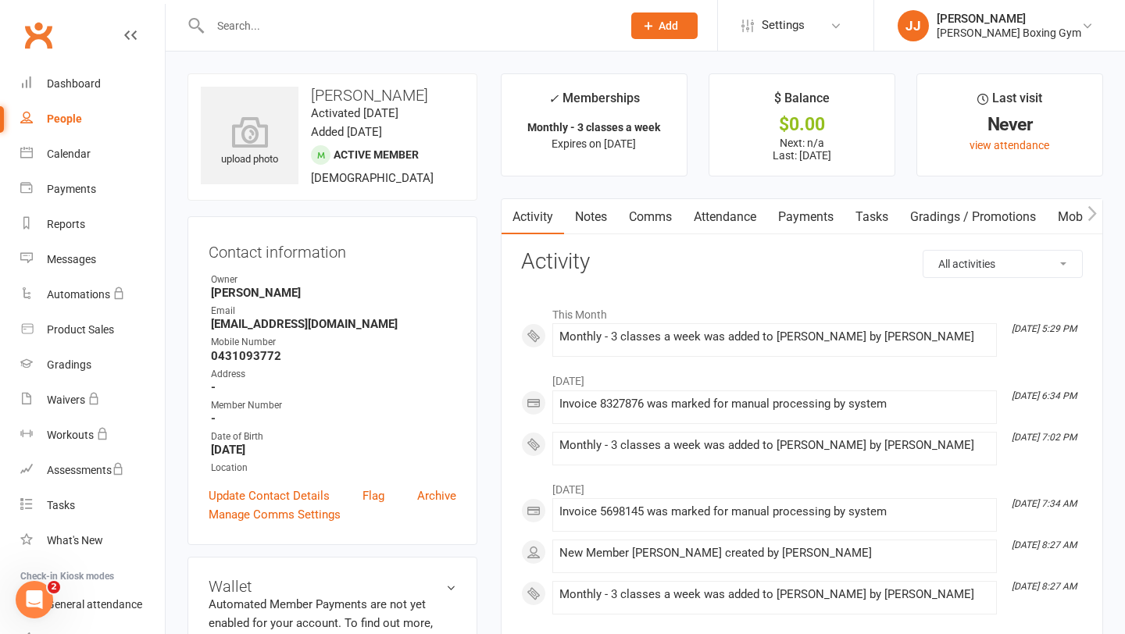
click at [261, 19] on input "text" at bounding box center [407, 26] width 405 height 22
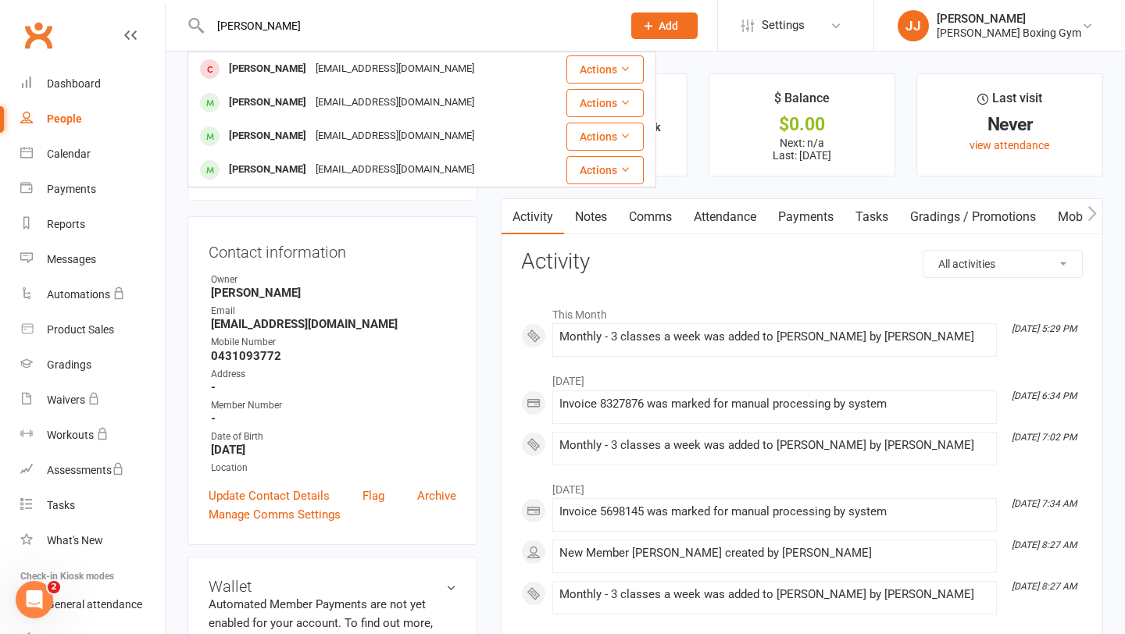
type input "[PERSON_NAME]"
click at [698, 80] on ul "✓ Memberships Monthly - 3 classes a week Expires on [DATE] $ Balance $0.00 Next…" at bounding box center [802, 124] width 602 height 103
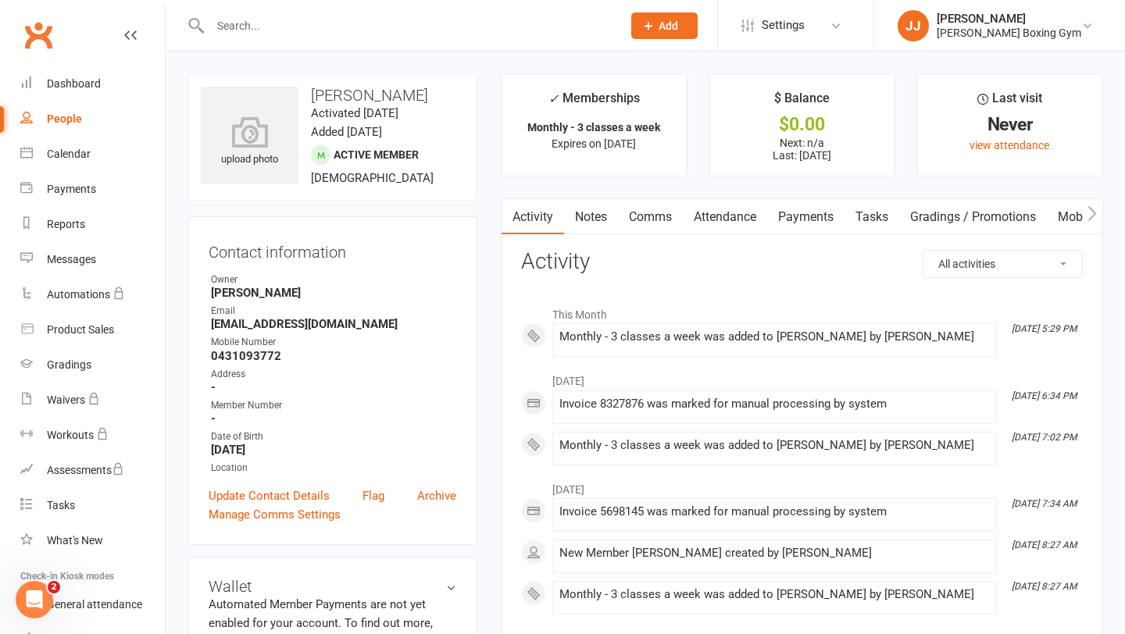
click at [274, 30] on input "text" at bounding box center [407, 26] width 405 height 22
click at [77, 87] on div "Dashboard" at bounding box center [74, 83] width 54 height 12
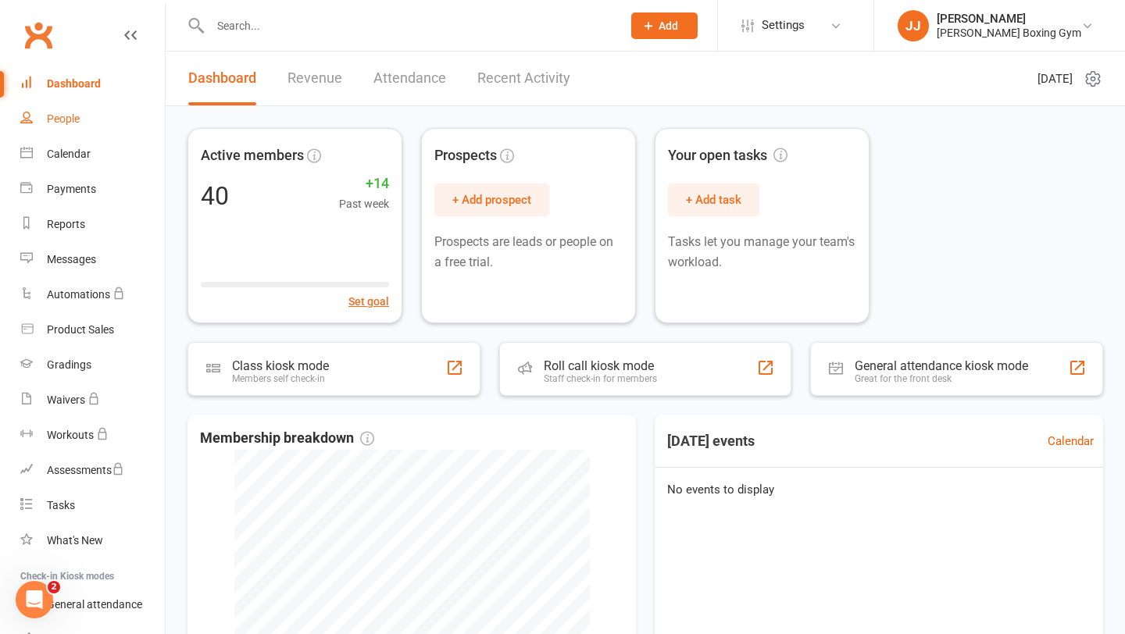
click at [79, 111] on link "People" at bounding box center [92, 119] width 145 height 35
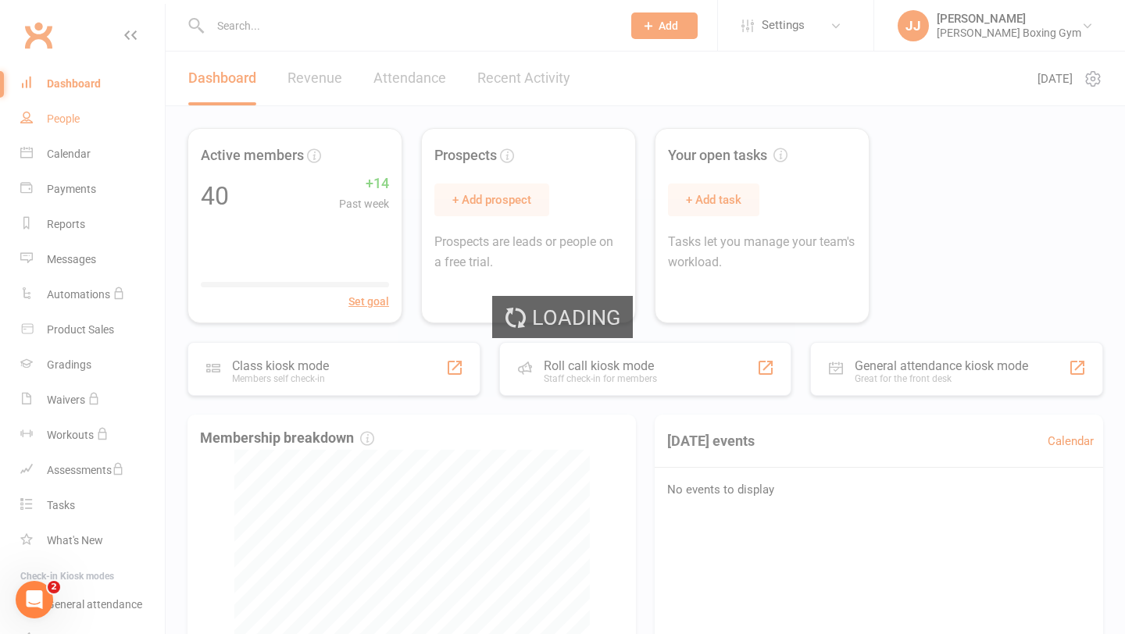
select select "50"
